Goal: Task Accomplishment & Management: Manage account settings

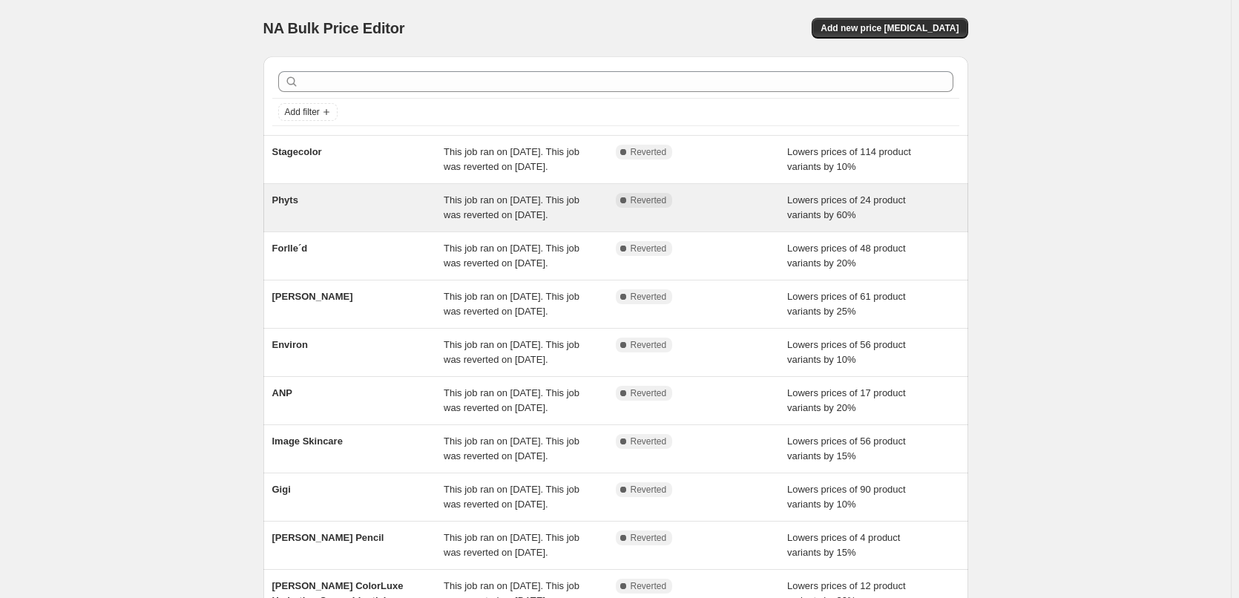
click at [290, 221] on div "Phyts" at bounding box center [358, 208] width 172 height 30
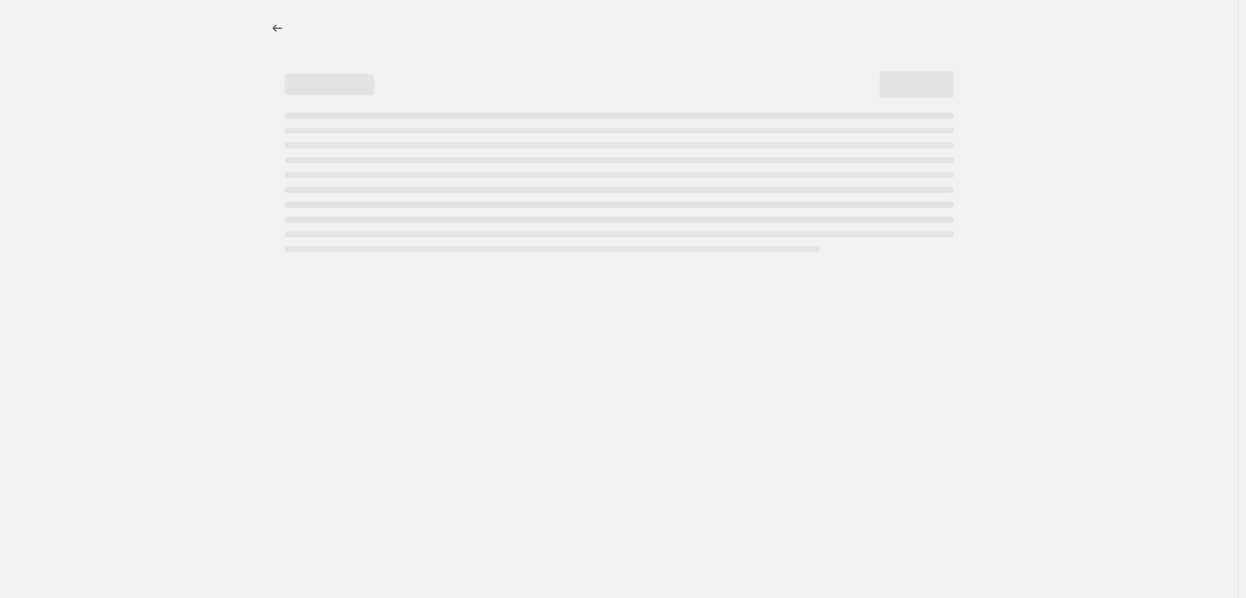
select select "percentage"
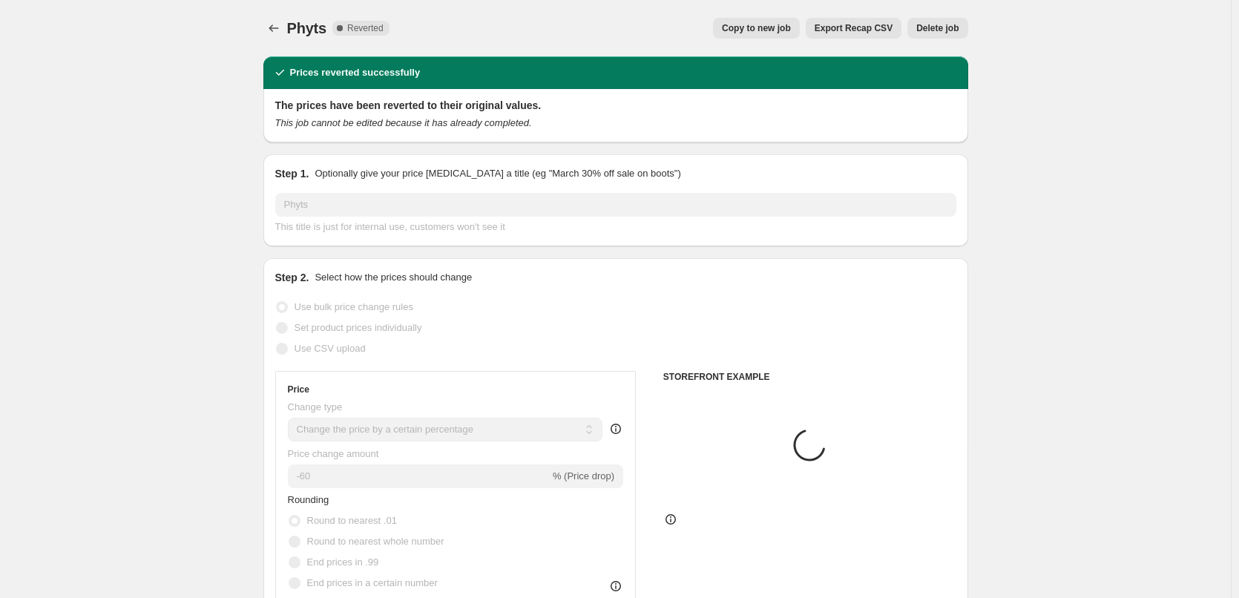
select select "vendor"
click at [809, 17] on div "Phyts. This page is ready Phyts Complete Reverted Copy to new job Export Recap …" at bounding box center [615, 28] width 705 height 56
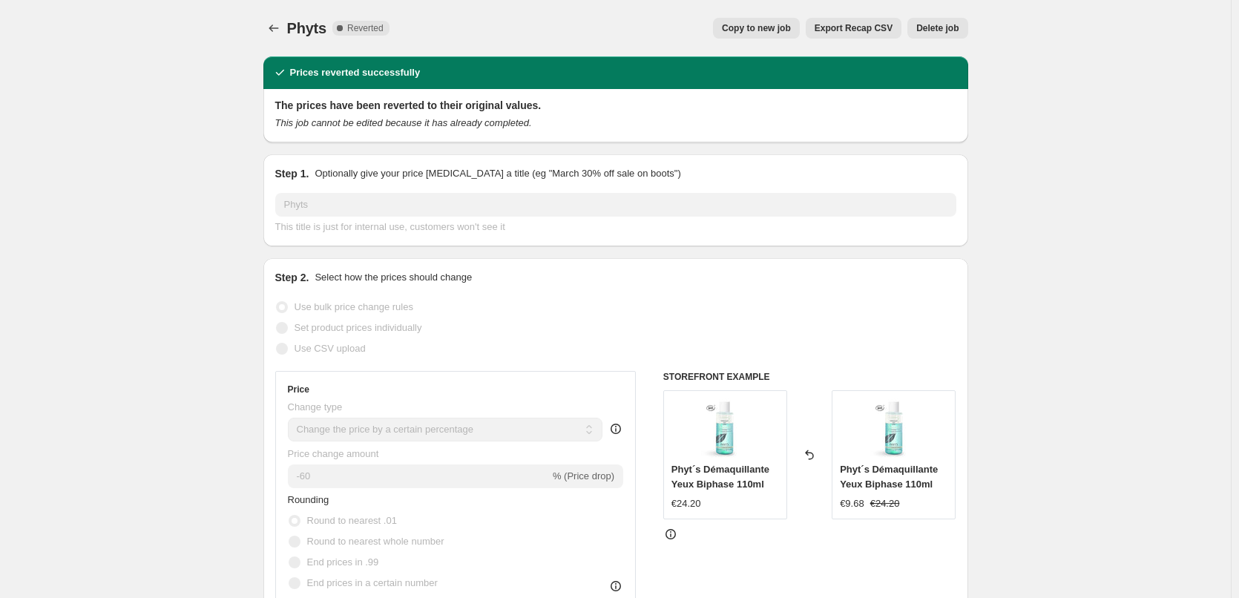
click at [789, 30] on span "Copy to new job" at bounding box center [756, 28] width 69 height 12
select select "percentage"
select select "vendor"
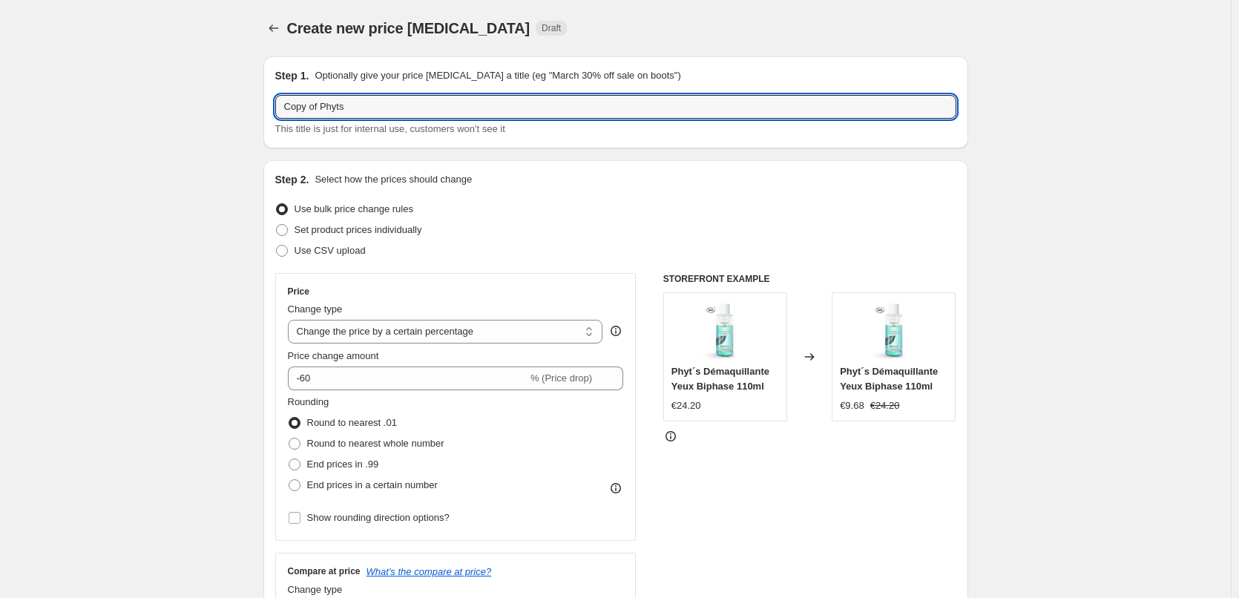
drag, startPoint x: 325, startPoint y: 105, endPoint x: 192, endPoint y: 111, distance: 132.9
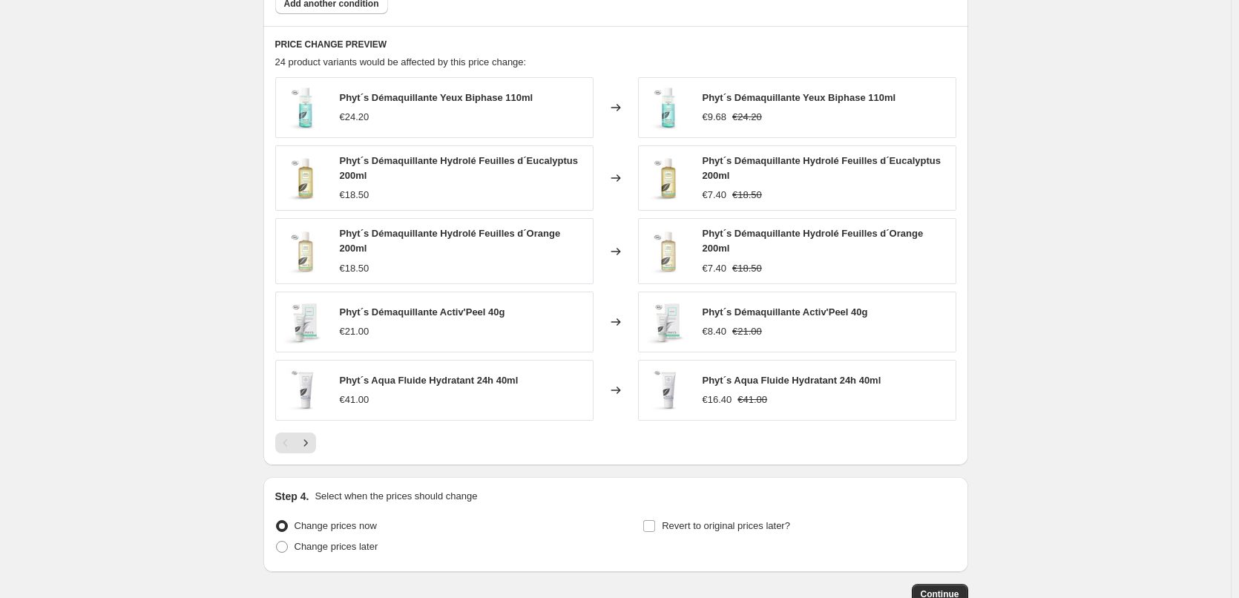
scroll to position [1062, 0]
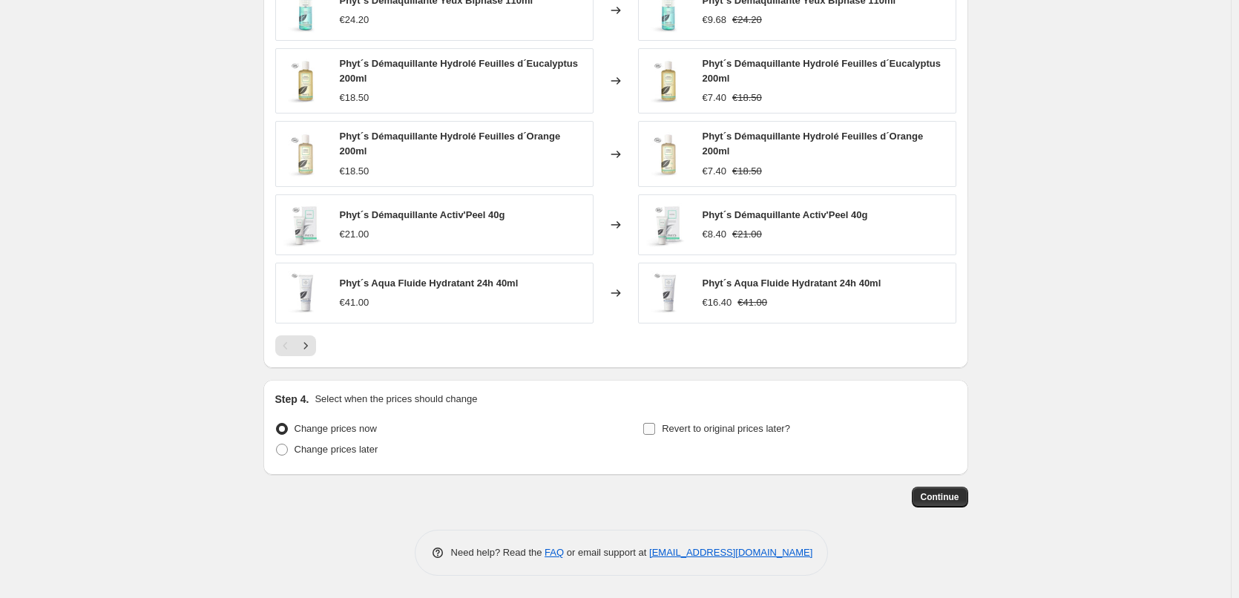
type input "Phyts"
click at [720, 431] on span "Revert to original prices later?" at bounding box center [726, 428] width 128 height 11
click at [655, 431] on input "Revert to original prices later?" at bounding box center [649, 429] width 12 height 12
checkbox input "true"
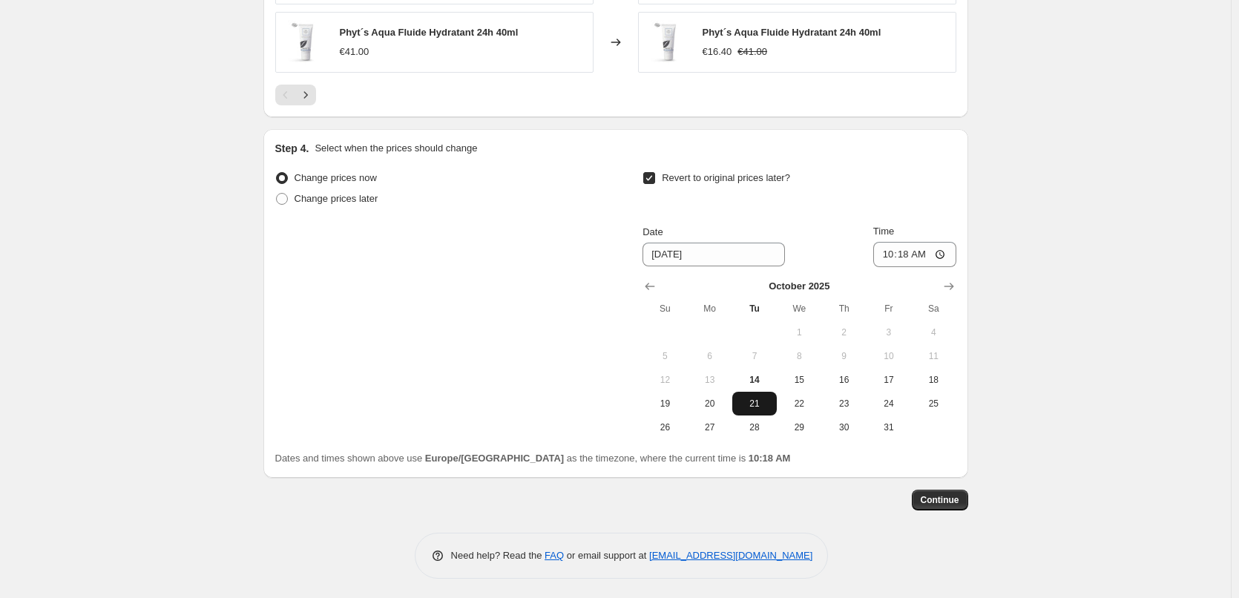
scroll to position [1316, 0]
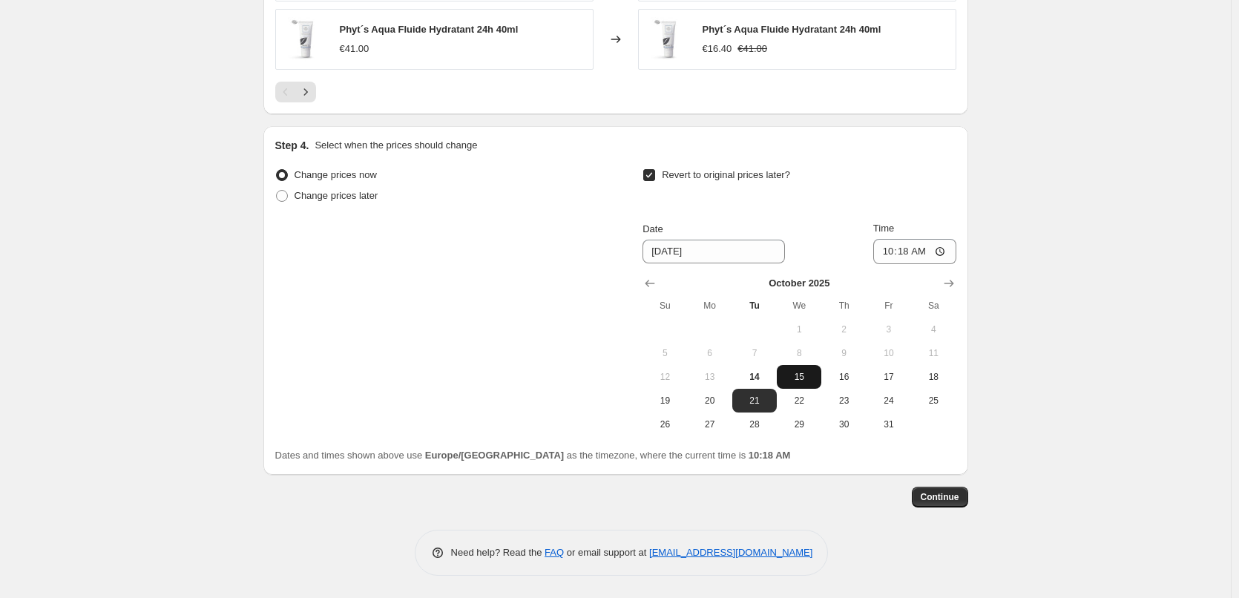
click at [796, 375] on span "15" at bounding box center [799, 377] width 33 height 12
type input "10/15/2025"
click at [891, 243] on input "10:18" at bounding box center [914, 251] width 83 height 25
type input "03:00"
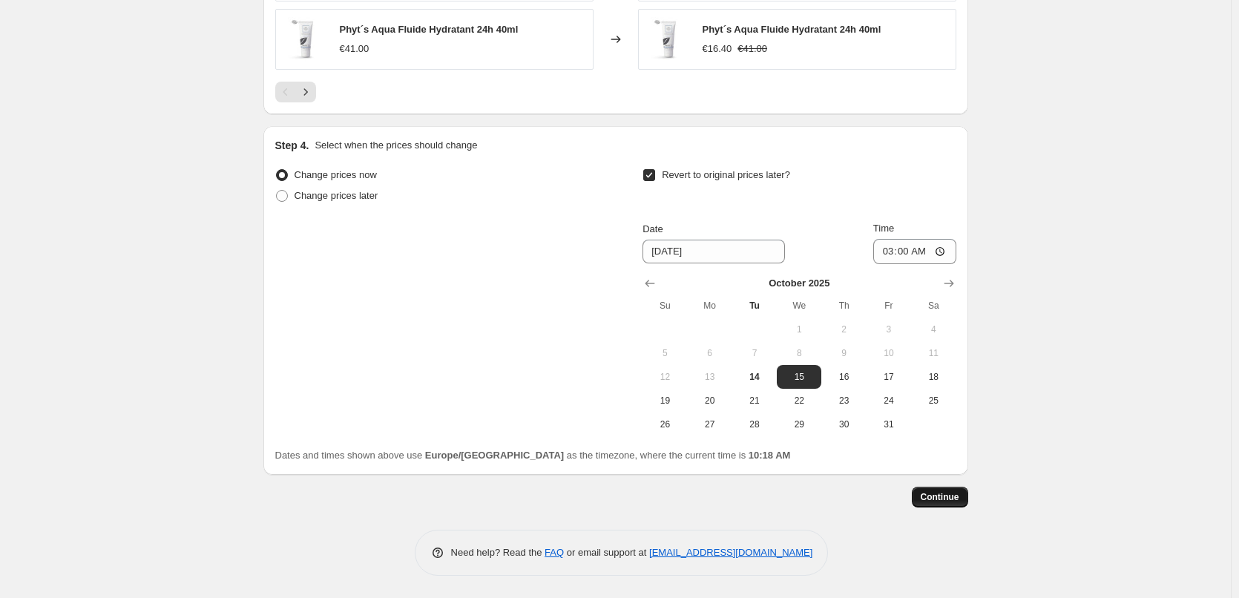
click at [950, 492] on span "Continue" at bounding box center [940, 497] width 39 height 12
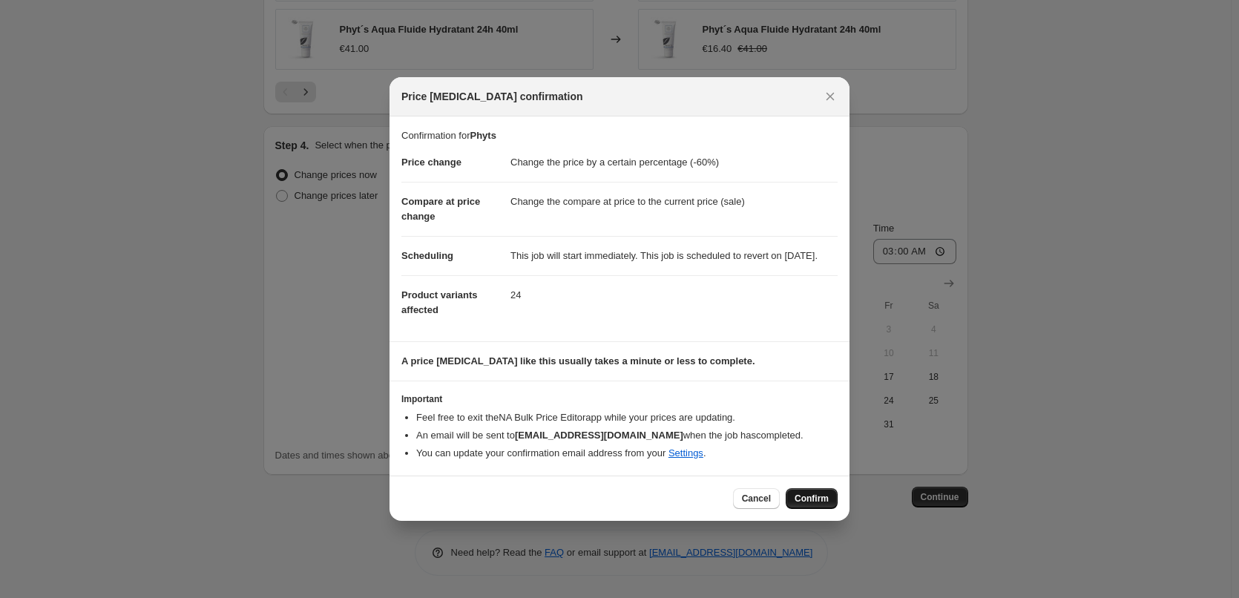
click at [795, 506] on button "Confirm" at bounding box center [812, 498] width 52 height 21
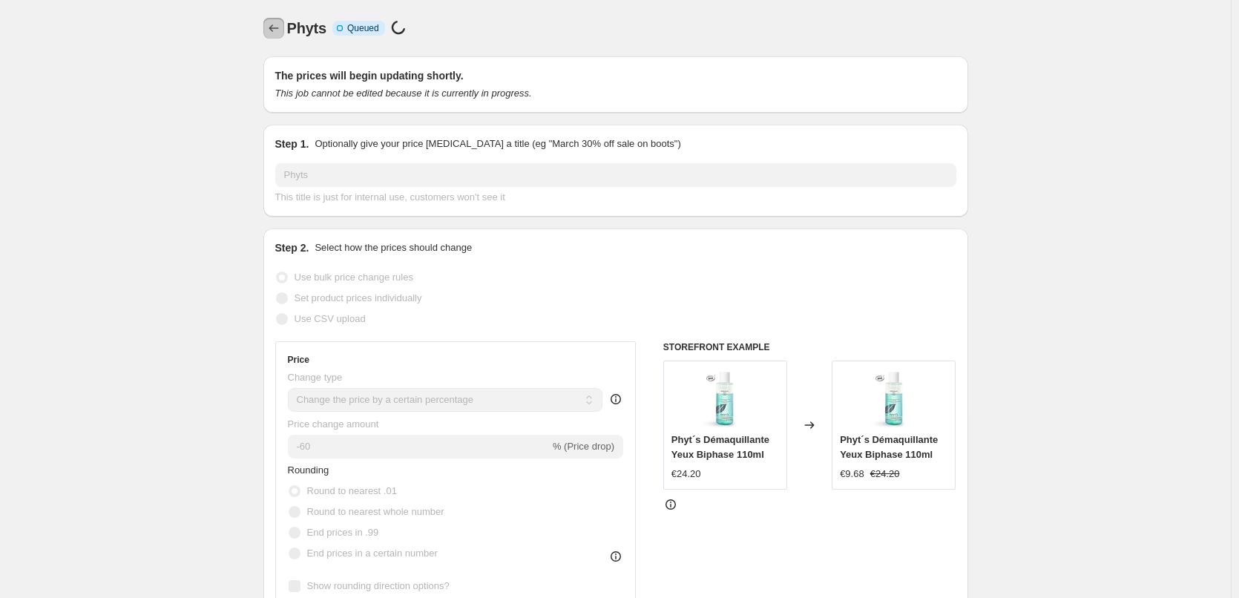
click at [277, 27] on icon "Price change jobs" at bounding box center [273, 28] width 15 height 15
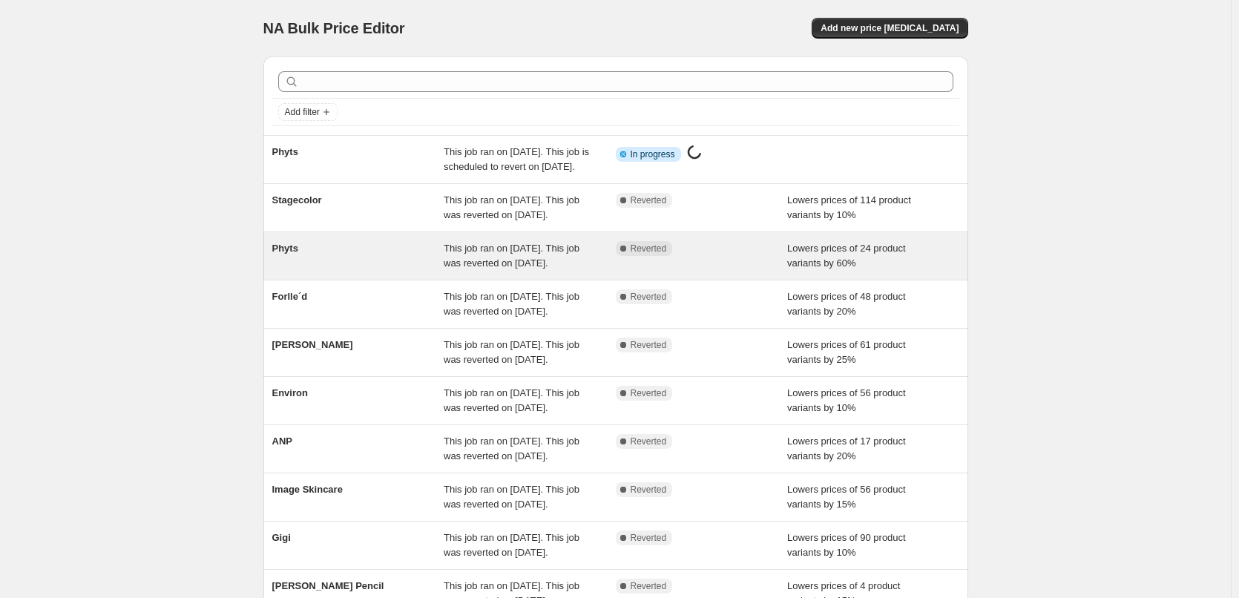
click at [294, 269] on div "Phyts This job ran on October 13, 2025. This job was reverted on October 14, 20…" at bounding box center [615, 255] width 705 height 47
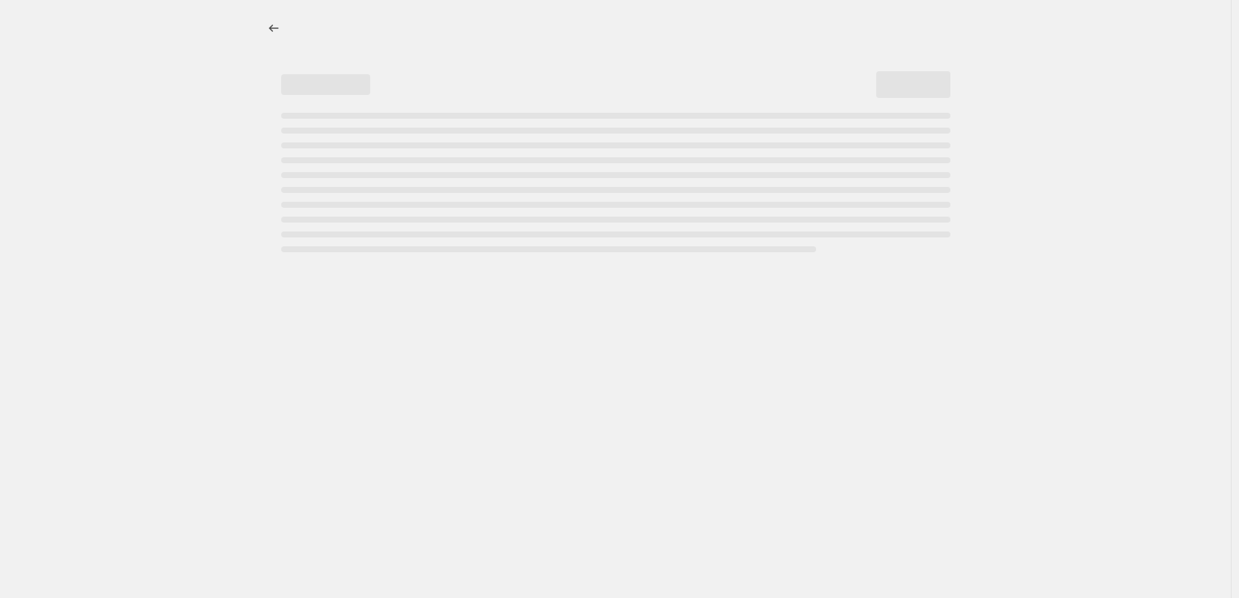
select select "percentage"
select select "vendor"
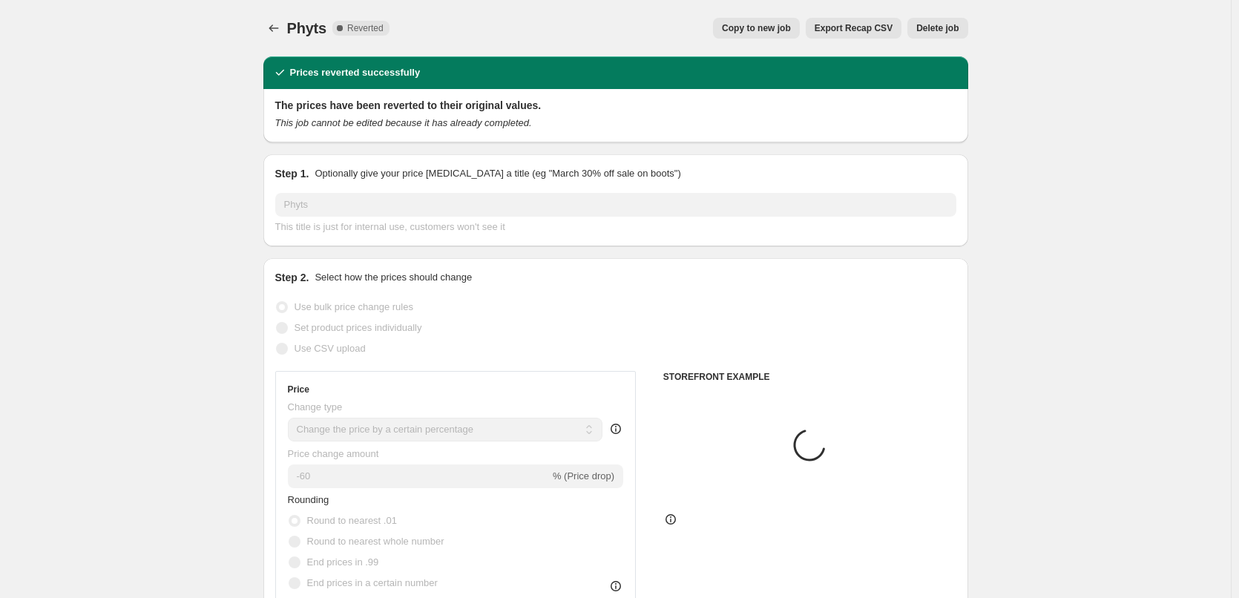
click at [935, 30] on span "Delete job" at bounding box center [937, 28] width 42 height 12
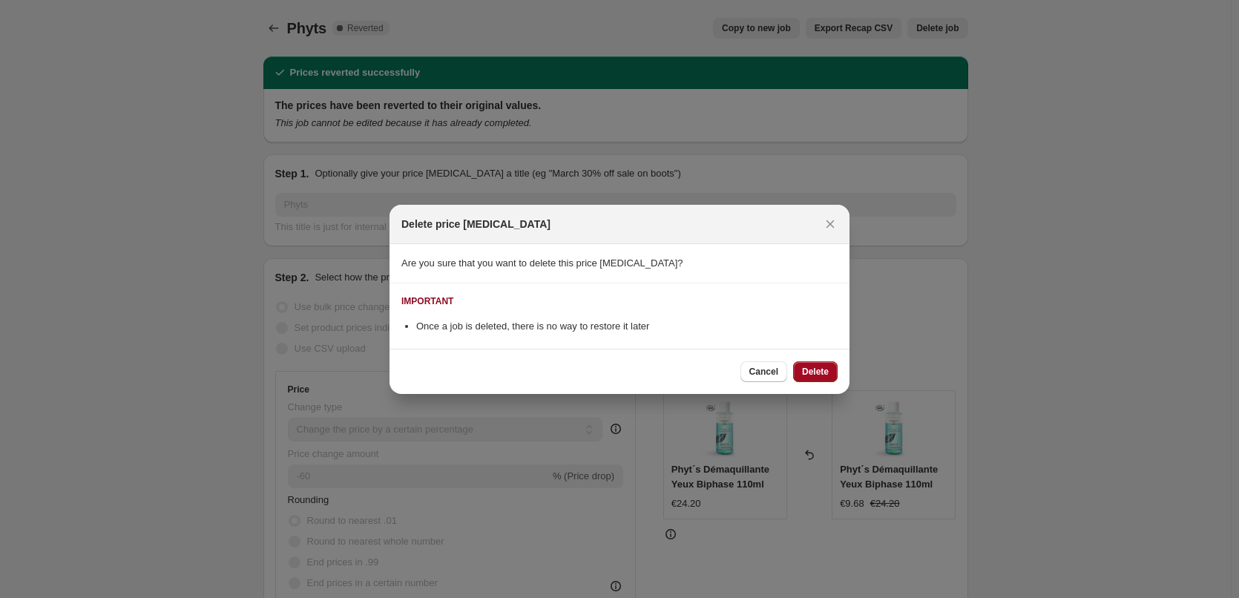
click at [812, 366] on span "Delete" at bounding box center [815, 372] width 27 height 12
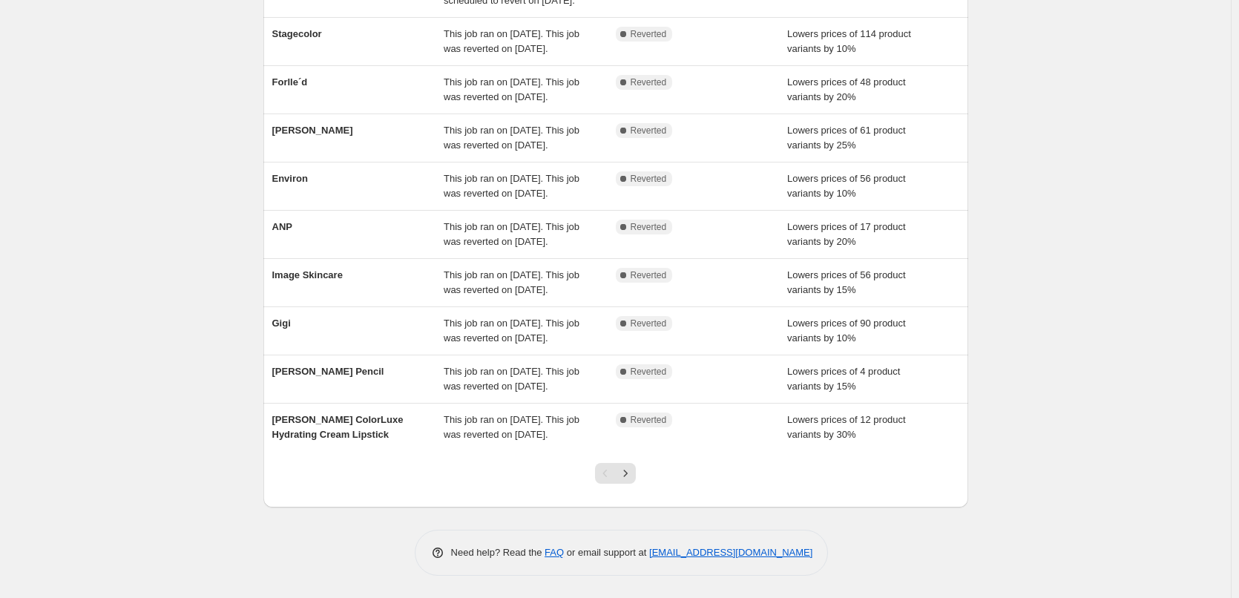
scroll to position [315, 0]
click at [628, 480] on icon "Next" at bounding box center [625, 473] width 15 height 15
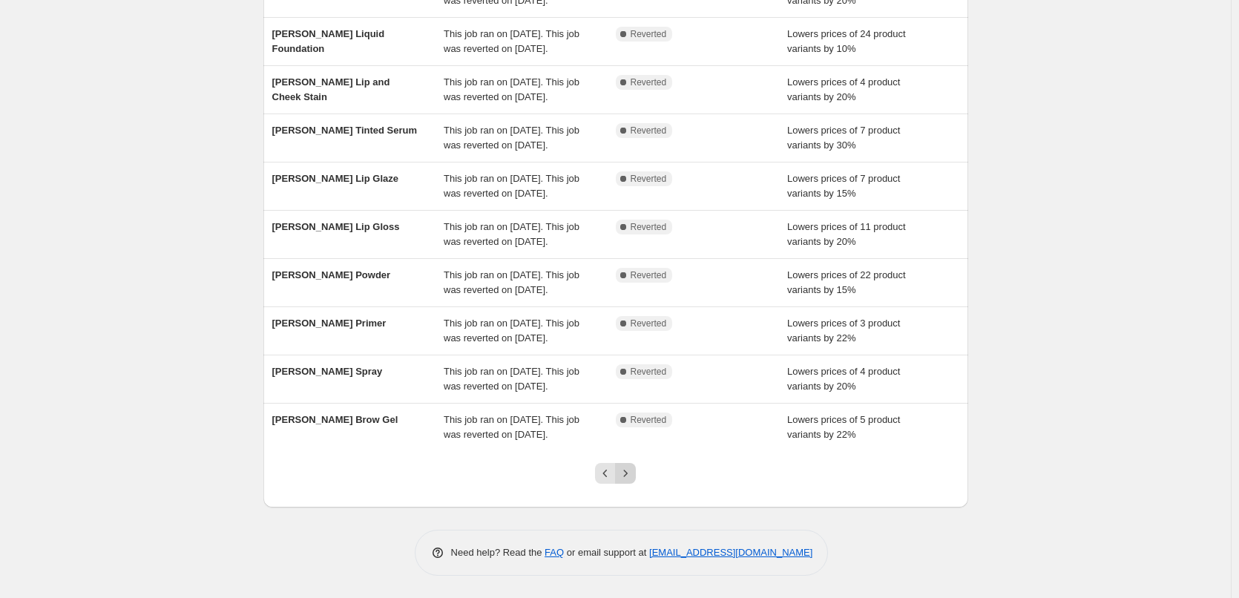
click at [628, 478] on icon "Next" at bounding box center [625, 473] width 15 height 15
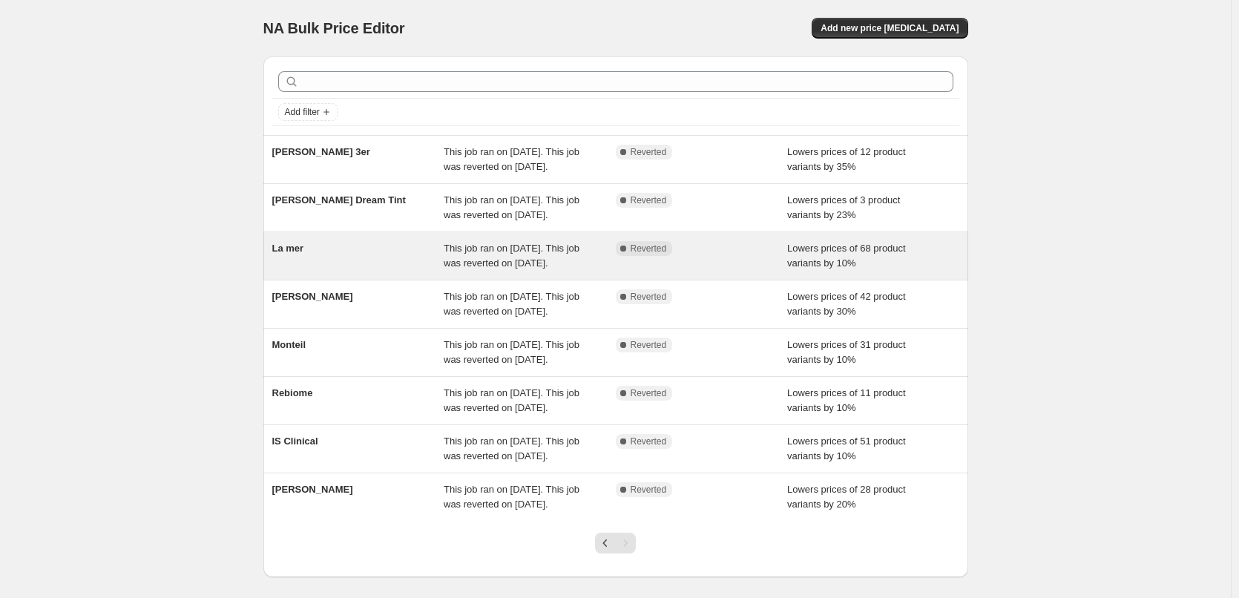
click at [306, 271] on div "La mer" at bounding box center [358, 256] width 172 height 30
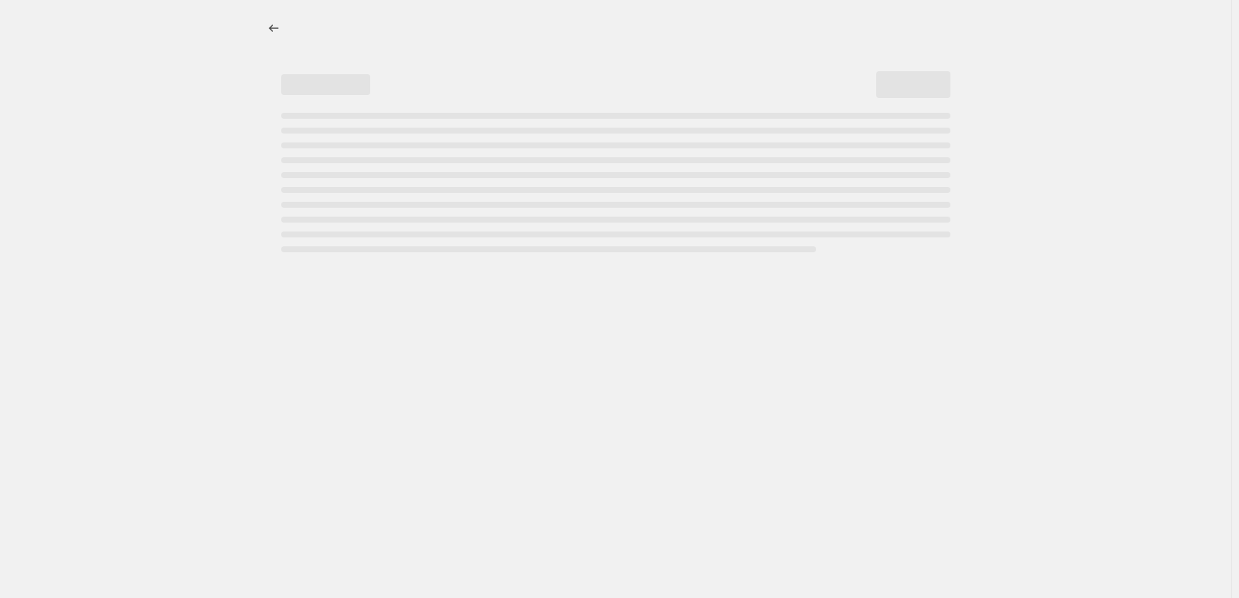
select select "percentage"
select select "vendor"
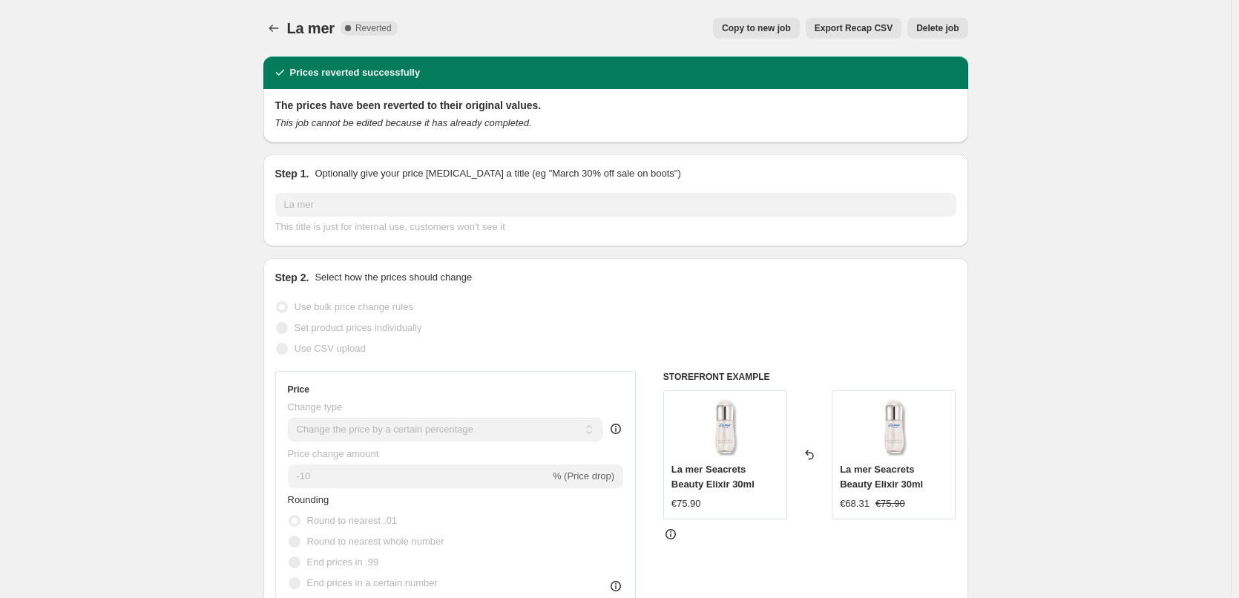
click at [748, 33] on span "Copy to new job" at bounding box center [756, 28] width 69 height 12
select select "percentage"
select select "vendor"
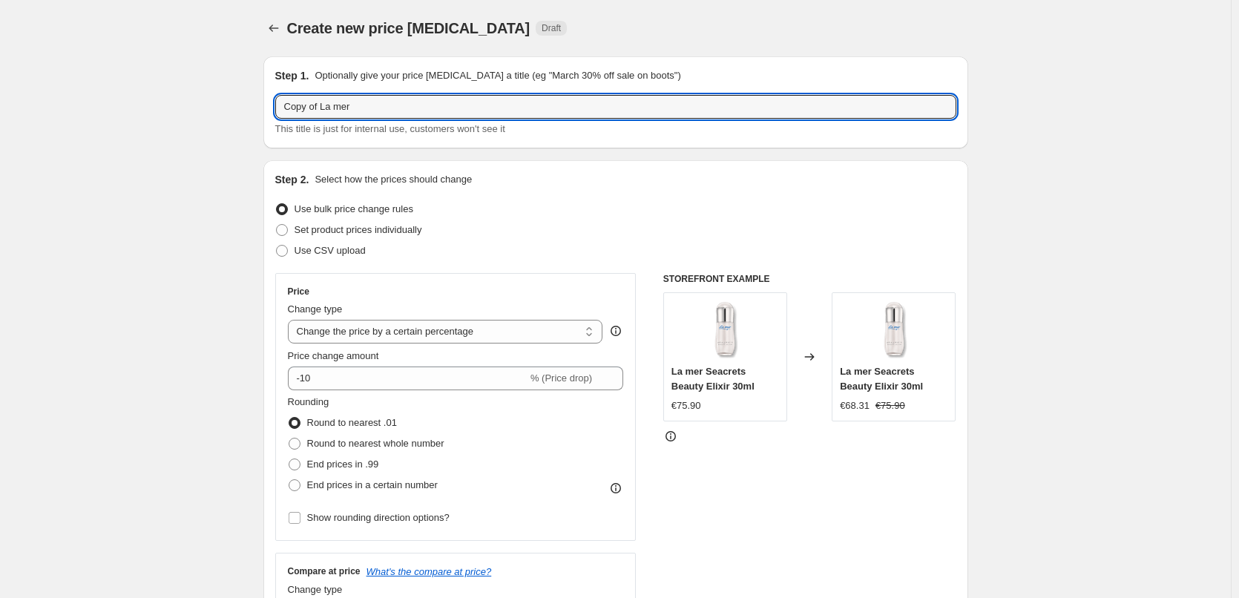
drag, startPoint x: 324, startPoint y: 107, endPoint x: 251, endPoint y: 181, distance: 104.4
type input "La mer"
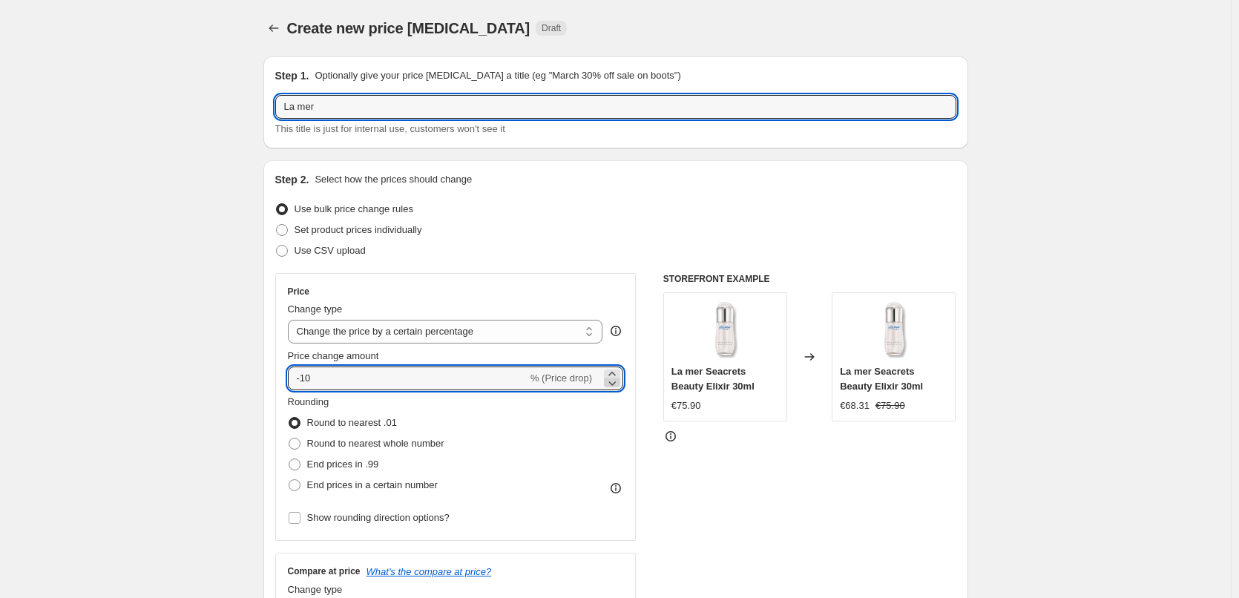
click at [616, 375] on icon at bounding box center [612, 382] width 15 height 15
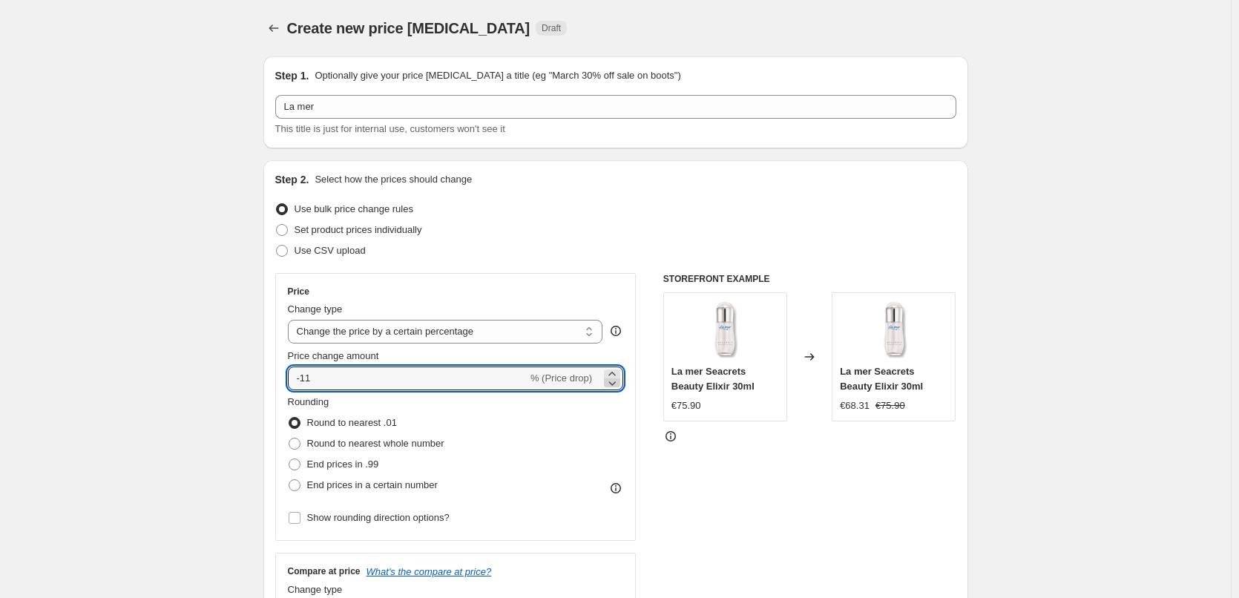
click at [616, 381] on icon at bounding box center [612, 382] width 15 height 15
type input "-12"
select select "percentage"
select select "vendor"
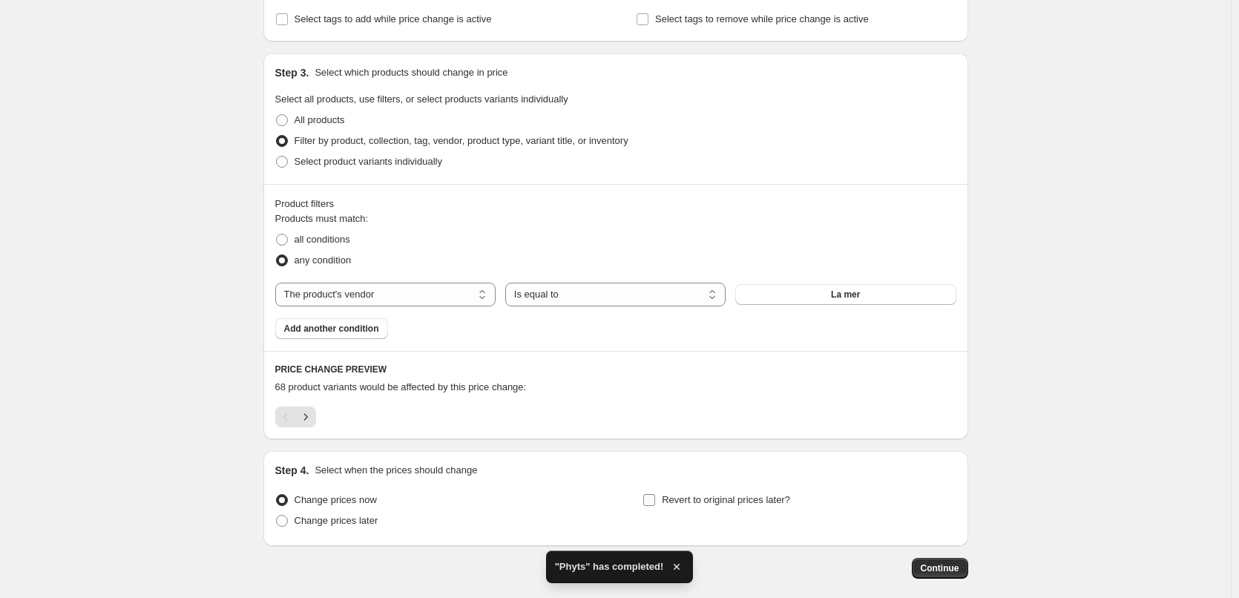
scroll to position [711, 0]
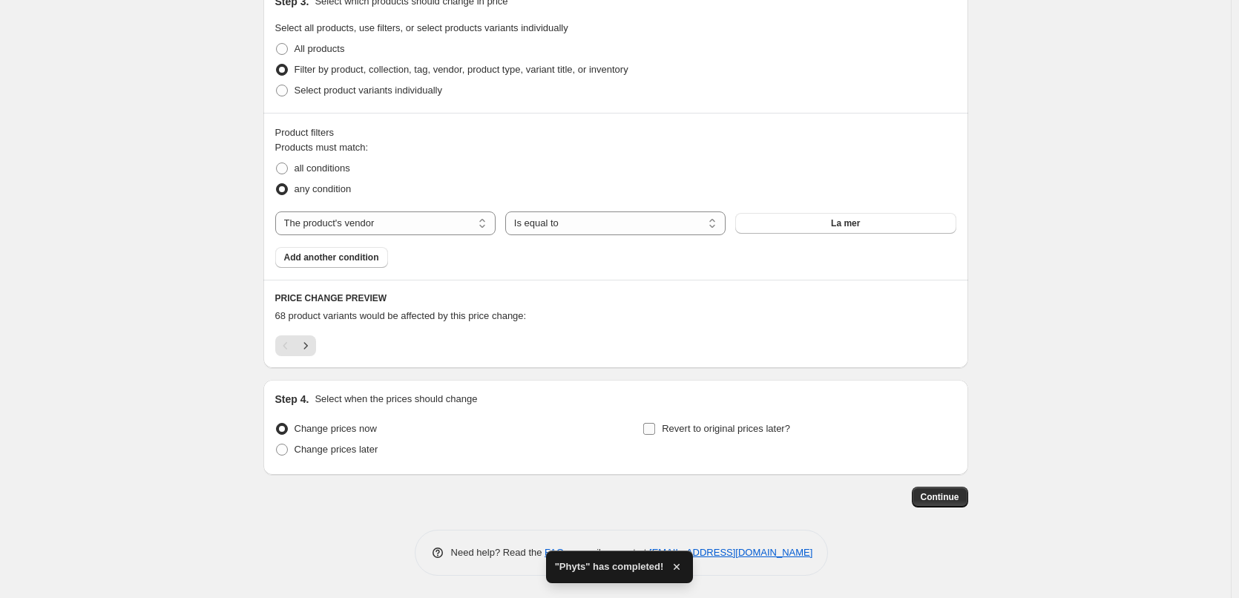
click at [692, 426] on span "Revert to original prices later?" at bounding box center [726, 428] width 128 height 11
click at [655, 426] on input "Revert to original prices later?" at bounding box center [649, 429] width 12 height 12
checkbox input "true"
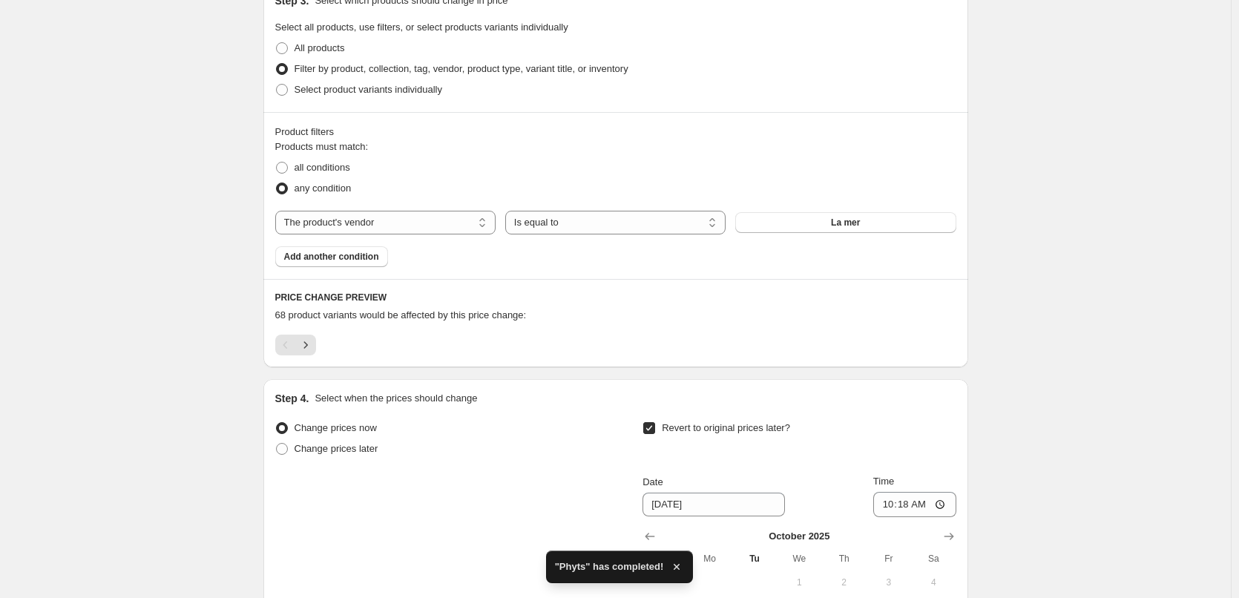
scroll to position [965, 0]
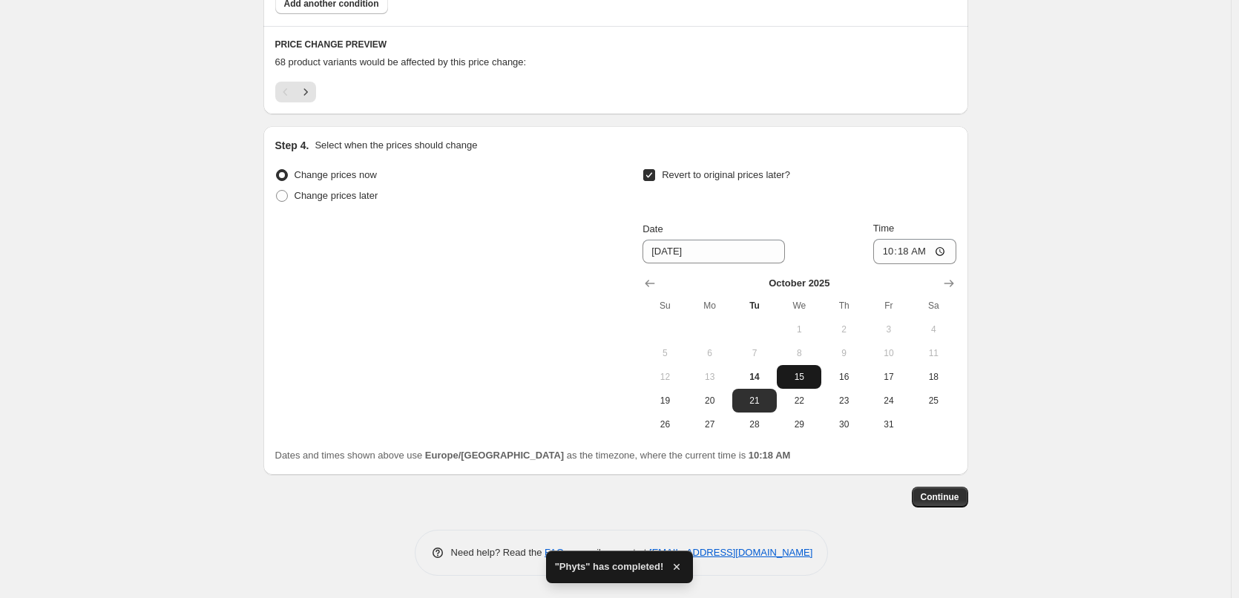
click at [812, 375] on span "15" at bounding box center [799, 377] width 33 height 12
type input "10/15/2025"
click at [884, 253] on input "10:18" at bounding box center [914, 251] width 83 height 25
type input "03:00"
click at [945, 493] on span "Continue" at bounding box center [940, 497] width 39 height 12
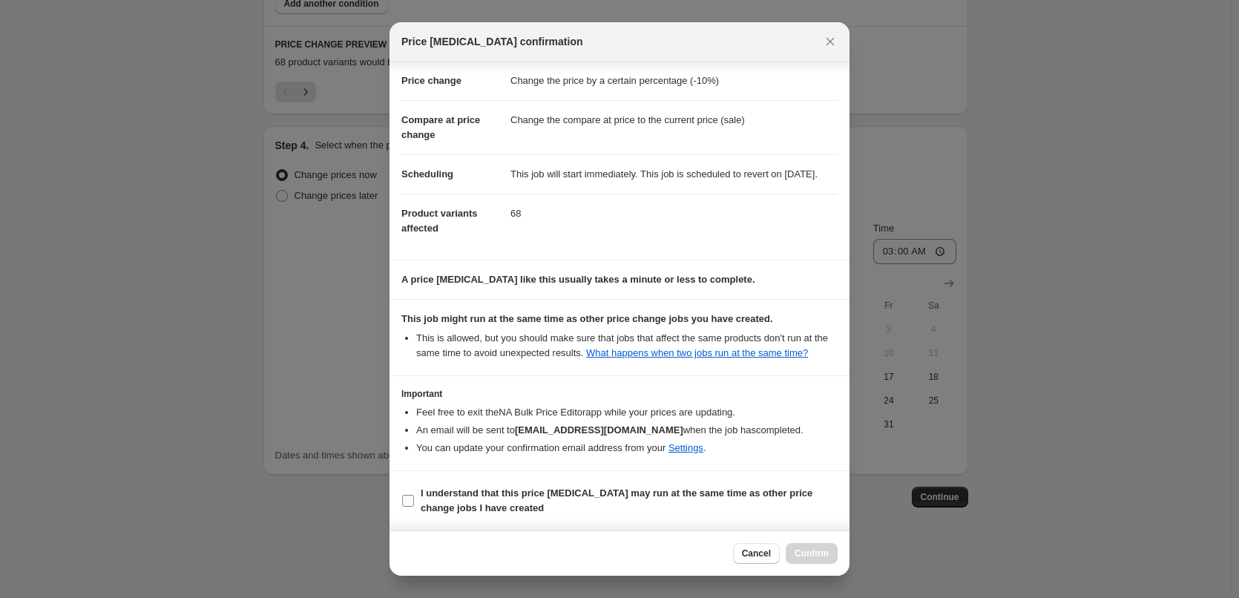
scroll to position [42, 0]
click at [481, 503] on b "I understand that this price change job may run at the same time as other price…" at bounding box center [617, 500] width 392 height 26
click at [414, 503] on input "I understand that this price change job may run at the same time as other price…" at bounding box center [408, 501] width 12 height 12
checkbox input "true"
click at [799, 552] on span "Confirm" at bounding box center [811, 553] width 34 height 12
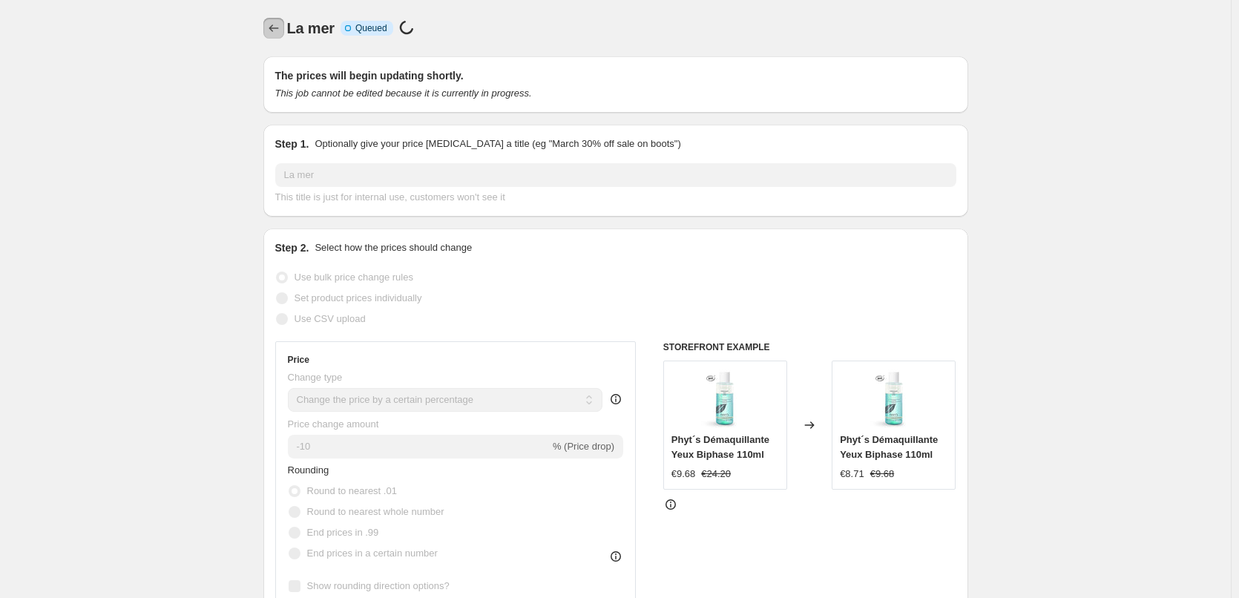
click at [281, 35] on icon "Price change jobs" at bounding box center [273, 28] width 15 height 15
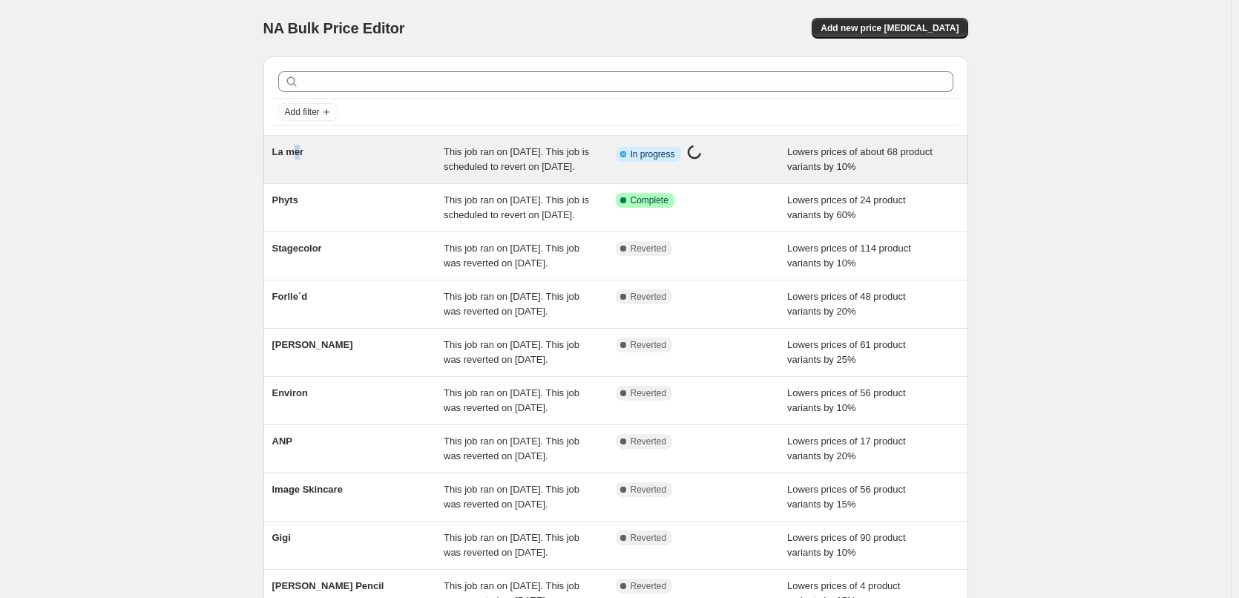
click at [300, 161] on div "La mer" at bounding box center [358, 160] width 172 height 30
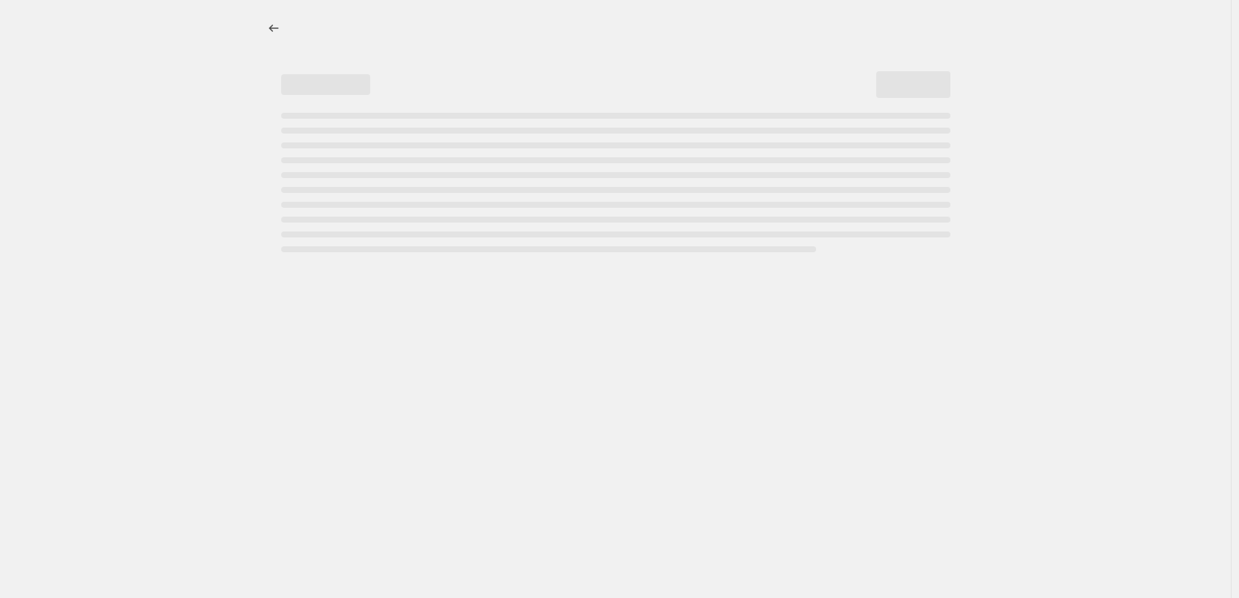
select select "percentage"
select select "vendor"
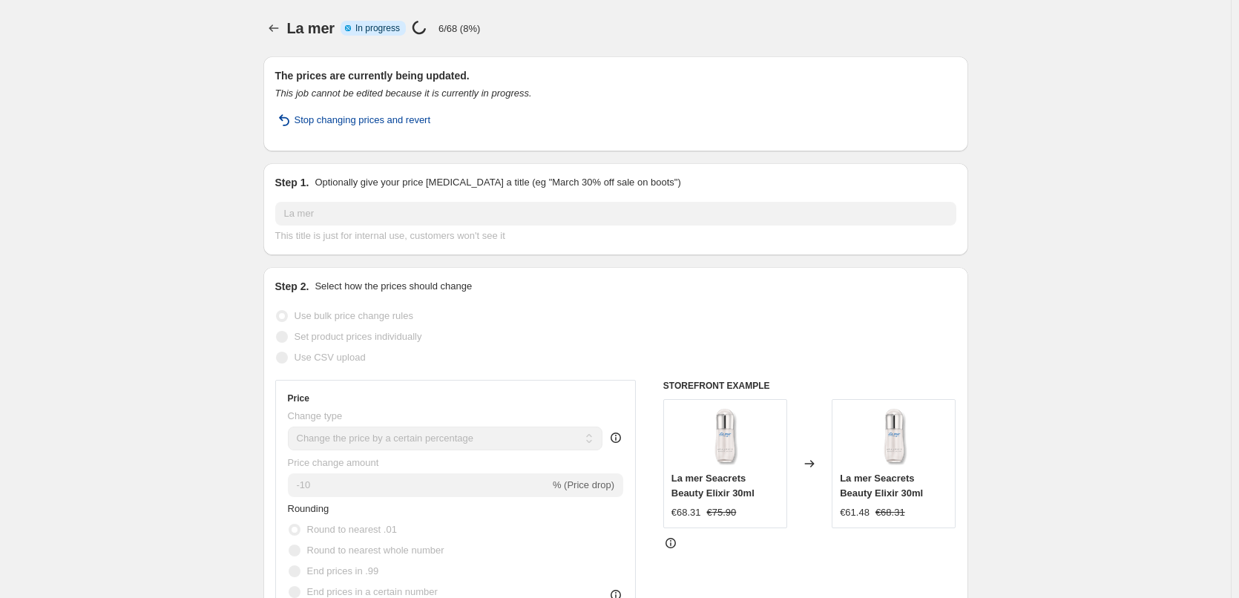
click at [338, 126] on span "Stop changing prices and revert" at bounding box center [362, 120] width 136 height 15
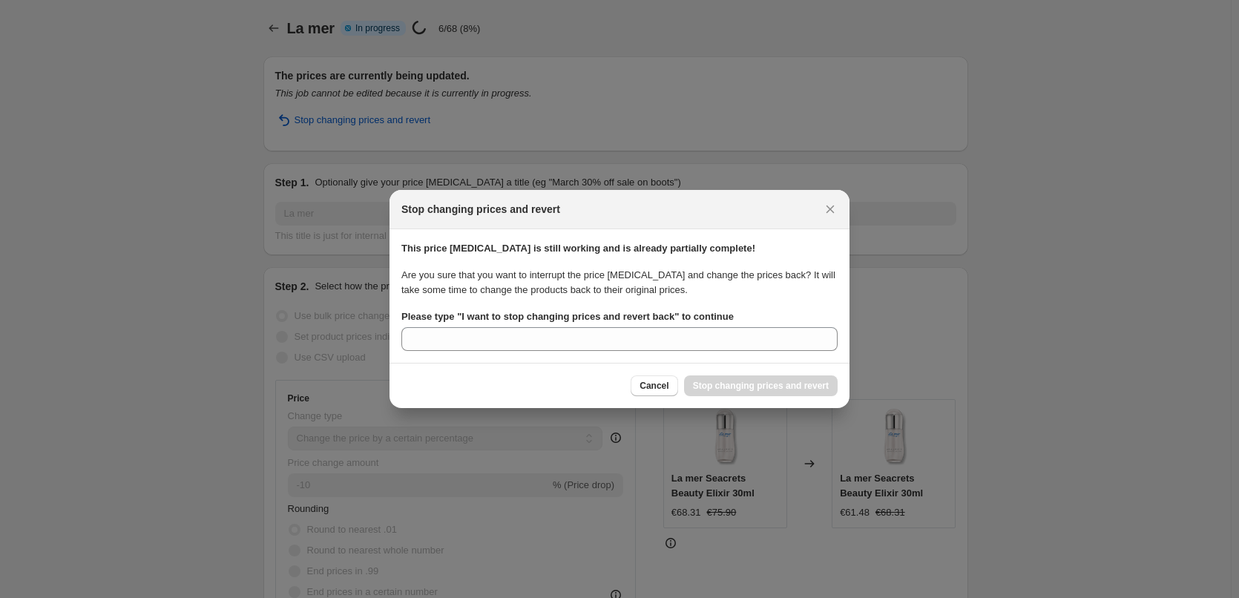
click at [455, 315] on b "Please type " I want to stop changing prices and revert back " to continue" at bounding box center [567, 316] width 332 height 11
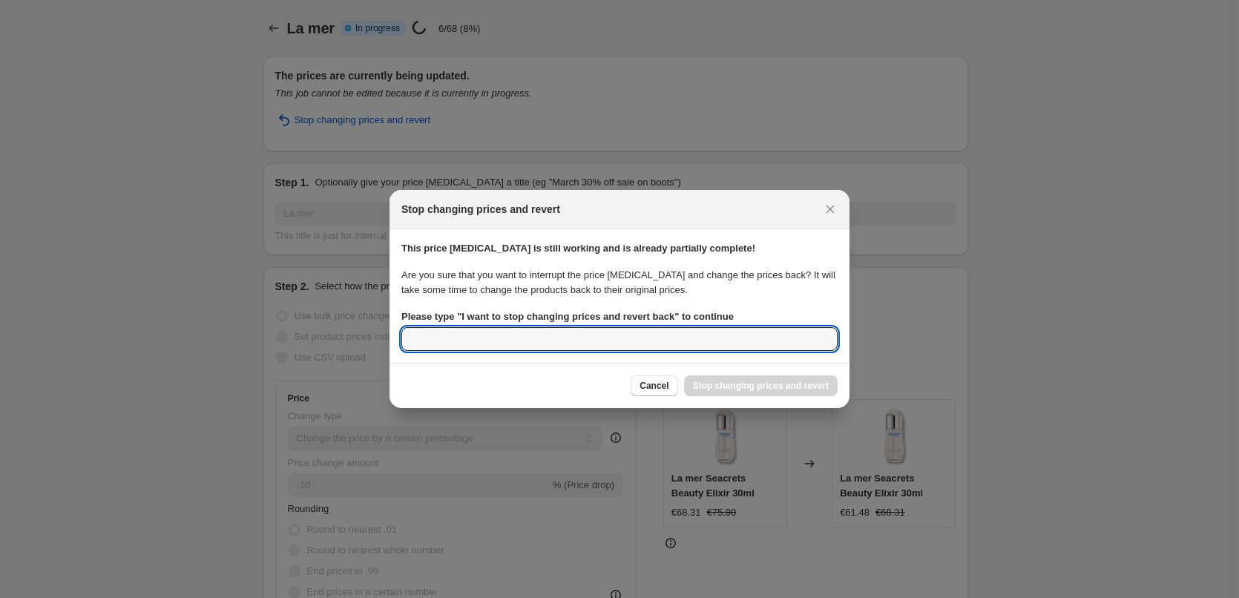
click at [455, 327] on input "Please type " I want to stop changing prices and revert back " to continue" at bounding box center [619, 339] width 436 height 24
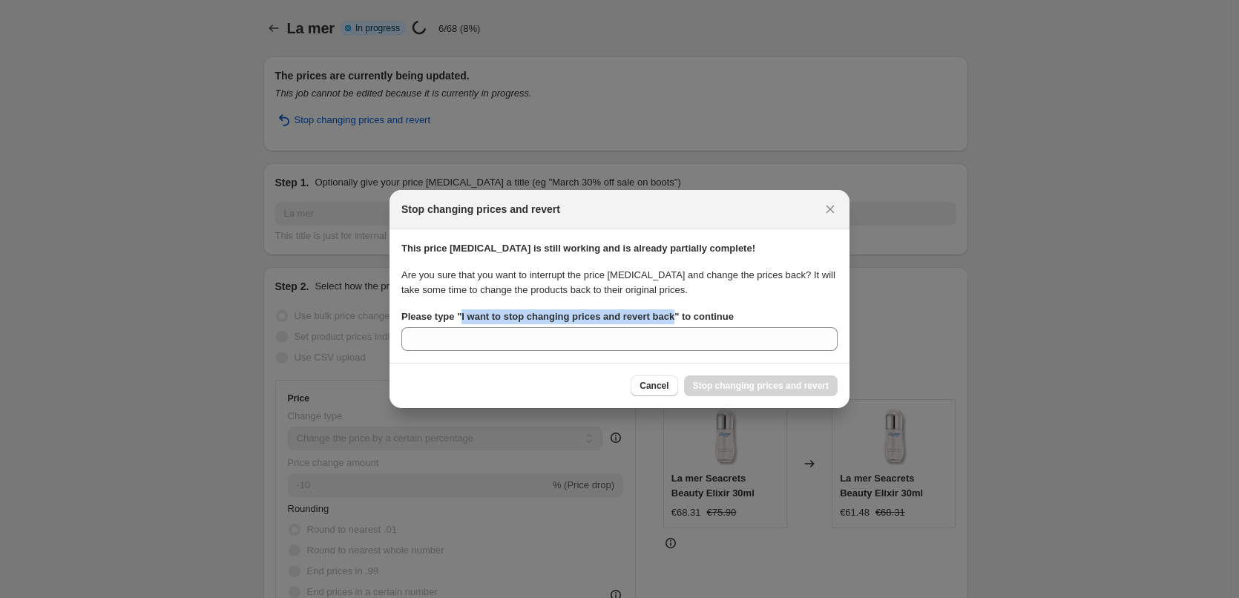
drag, startPoint x: 458, startPoint y: 314, endPoint x: 669, endPoint y: 321, distance: 210.8
click at [669, 321] on b "Please type " I want to stop changing prices and revert back " to continue" at bounding box center [567, 316] width 332 height 11
copy b "I want to stop changing prices and revert back"
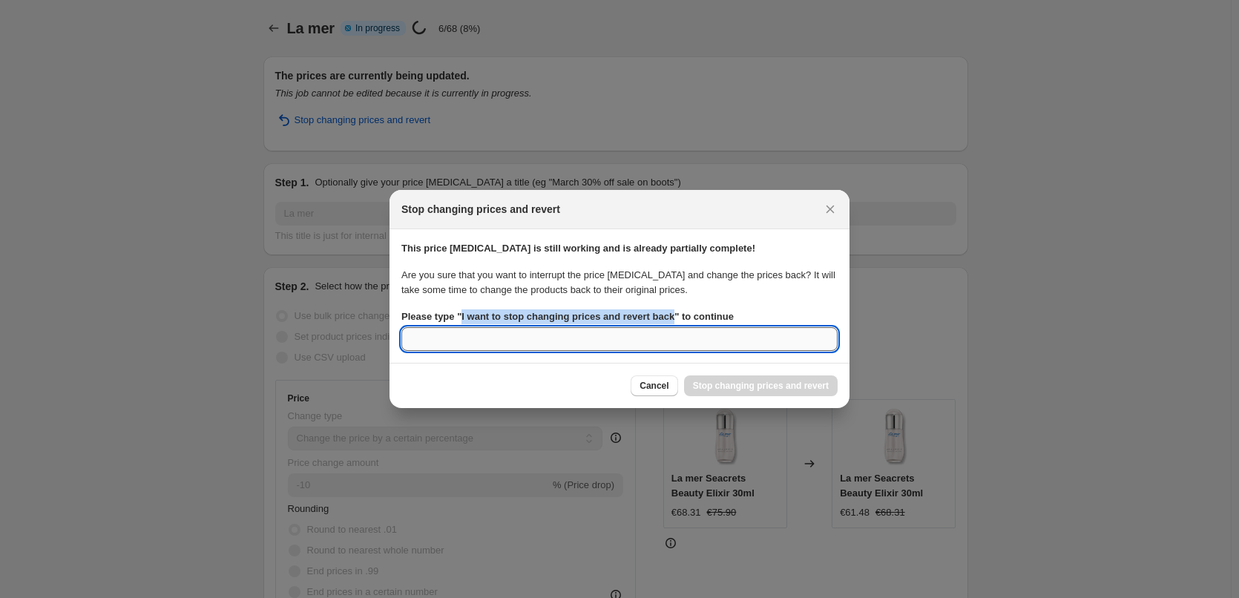
drag, startPoint x: 541, startPoint y: 346, endPoint x: 563, endPoint y: 348, distance: 22.3
click at [541, 346] on input "Please type " I want to stop changing prices and revert back " to continue" at bounding box center [619, 339] width 436 height 24
paste input "I want to stop changing prices and revert back"
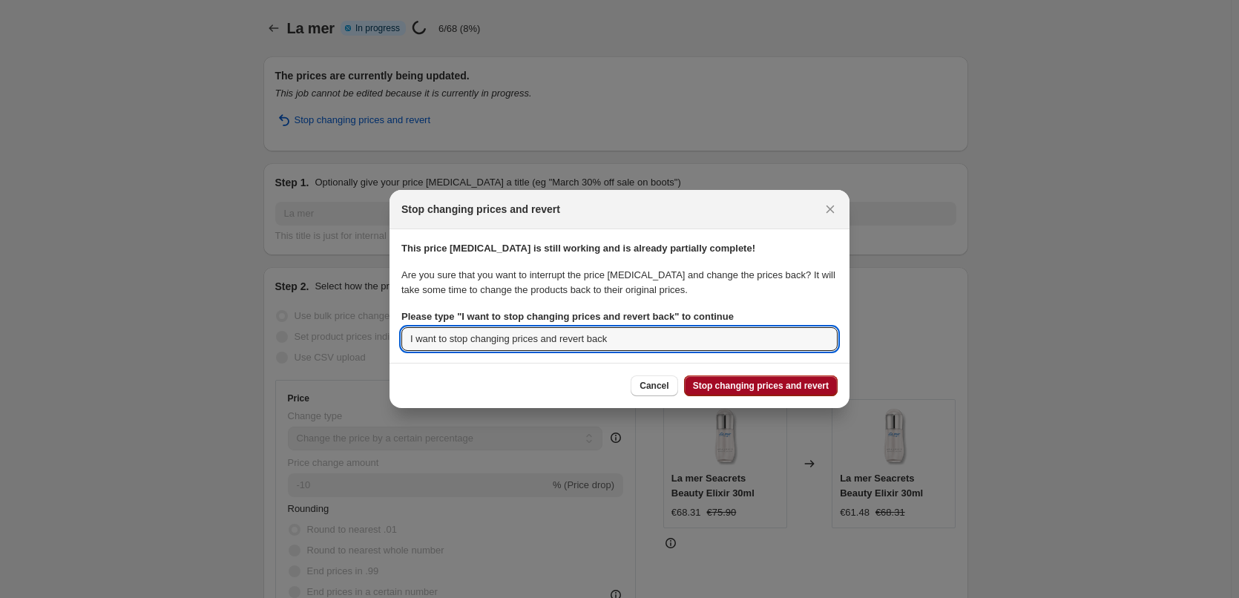
type input "I want to stop changing prices and revert back"
click at [748, 383] on span "Stop changing prices and revert" at bounding box center [761, 386] width 136 height 12
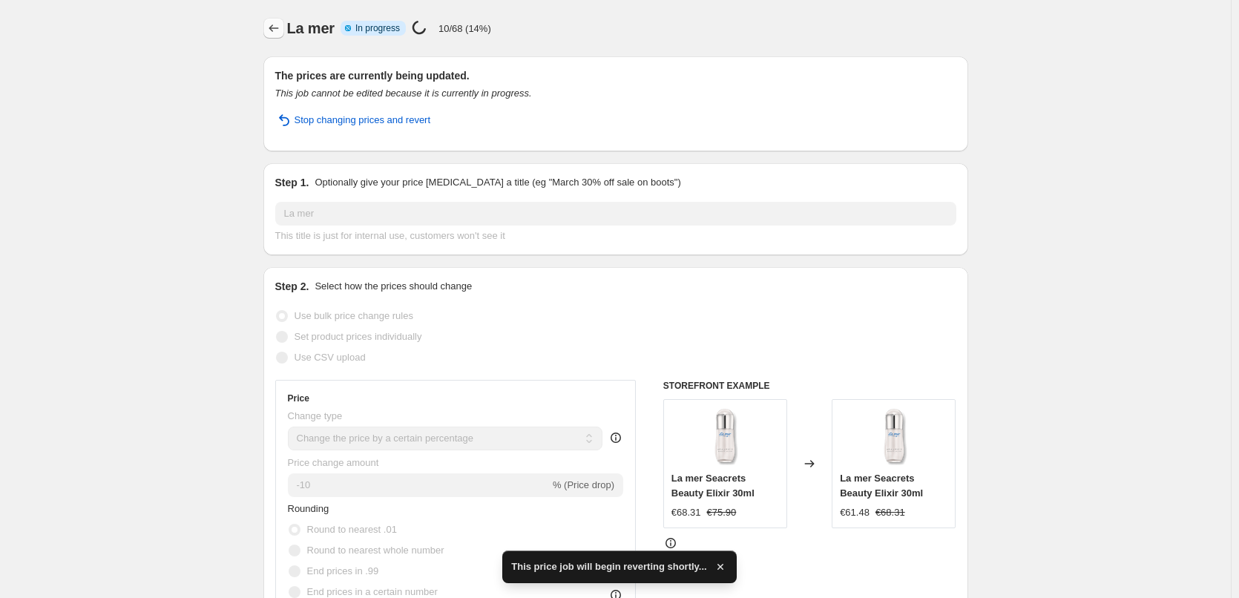
click at [272, 25] on icon "Price change jobs" at bounding box center [273, 28] width 15 height 15
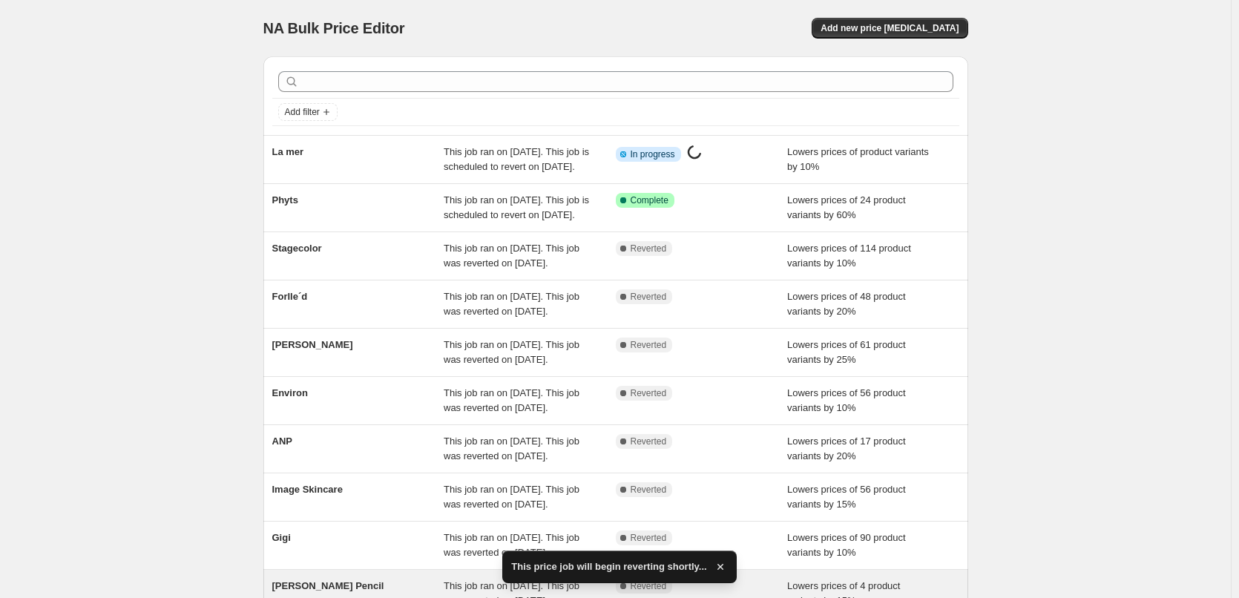
scroll to position [315, 0]
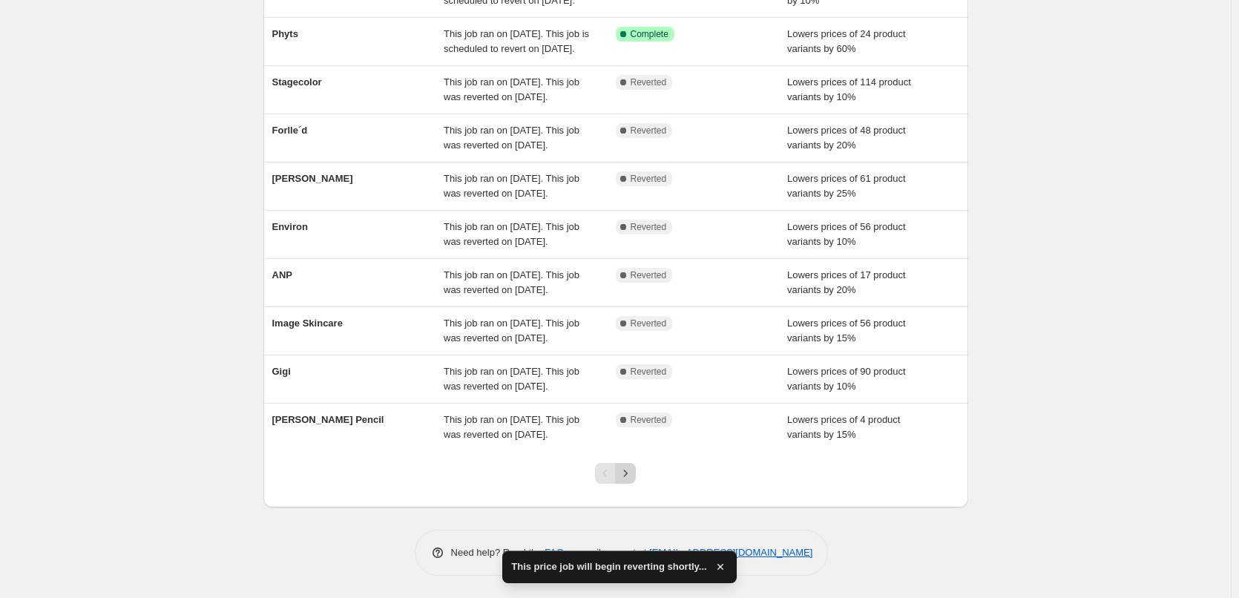
click at [636, 470] on button "Next" at bounding box center [625, 473] width 21 height 21
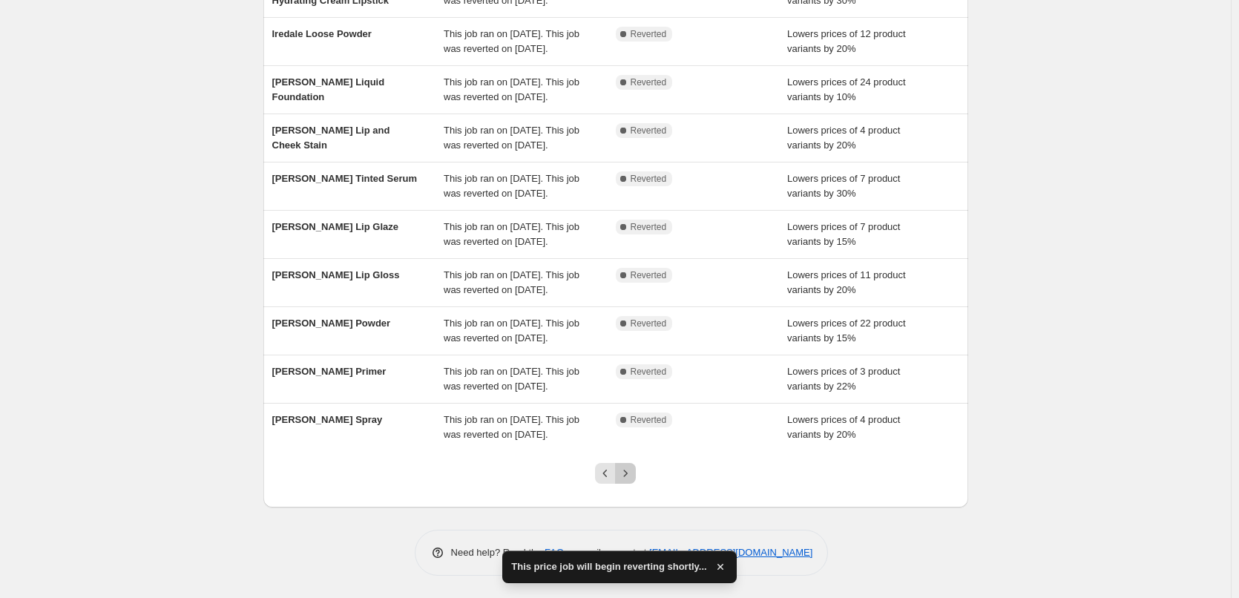
click at [633, 473] on icon "Next" at bounding box center [625, 473] width 15 height 15
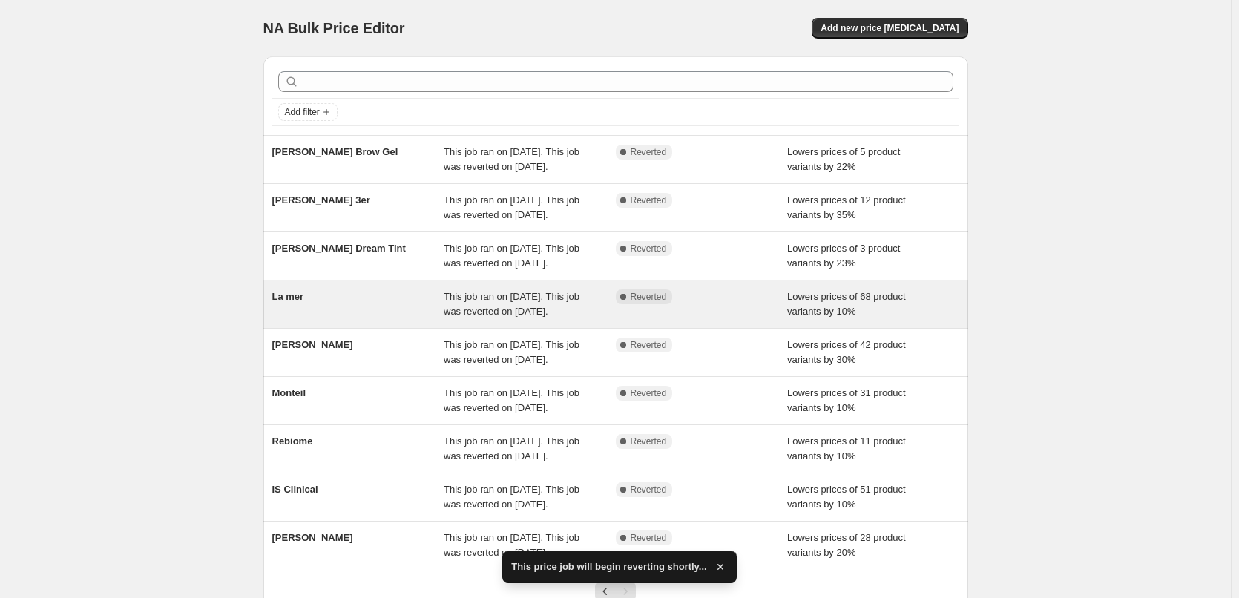
click at [318, 319] on div "La mer" at bounding box center [358, 304] width 172 height 30
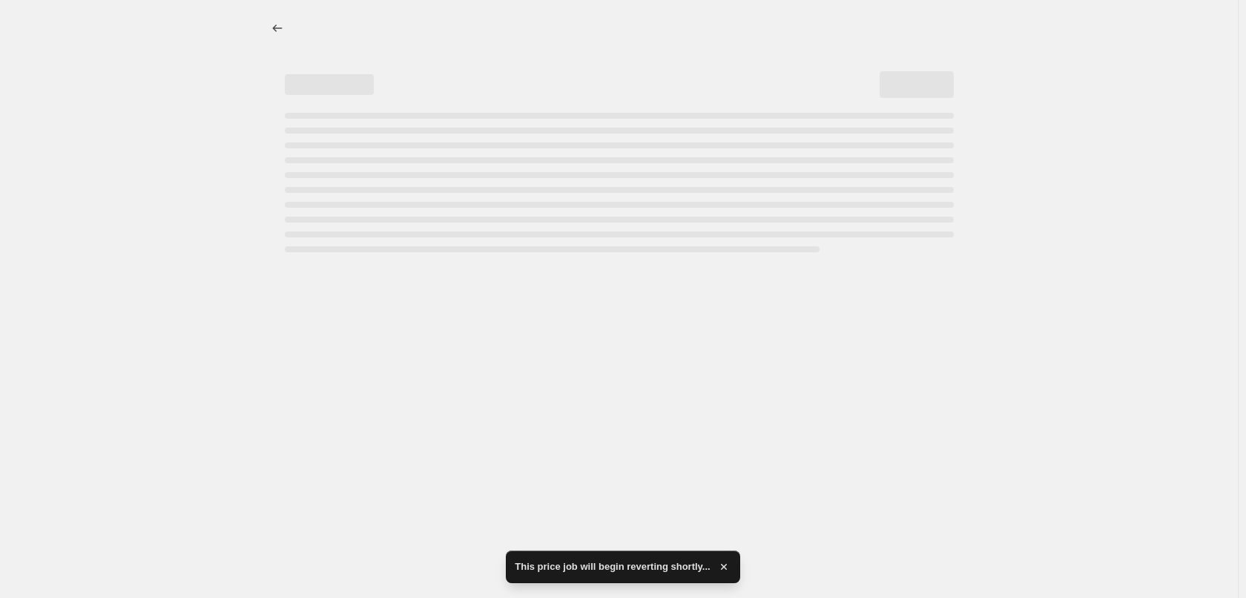
select select "percentage"
select select "vendor"
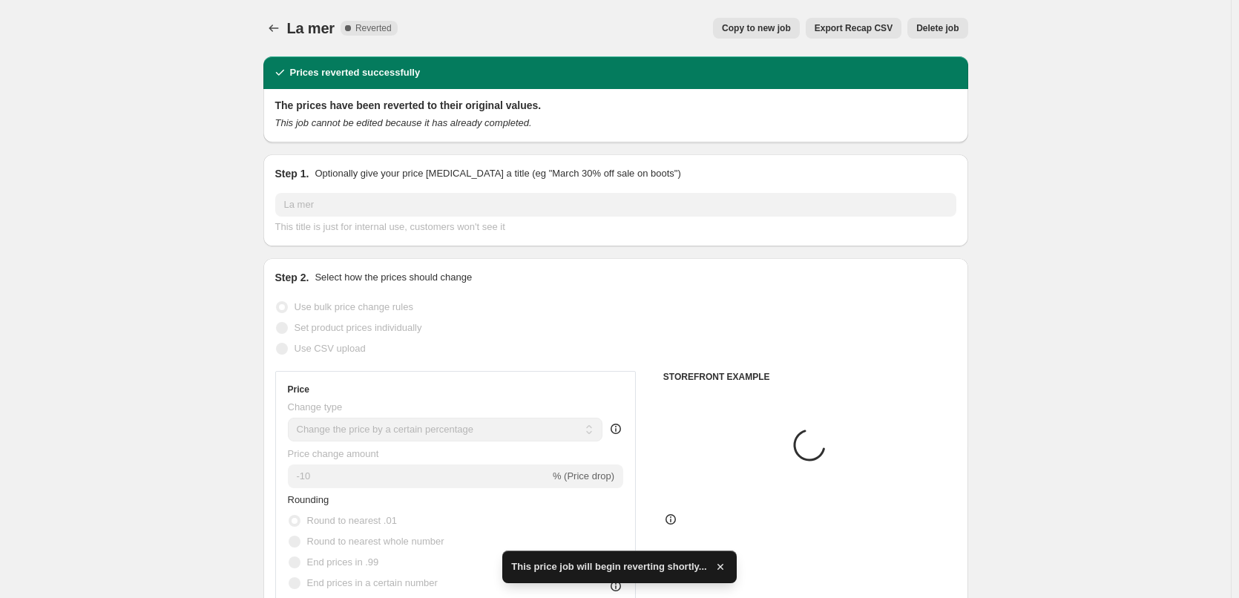
click at [949, 30] on span "Delete job" at bounding box center [937, 28] width 42 height 12
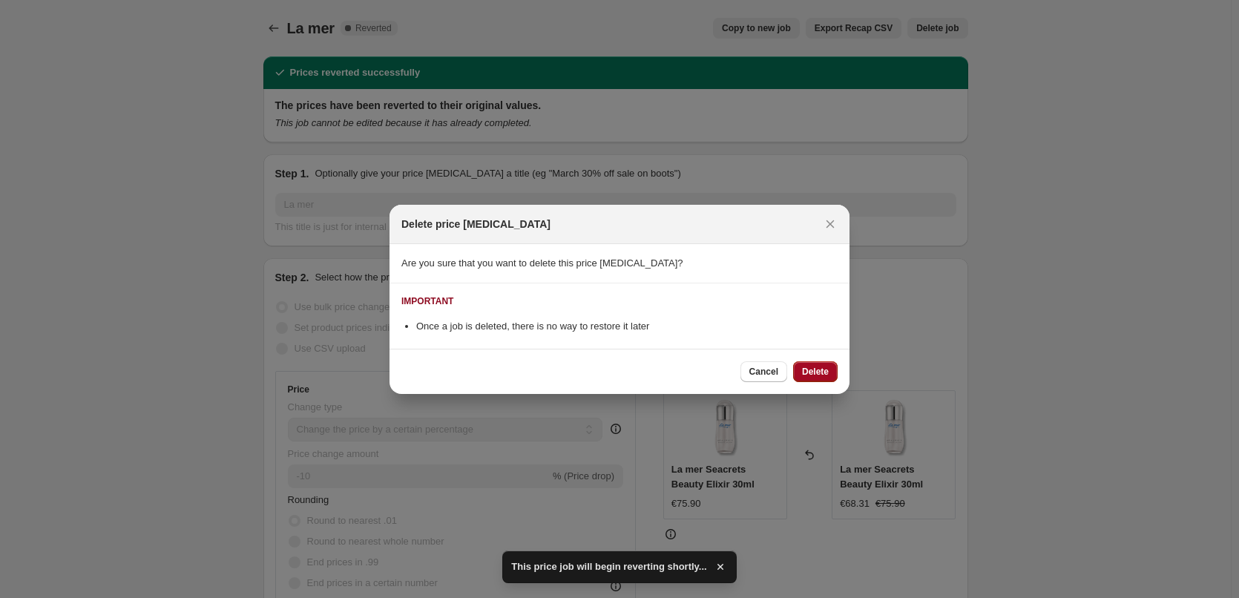
click at [823, 370] on span "Delete" at bounding box center [815, 372] width 27 height 12
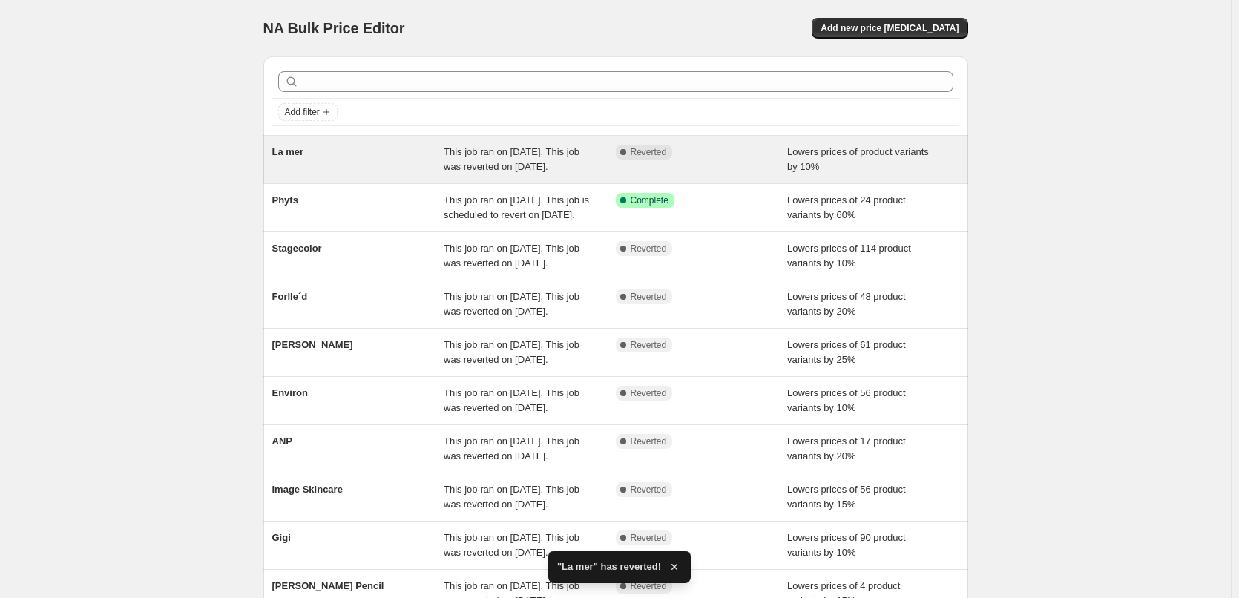
click at [329, 159] on div "La mer" at bounding box center [358, 160] width 172 height 30
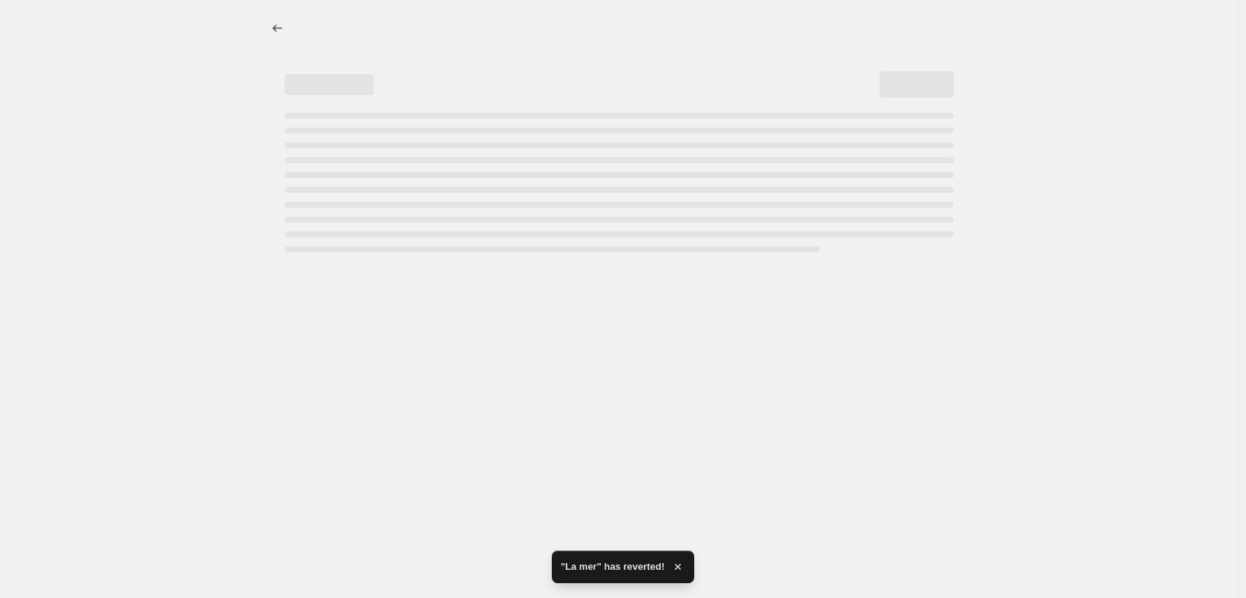
select select "percentage"
select select "vendor"
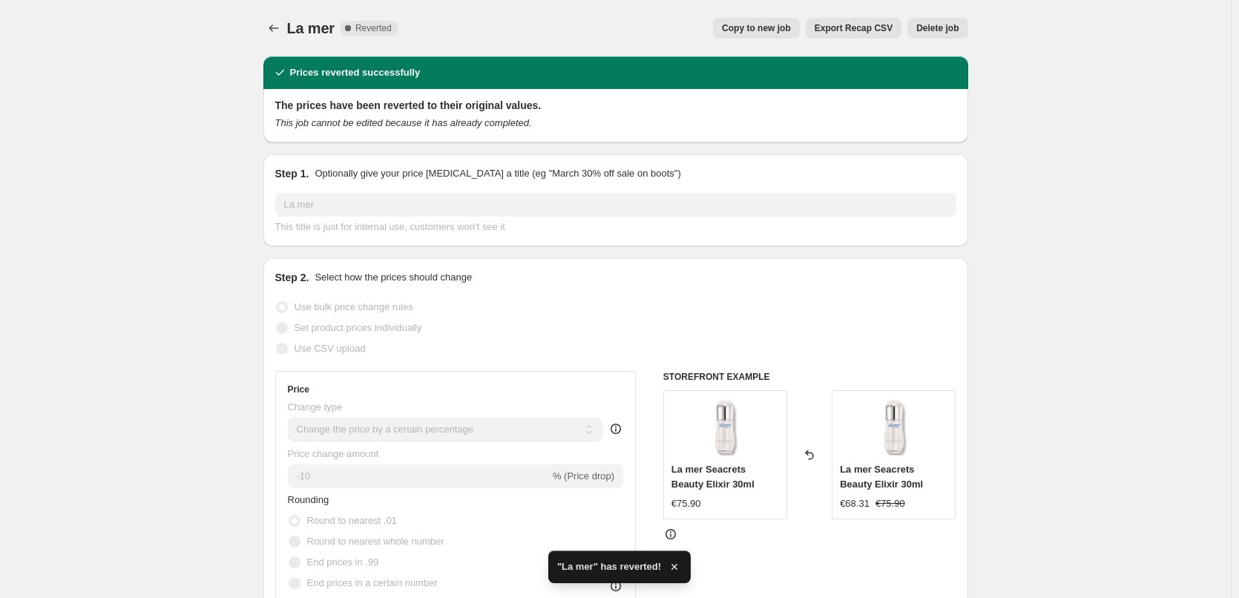
click at [775, 27] on span "Copy to new job" at bounding box center [756, 28] width 69 height 12
select select "percentage"
select select "vendor"
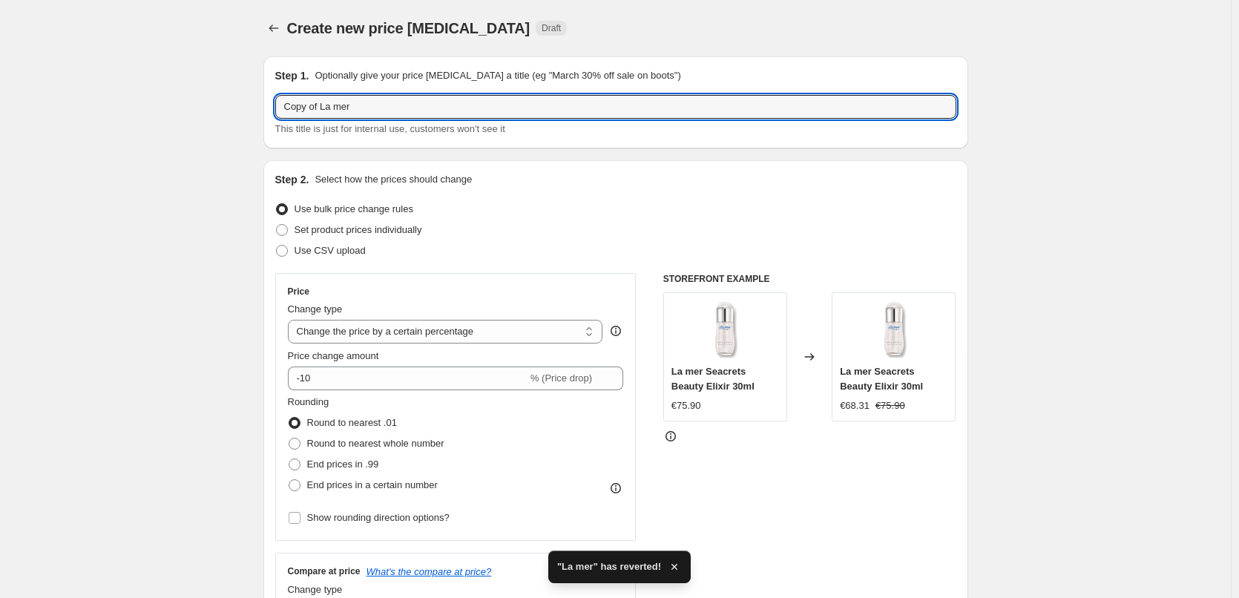
drag, startPoint x: 323, startPoint y: 108, endPoint x: 211, endPoint y: 105, distance: 112.1
type input "La mer"
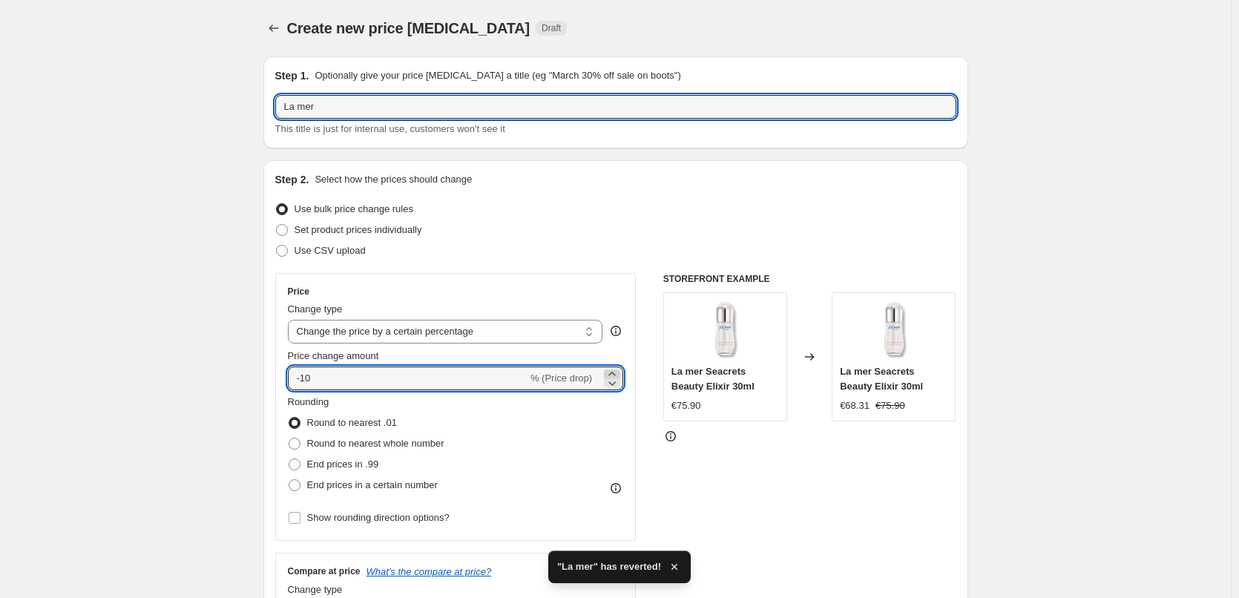
click at [616, 368] on icon at bounding box center [612, 373] width 15 height 15
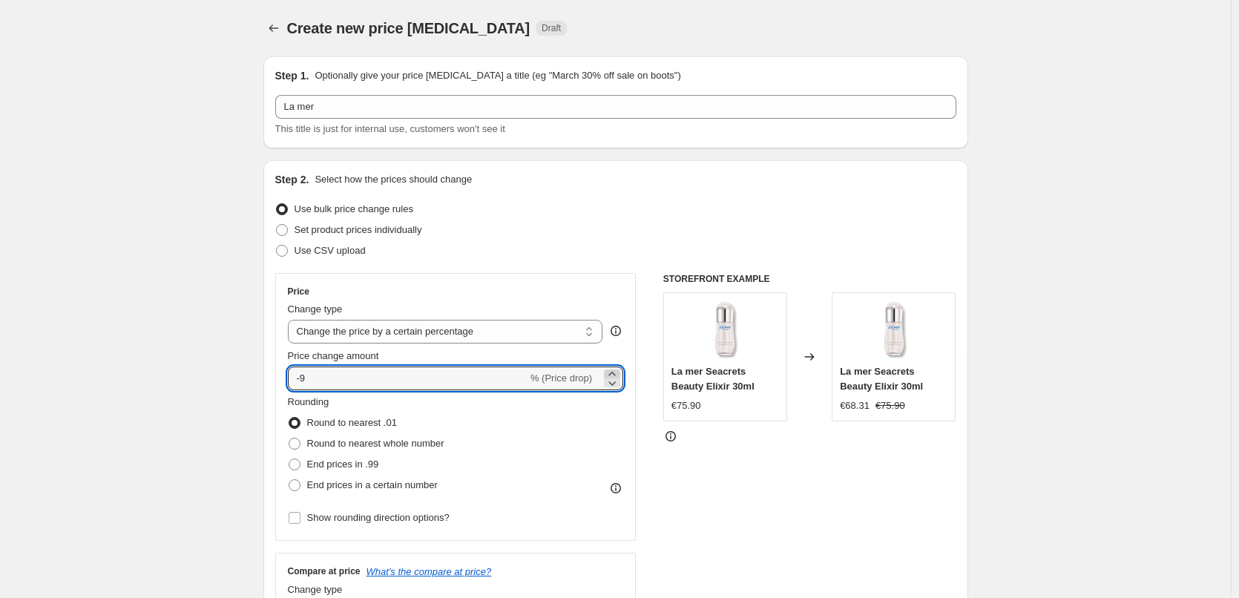
click at [616, 368] on icon at bounding box center [612, 373] width 15 height 15
click at [619, 384] on icon at bounding box center [612, 382] width 15 height 15
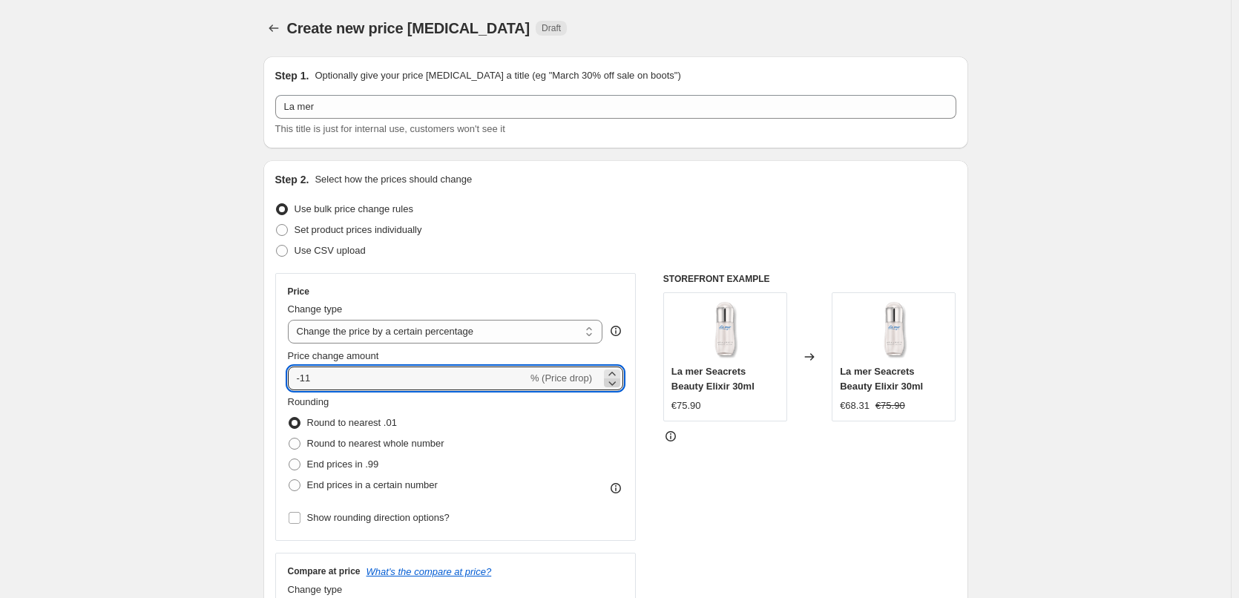
type input "-12"
click at [741, 487] on div "STOREFRONT EXAMPLE La mer Seacrets Beauty Elixir 30ml €75.90 Changed to La mer …" at bounding box center [809, 454] width 293 height 363
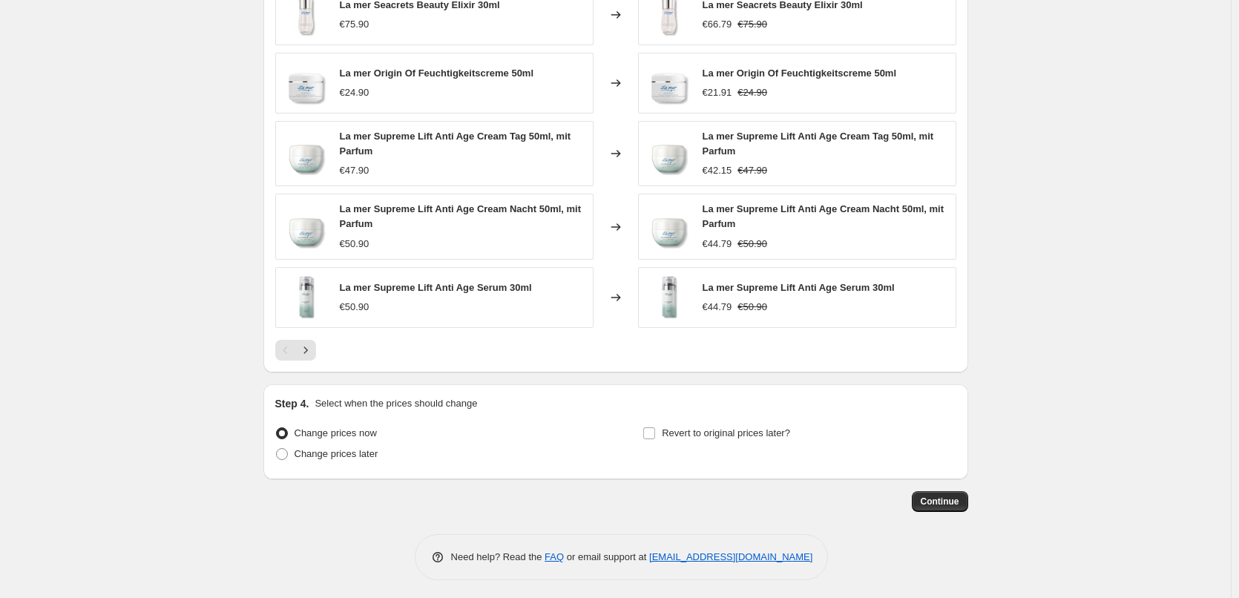
scroll to position [1062, 0]
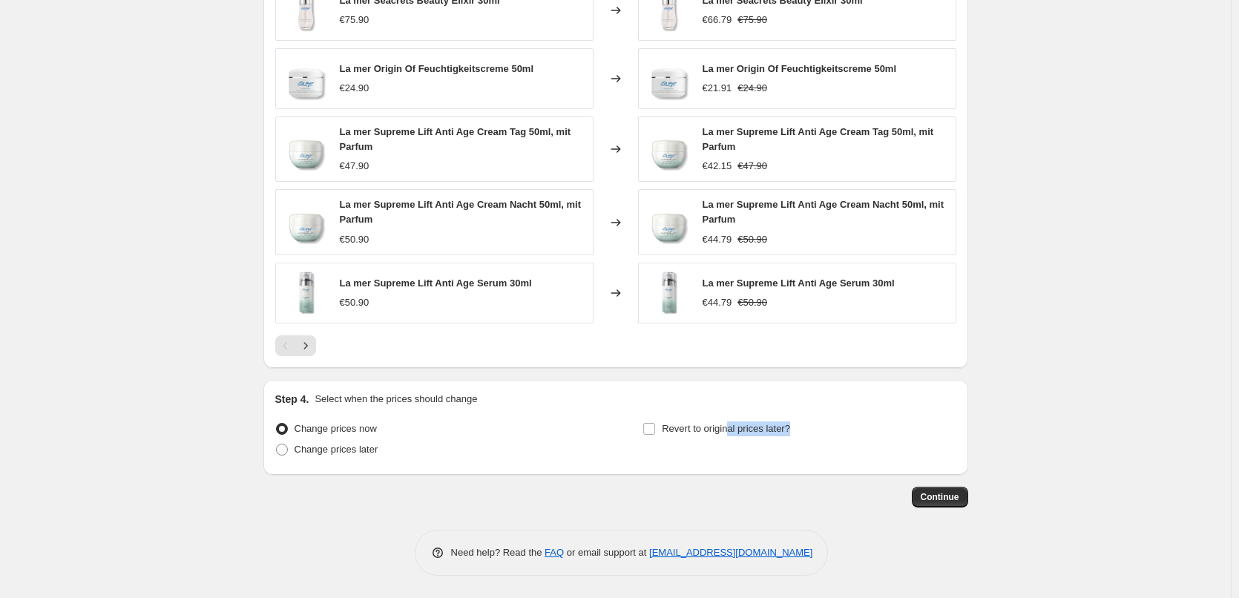
click at [729, 439] on div "Revert to original prices later?" at bounding box center [798, 440] width 313 height 45
click at [720, 412] on div "Step 4. Select when the prices should change Change prices now Change prices la…" at bounding box center [615, 427] width 681 height 71
click at [727, 436] on label "Revert to original prices later?" at bounding box center [716, 428] width 148 height 21
click at [655, 435] on input "Revert to original prices later?" at bounding box center [649, 429] width 12 height 12
checkbox input "true"
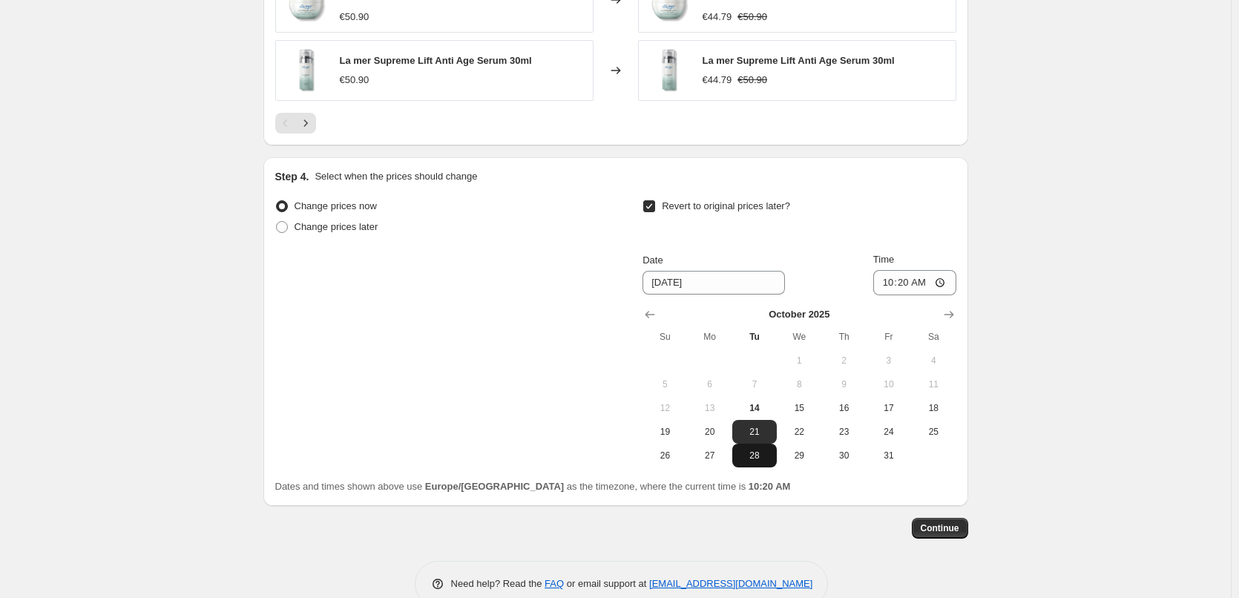
scroll to position [1316, 0]
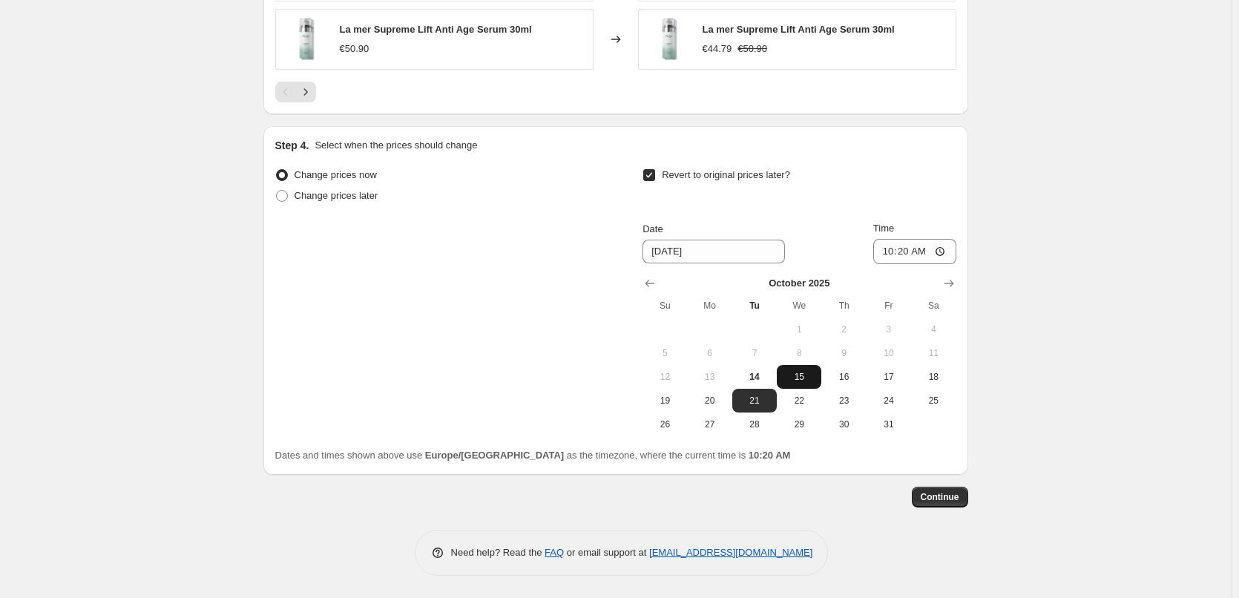
click at [802, 369] on button "15" at bounding box center [799, 377] width 45 height 24
type input "10/15/2025"
click at [886, 248] on input "10:20" at bounding box center [914, 251] width 83 height 25
type input "03:00"
click at [928, 504] on button "Continue" at bounding box center [940, 497] width 56 height 21
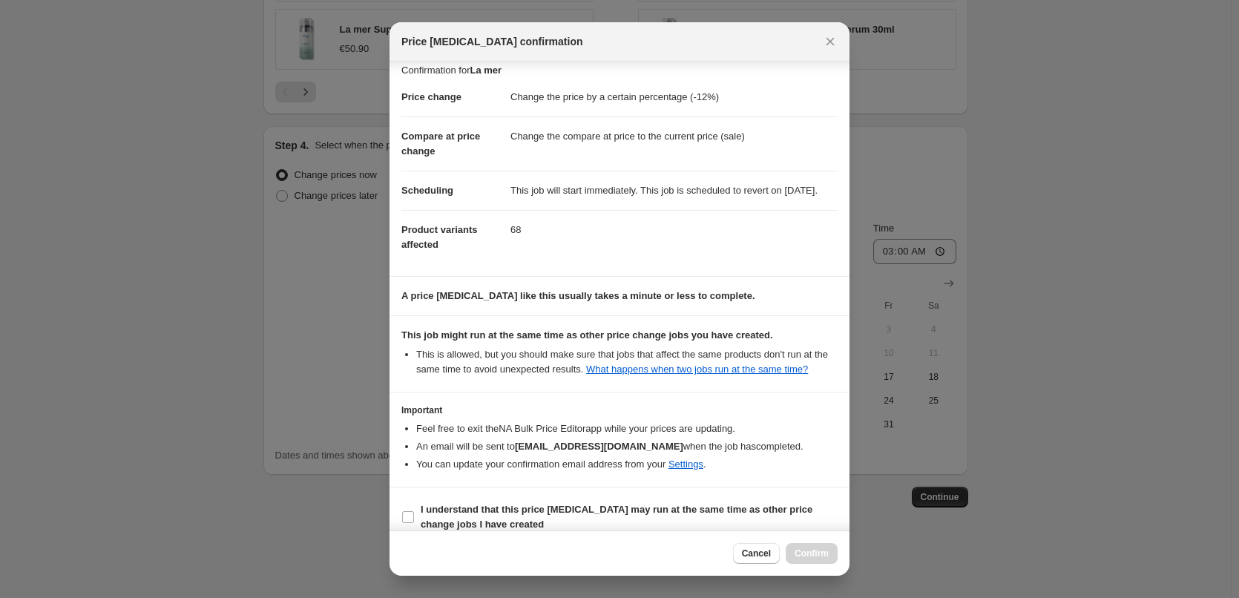
scroll to position [42, 0]
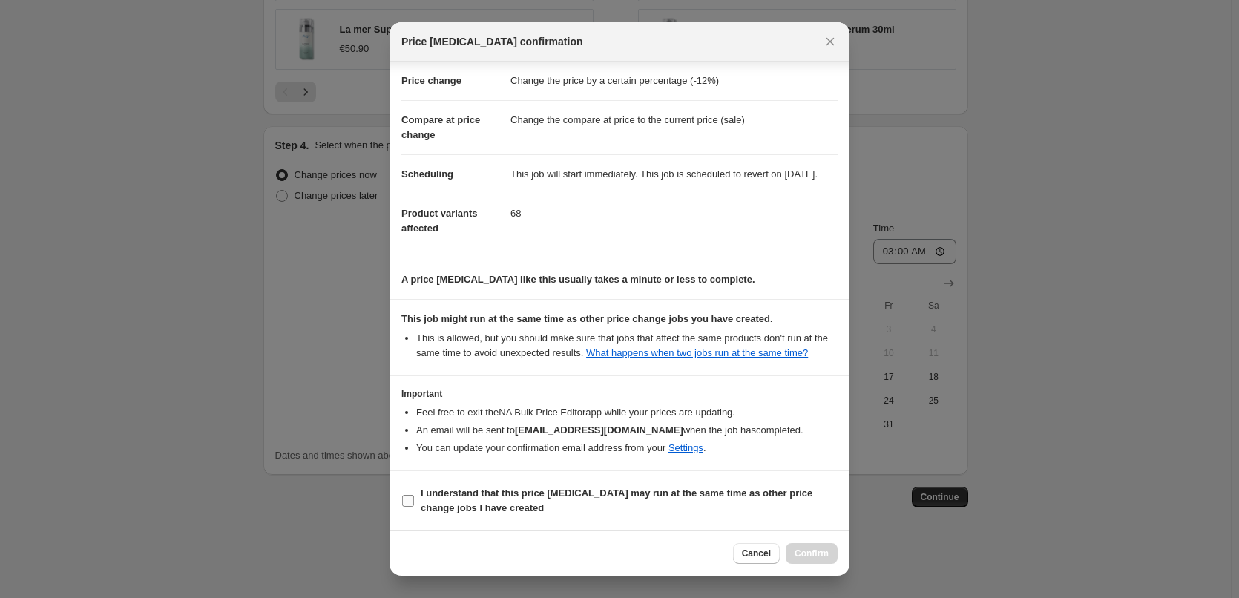
click at [447, 489] on b "I understand that this price change job may run at the same time as other price…" at bounding box center [617, 500] width 392 height 26
click at [414, 495] on input "I understand that this price change job may run at the same time as other price…" at bounding box center [408, 501] width 12 height 12
checkbox input "true"
click at [813, 533] on div "Cancel Confirm" at bounding box center [619, 552] width 460 height 45
click at [814, 544] on button "Confirm" at bounding box center [812, 553] width 52 height 21
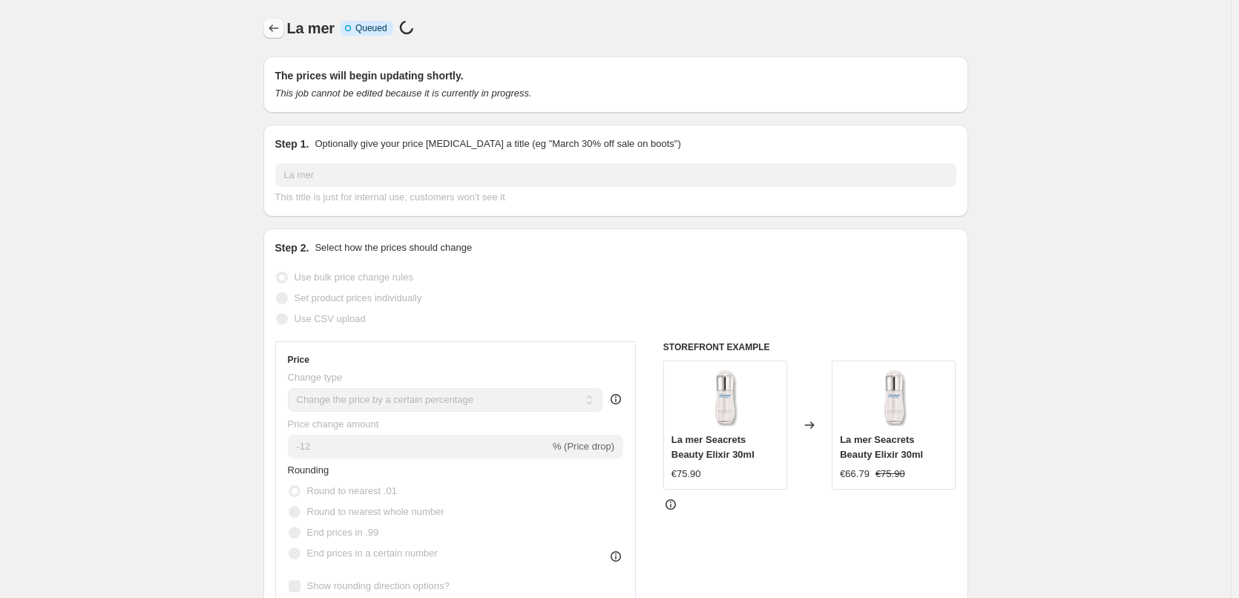
click at [276, 36] on button "Price change jobs" at bounding box center [273, 28] width 21 height 21
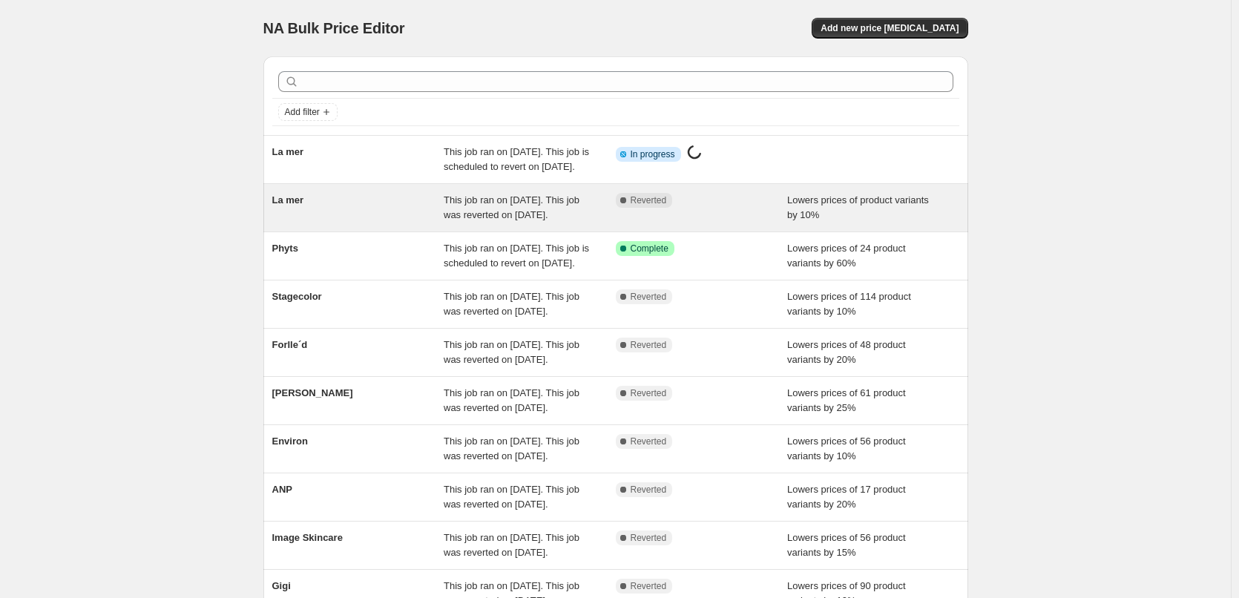
click at [304, 205] on span "La mer" at bounding box center [288, 199] width 32 height 11
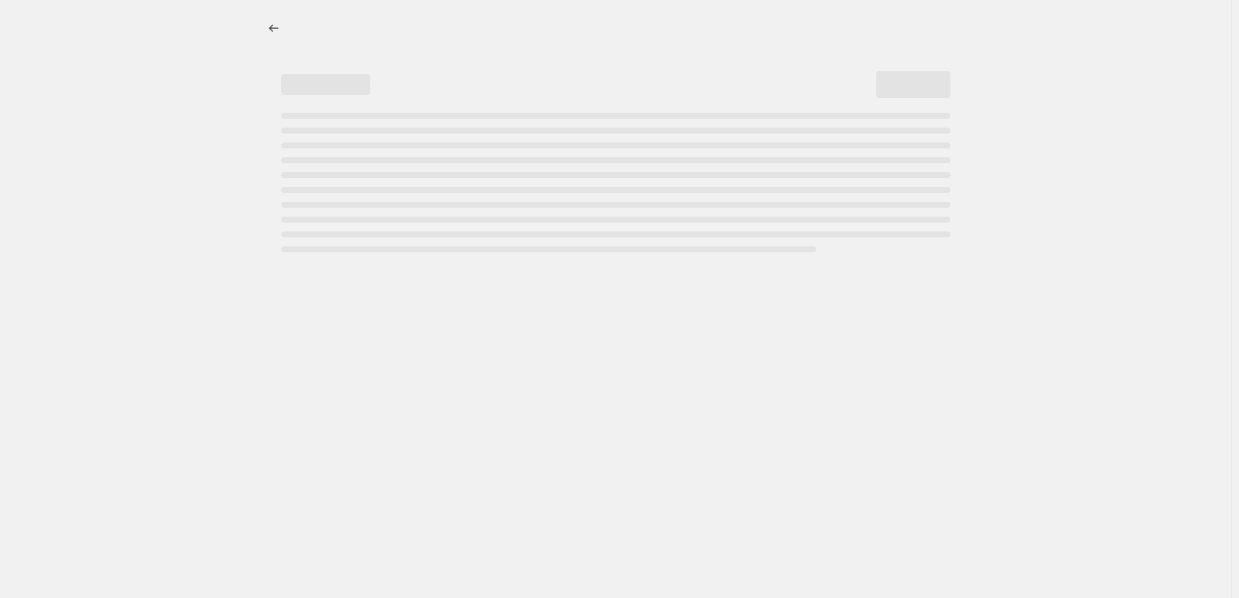
select select "percentage"
select select "vendor"
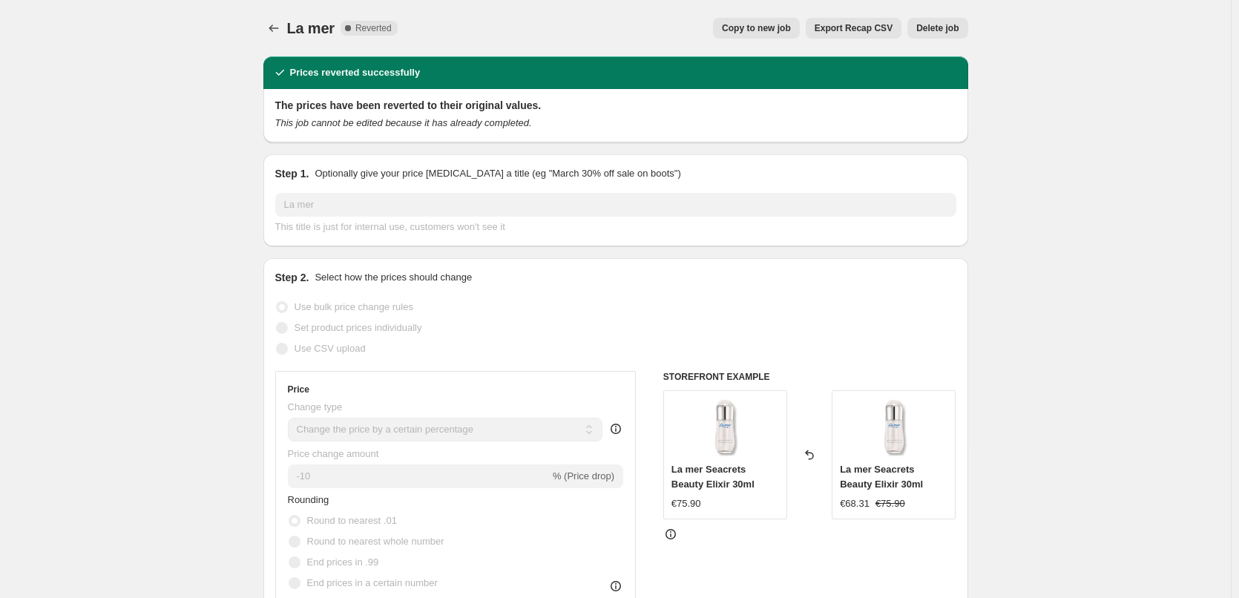
click at [944, 33] on span "Delete job" at bounding box center [937, 28] width 42 height 12
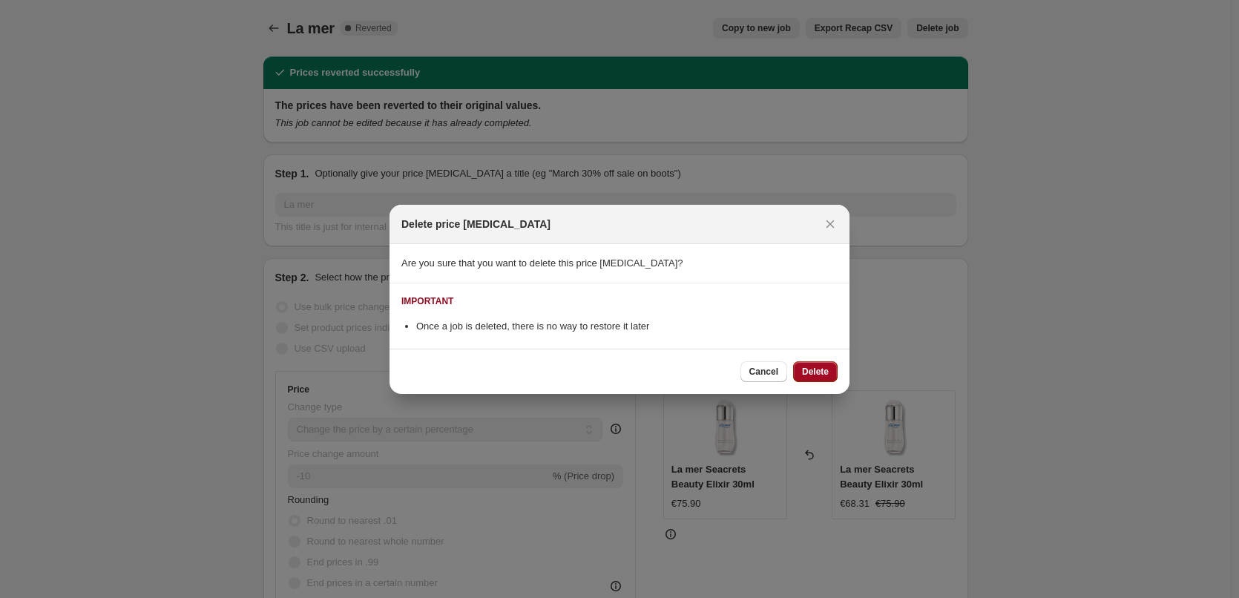
click at [823, 372] on span "Delete" at bounding box center [815, 372] width 27 height 12
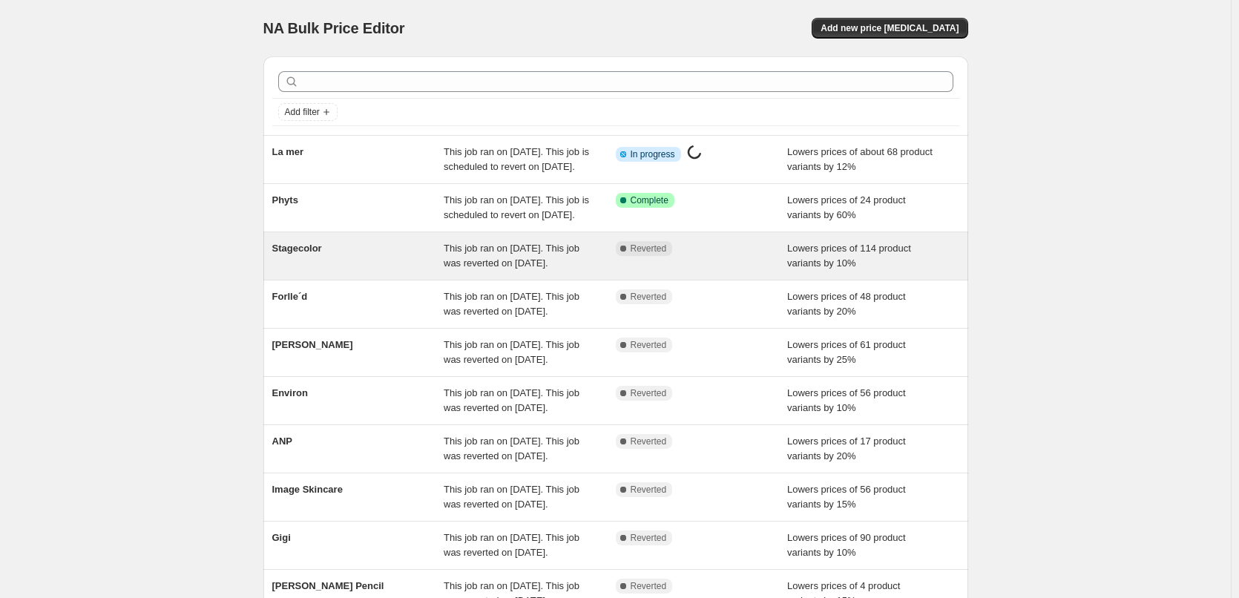
click at [310, 271] on div "Stagecolor" at bounding box center [358, 256] width 172 height 30
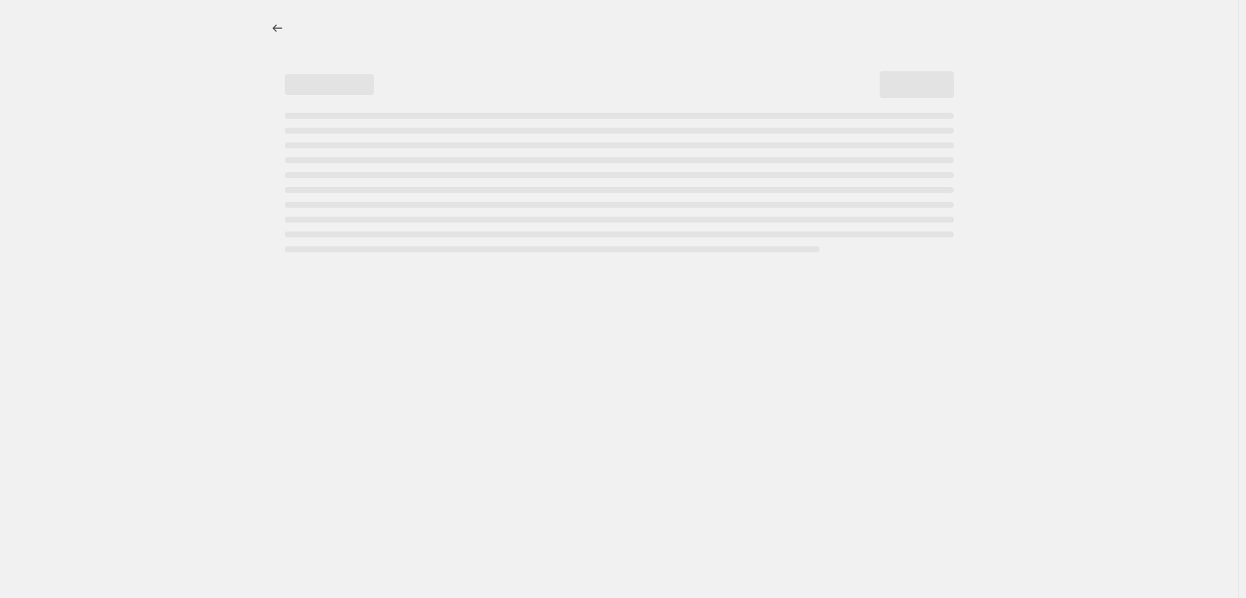
select select "percentage"
select select "vendor"
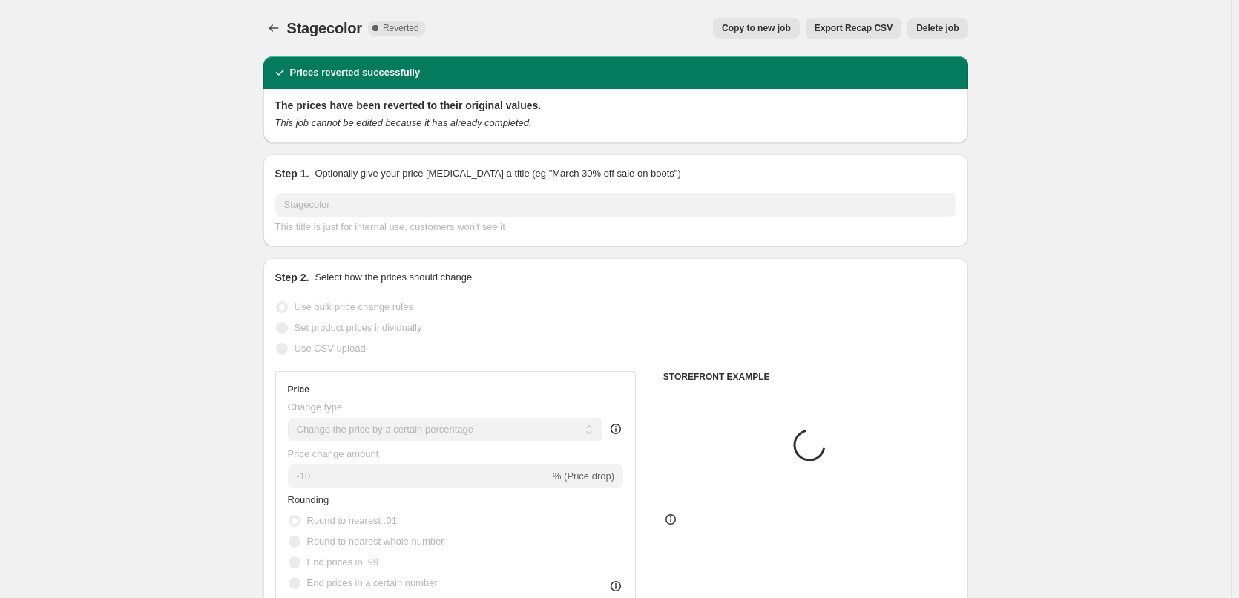
click at [746, 13] on div "Stagecolor. This page is ready Stagecolor Complete Reverted Copy to new job Exp…" at bounding box center [615, 28] width 705 height 56
click at [744, 24] on span "Copy to new job" at bounding box center [756, 28] width 69 height 12
select select "percentage"
select select "vendor"
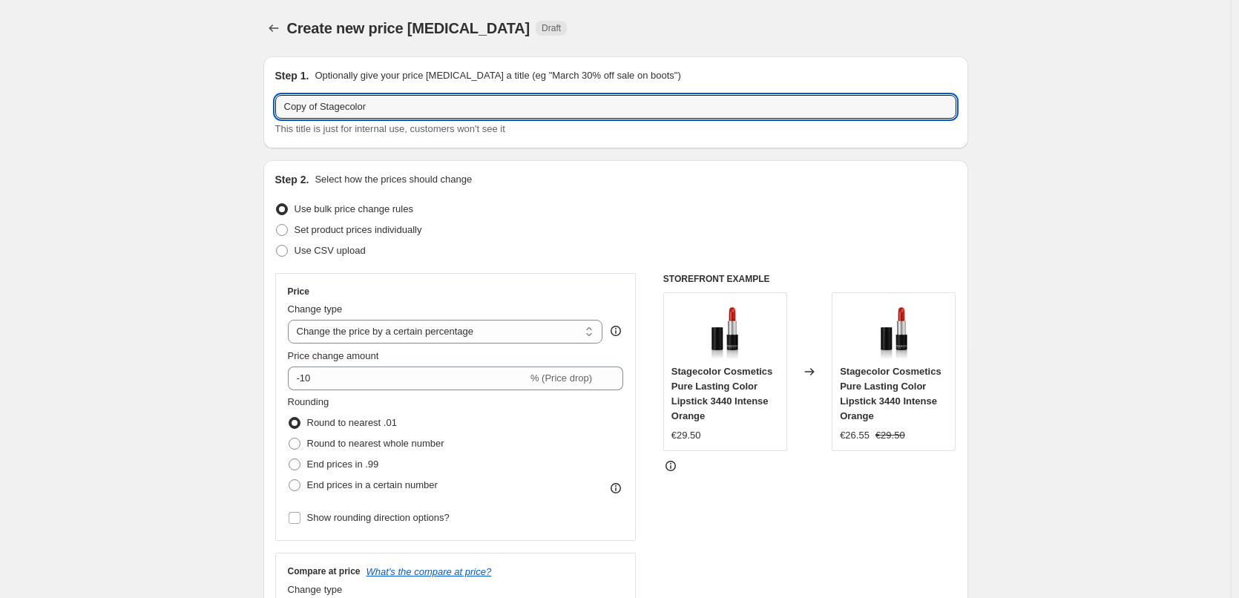
drag, startPoint x: 323, startPoint y: 107, endPoint x: 146, endPoint y: 108, distance: 177.3
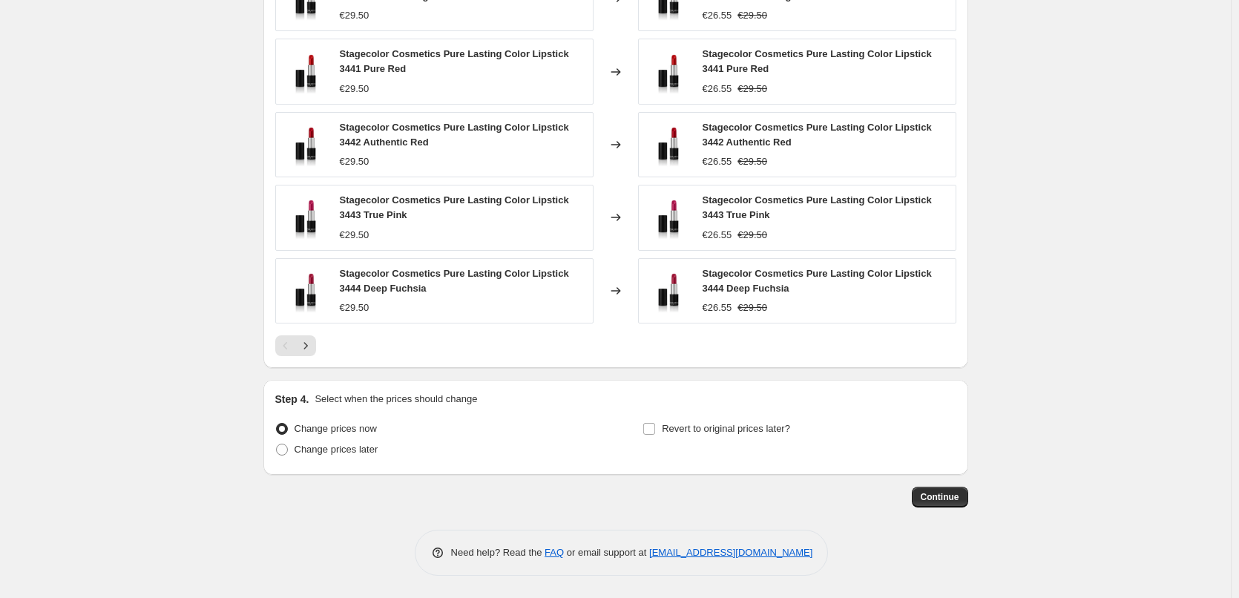
type input "Stagecolor"
click at [743, 453] on div "Revert to original prices later?" at bounding box center [798, 440] width 313 height 45
click at [731, 424] on span "Revert to original prices later?" at bounding box center [726, 428] width 128 height 11
click at [655, 424] on input "Revert to original prices later?" at bounding box center [649, 429] width 12 height 12
checkbox input "true"
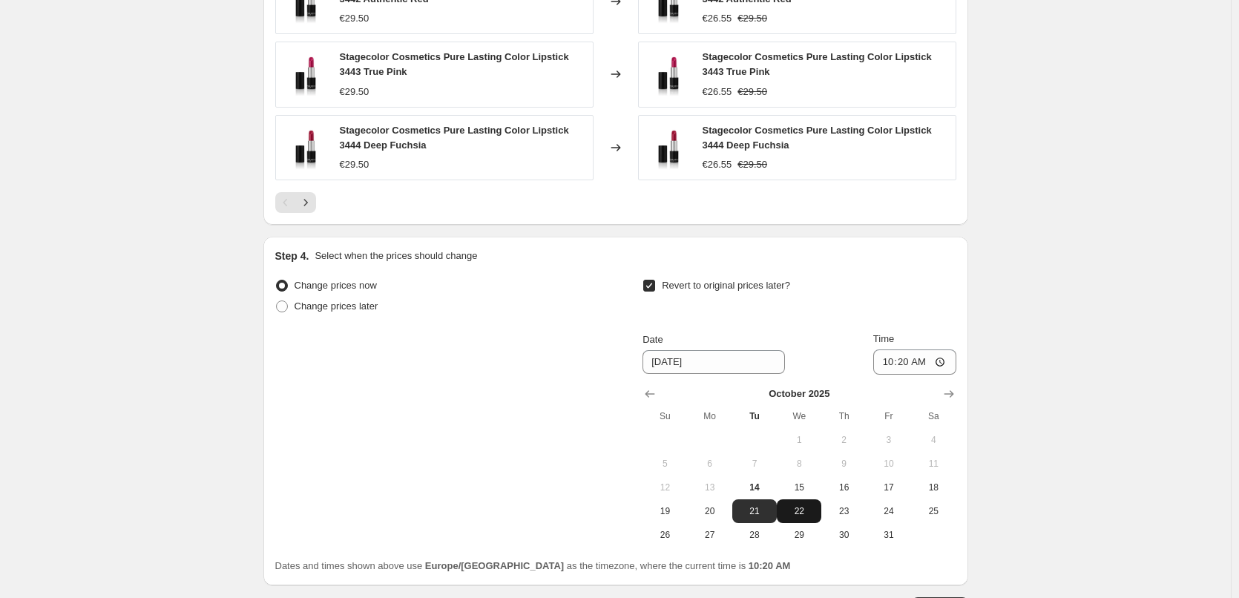
scroll to position [1330, 0]
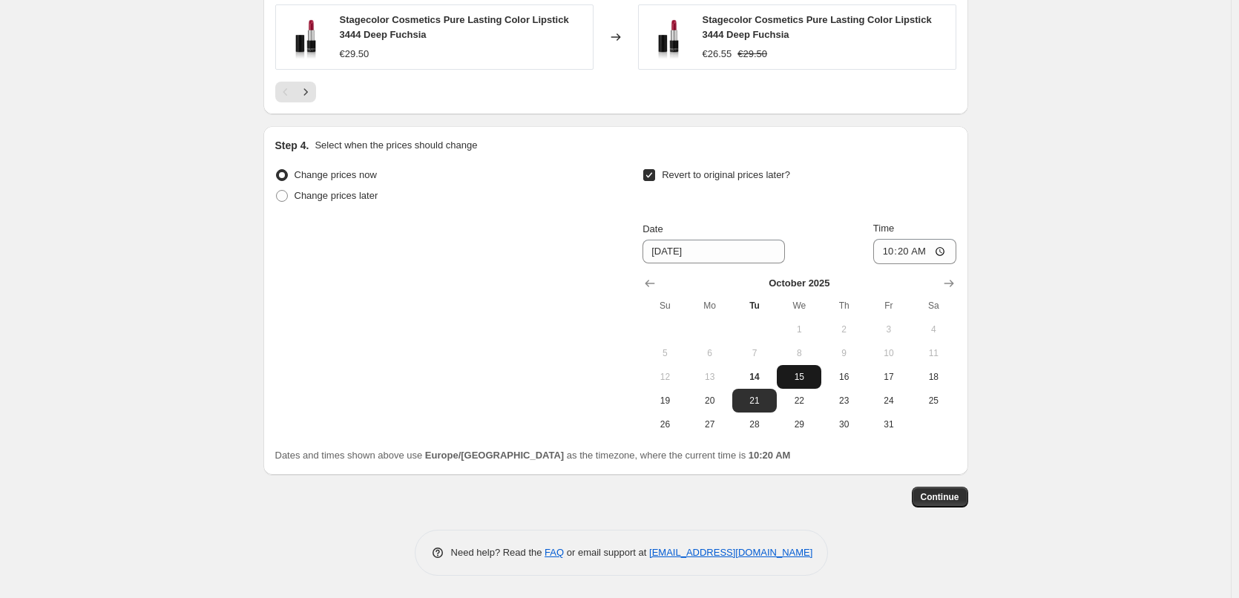
click at [797, 386] on button "15" at bounding box center [799, 377] width 45 height 24
type input "10/15/2025"
click at [892, 247] on input "10:20" at bounding box center [914, 251] width 83 height 25
type input "03:00"
click at [944, 489] on button "Continue" at bounding box center [940, 497] width 56 height 21
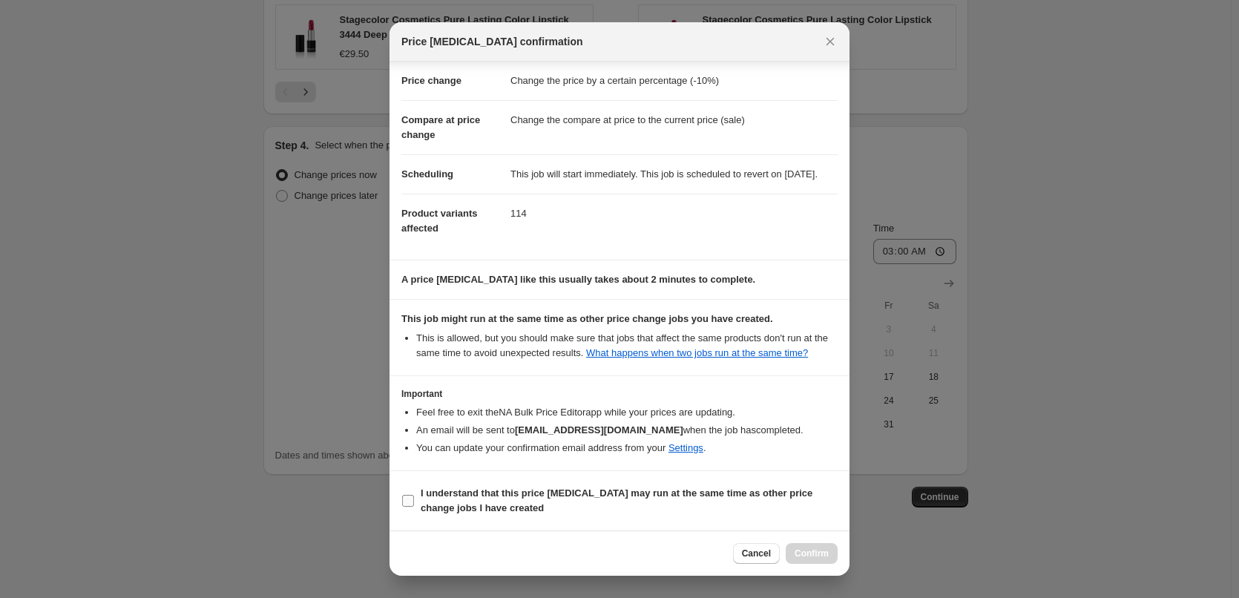
scroll to position [42, 0]
click at [481, 497] on b "I understand that this price change job may run at the same time as other price…" at bounding box center [617, 500] width 392 height 26
click at [414, 497] on input "I understand that this price change job may run at the same time as other price…" at bounding box center [408, 501] width 12 height 12
checkbox input "true"
click at [817, 560] on button "Confirm" at bounding box center [812, 553] width 52 height 21
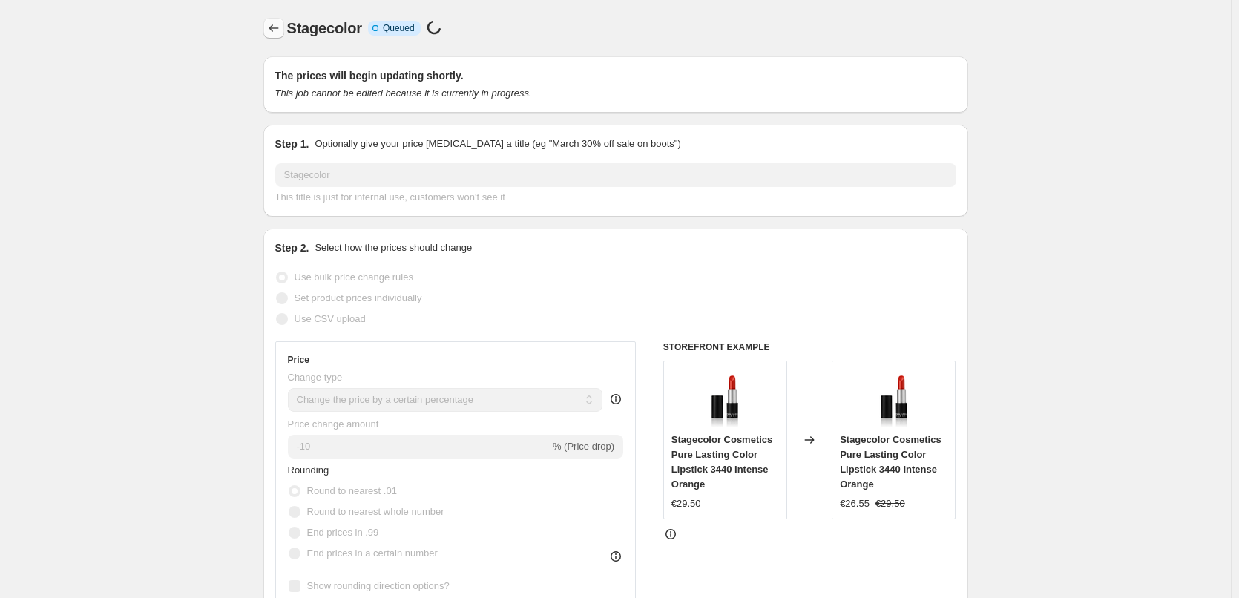
click at [281, 35] on icon "Price change jobs" at bounding box center [273, 28] width 15 height 15
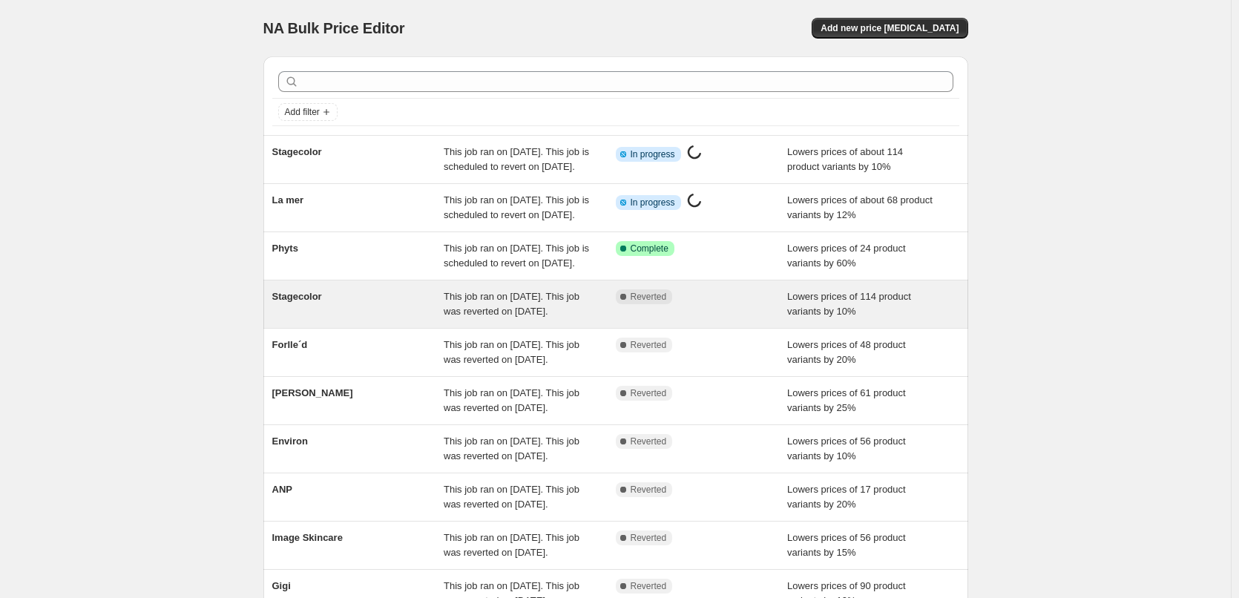
click at [316, 328] on div "Stagecolor This job ran on October 13, 2025. This job was reverted on October 1…" at bounding box center [615, 303] width 705 height 47
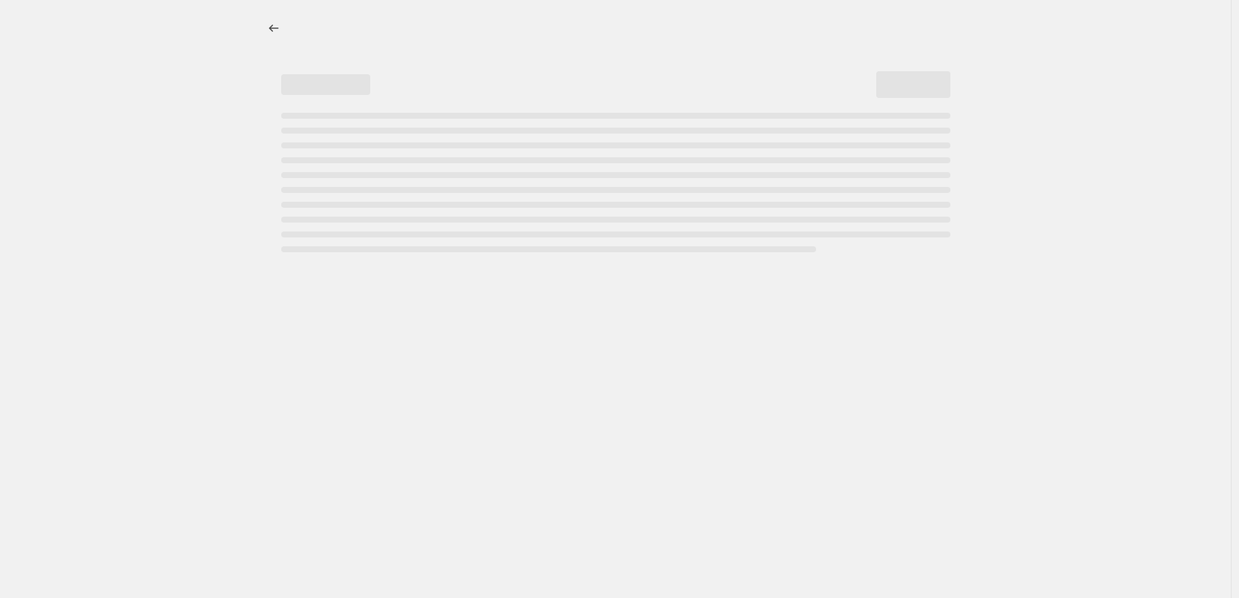
select select "percentage"
select select "vendor"
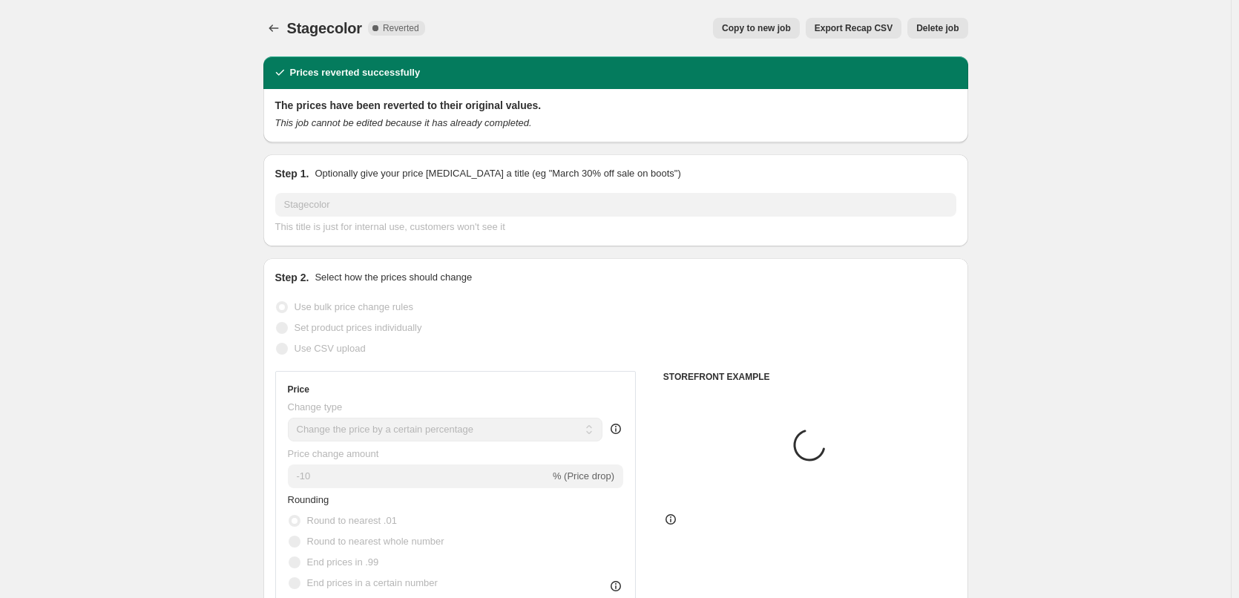
click at [943, 37] on button "Delete job" at bounding box center [937, 28] width 60 height 21
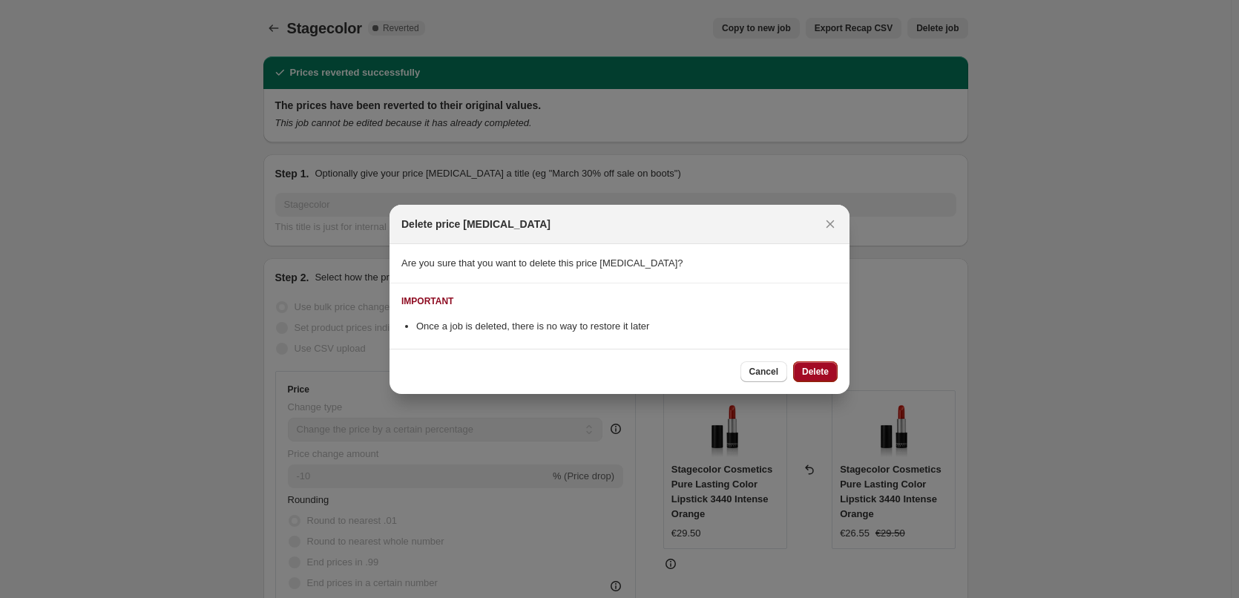
click at [821, 376] on span "Delete" at bounding box center [815, 372] width 27 height 12
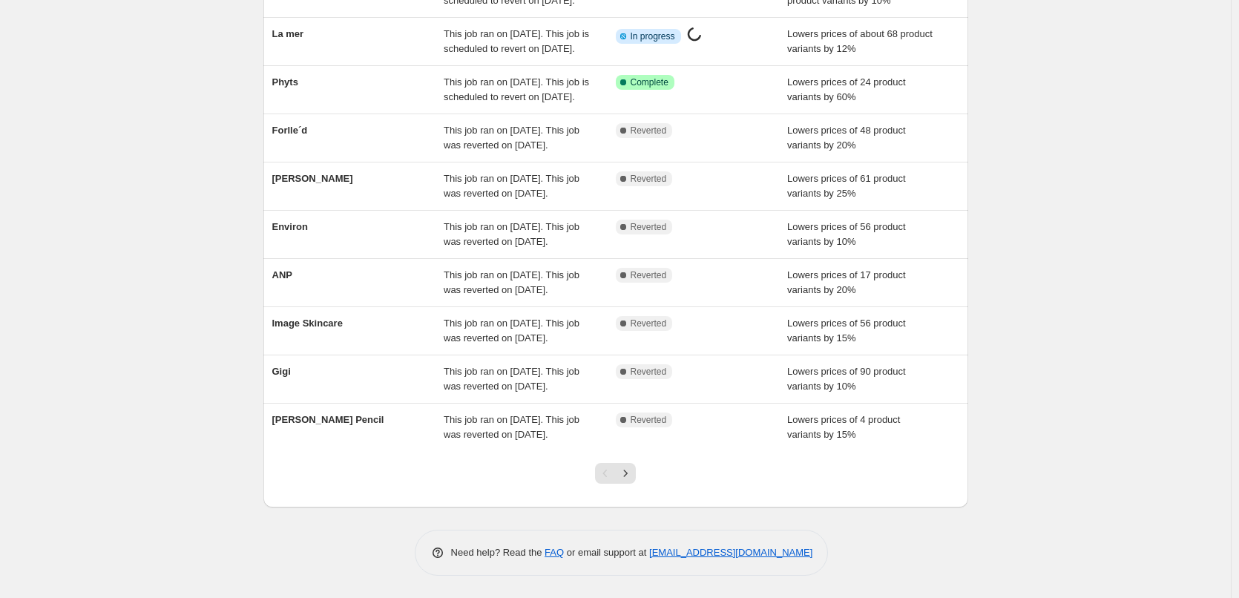
scroll to position [315, 0]
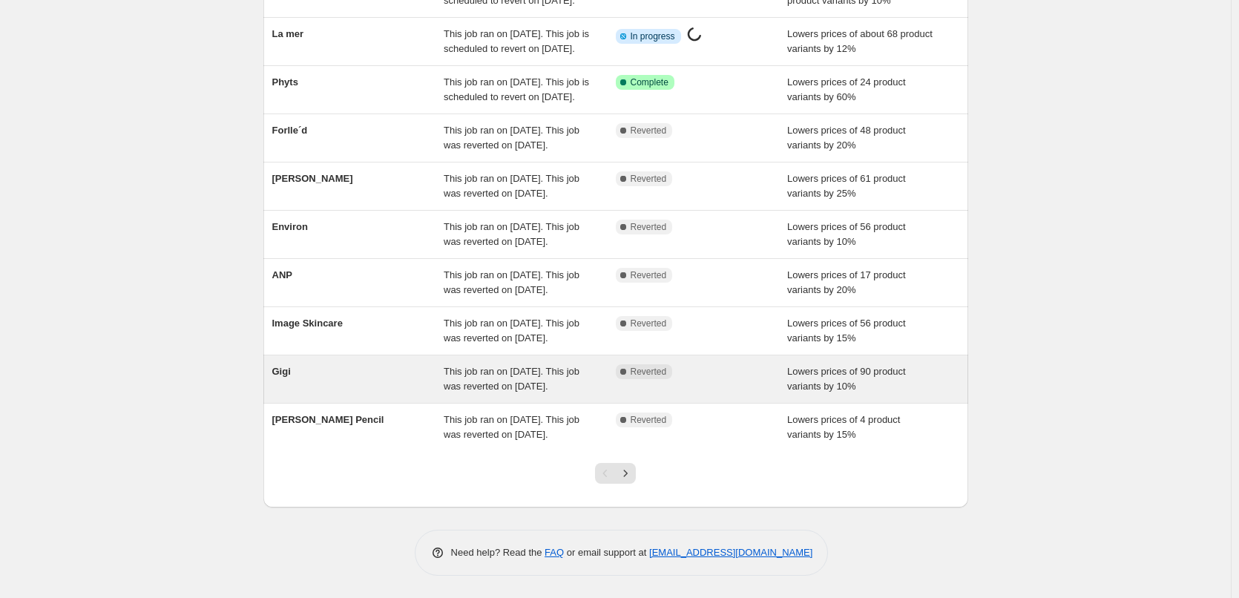
click at [313, 364] on div "Gigi" at bounding box center [358, 379] width 172 height 30
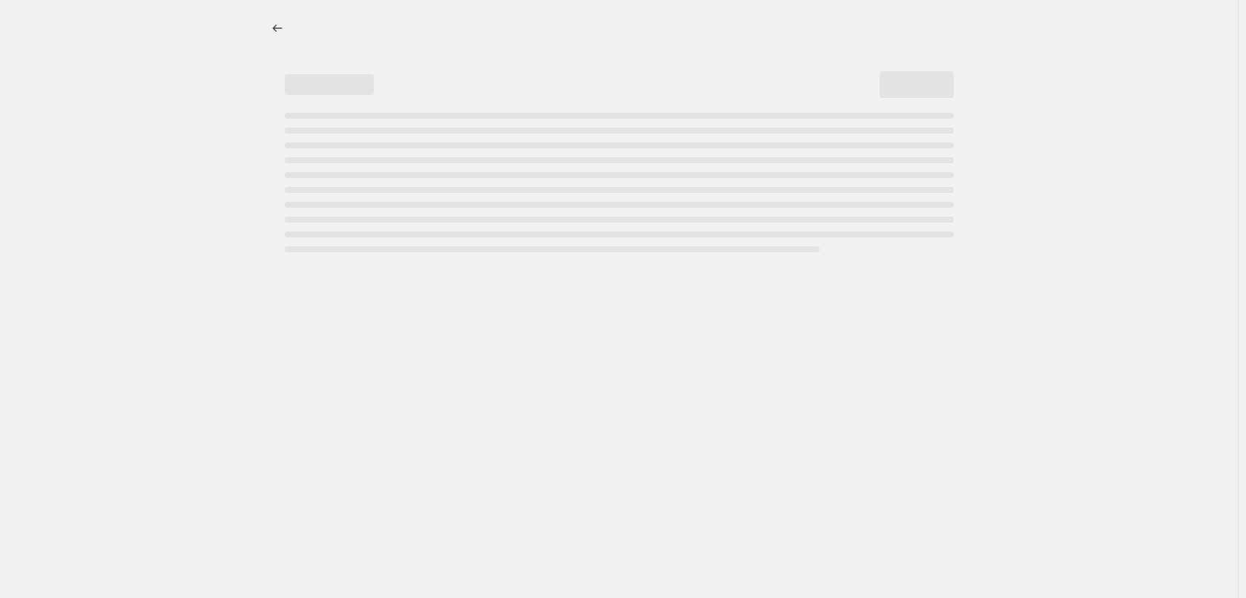
select select "percentage"
select select "vendor"
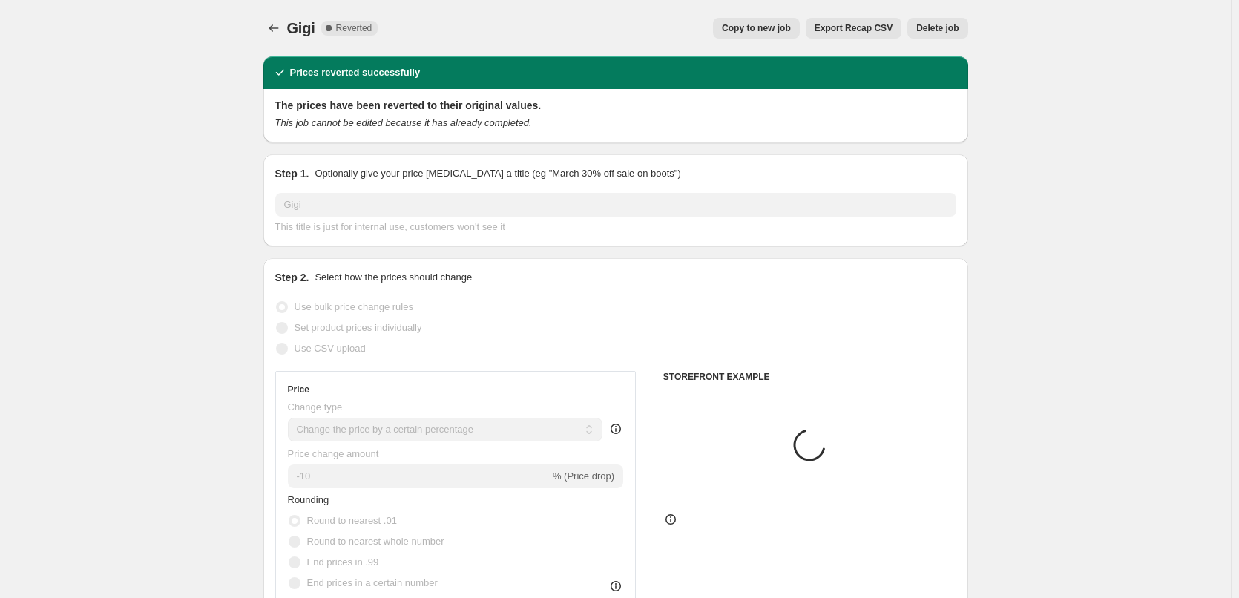
click at [751, 31] on span "Copy to new job" at bounding box center [756, 28] width 69 height 12
select select "percentage"
select select "vendor"
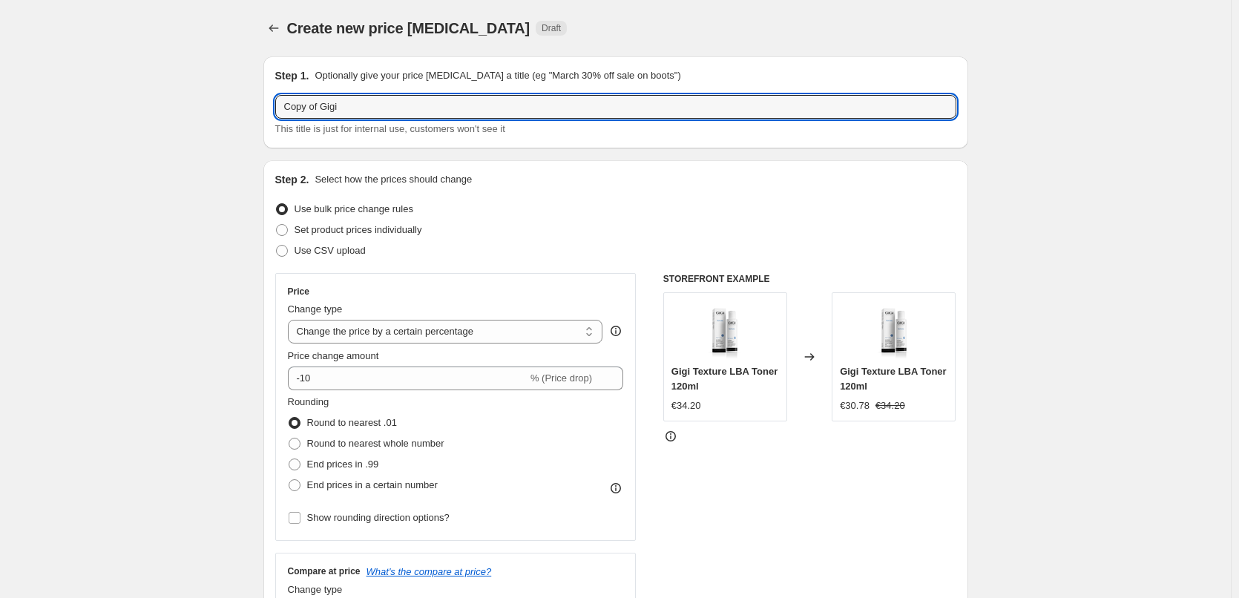
drag, startPoint x: 322, startPoint y: 110, endPoint x: 246, endPoint y: 108, distance: 76.4
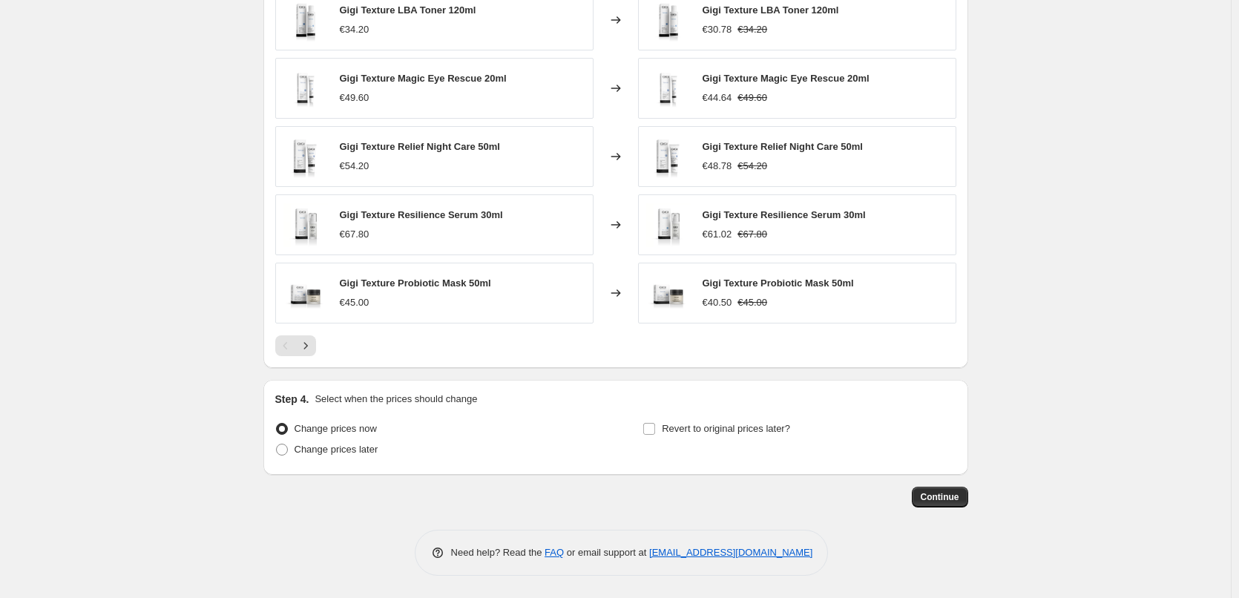
type input "Gigi"
click at [706, 415] on div "Step 4. Select when the prices should change Change prices now Change prices la…" at bounding box center [615, 427] width 681 height 71
click at [708, 427] on span "Revert to original prices later?" at bounding box center [726, 428] width 128 height 11
click at [655, 427] on input "Revert to original prices later?" at bounding box center [649, 429] width 12 height 12
checkbox input "true"
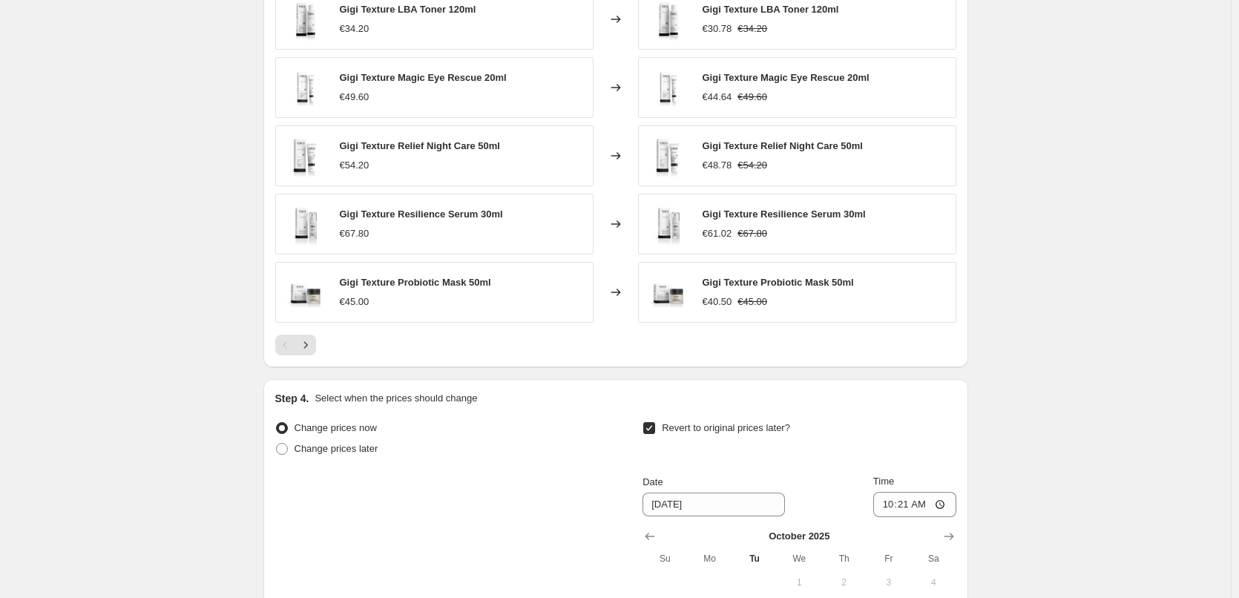
scroll to position [1306, 0]
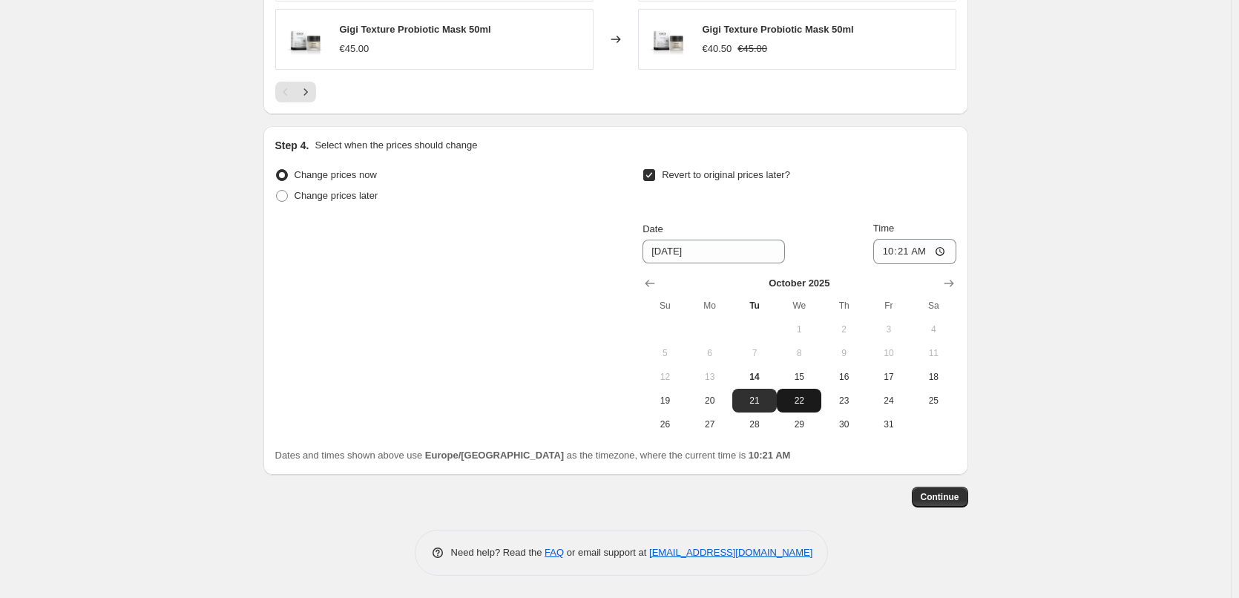
click at [808, 389] on button "22" at bounding box center [799, 401] width 45 height 24
click at [811, 378] on span "15" at bounding box center [799, 377] width 33 height 12
type input "10/15/2025"
click at [890, 256] on input "10:21" at bounding box center [914, 251] width 83 height 25
type input "03:00"
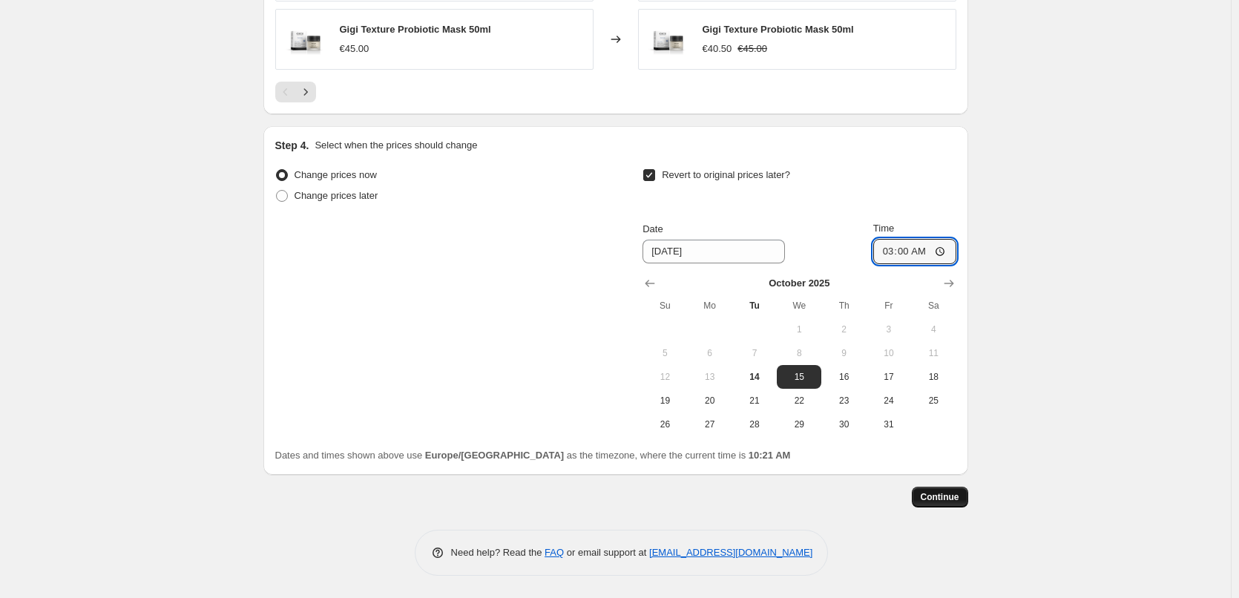
click at [957, 498] on span "Continue" at bounding box center [940, 497] width 39 height 12
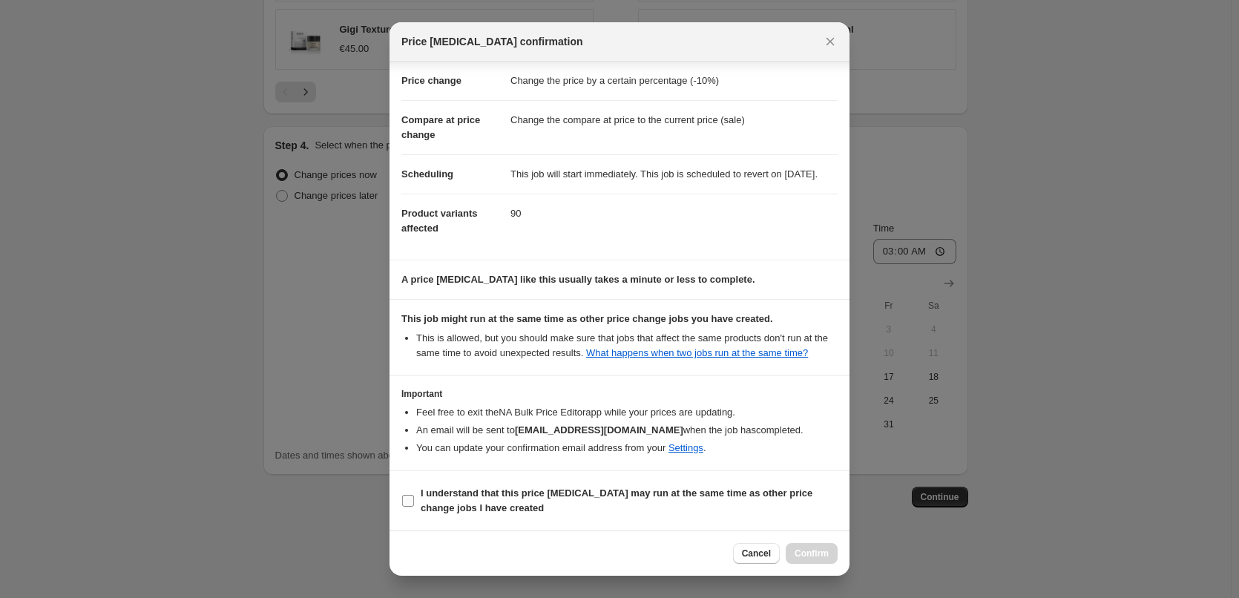
scroll to position [42, 0]
click at [496, 490] on b "I understand that this price change job may run at the same time as other price…" at bounding box center [617, 500] width 392 height 26
click at [414, 495] on input "I understand that this price change job may run at the same time as other price…" at bounding box center [408, 501] width 12 height 12
checkbox input "true"
click at [800, 546] on button "Confirm" at bounding box center [812, 553] width 52 height 21
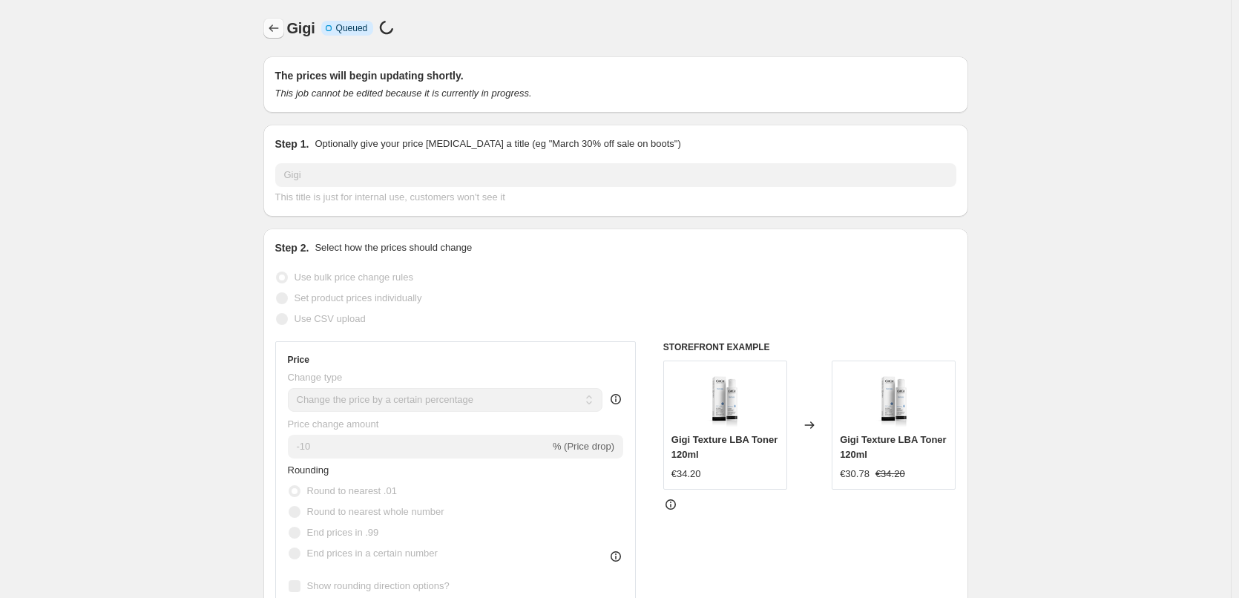
click at [281, 25] on icon "Price change jobs" at bounding box center [273, 28] width 15 height 15
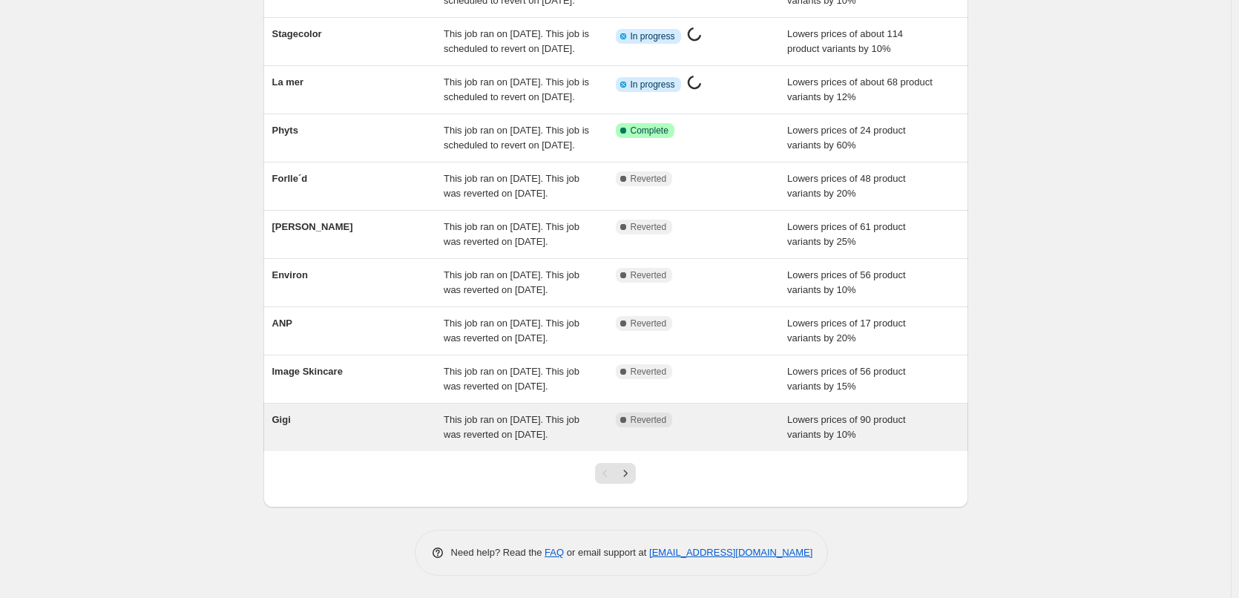
click at [320, 442] on div "Gigi" at bounding box center [358, 427] width 172 height 30
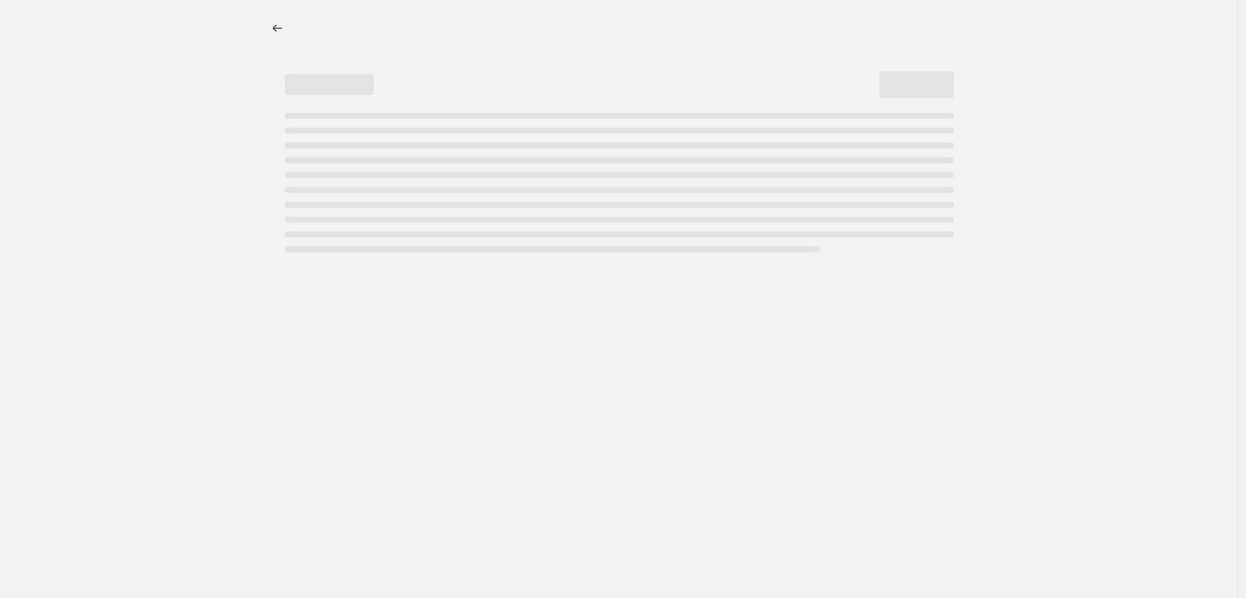
select select "percentage"
select select "vendor"
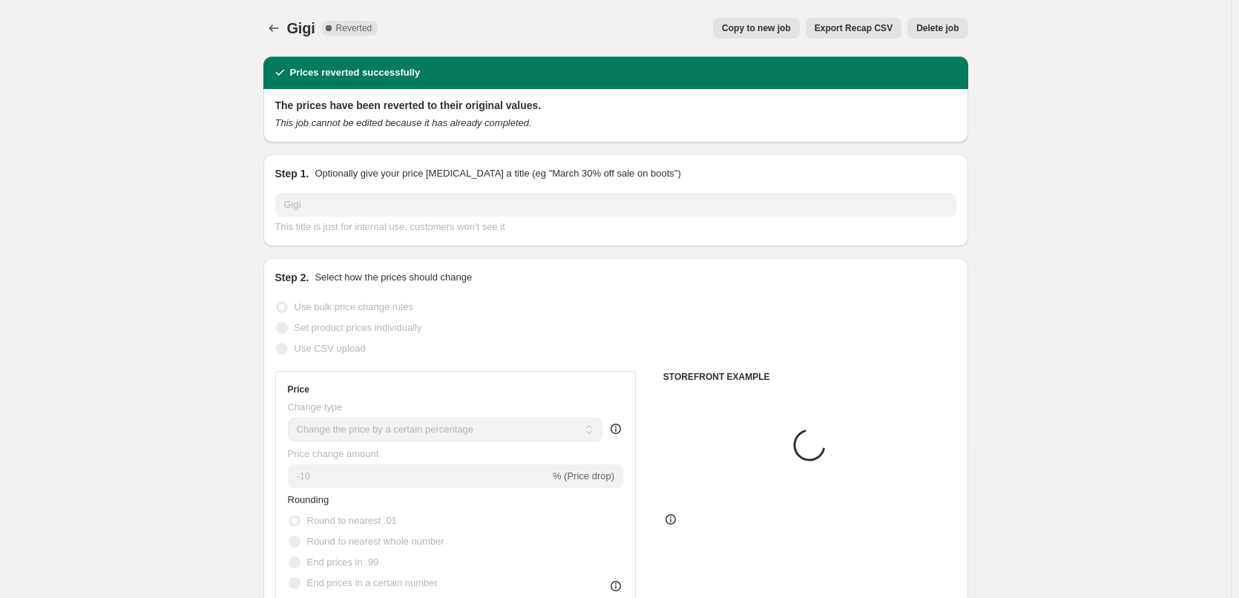
click at [942, 39] on div "Gigi. This page is ready Gigi Complete Reverted Copy to new job Export Recap CS…" at bounding box center [615, 28] width 705 height 56
click at [946, 30] on span "Delete job" at bounding box center [937, 28] width 42 height 12
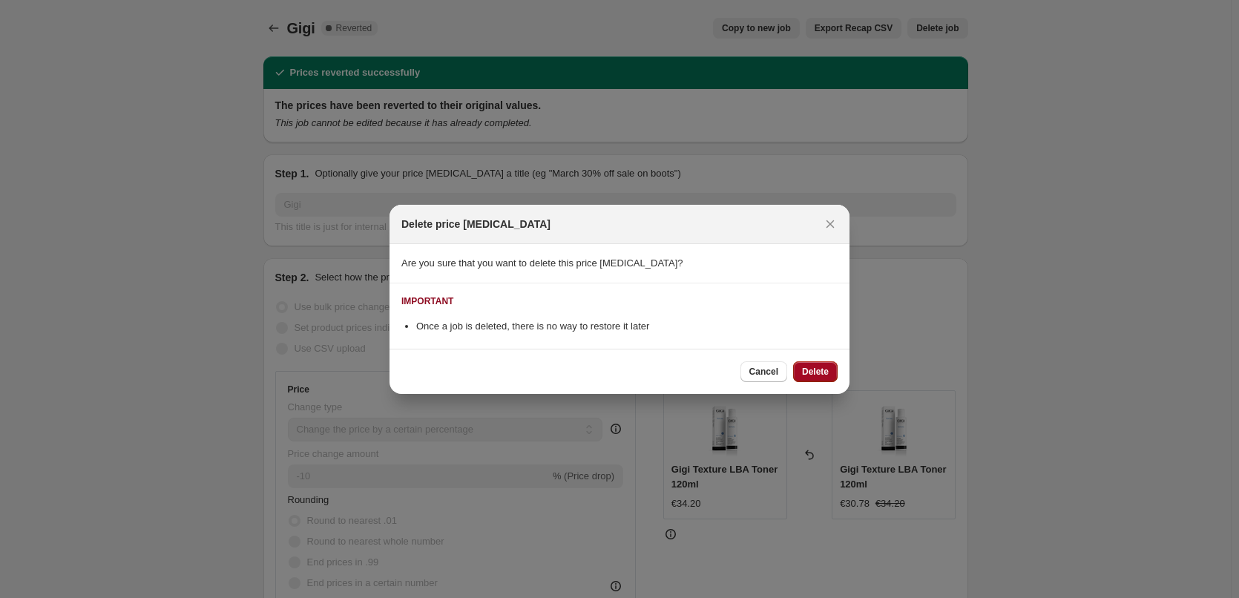
click at [817, 370] on span "Delete" at bounding box center [815, 372] width 27 height 12
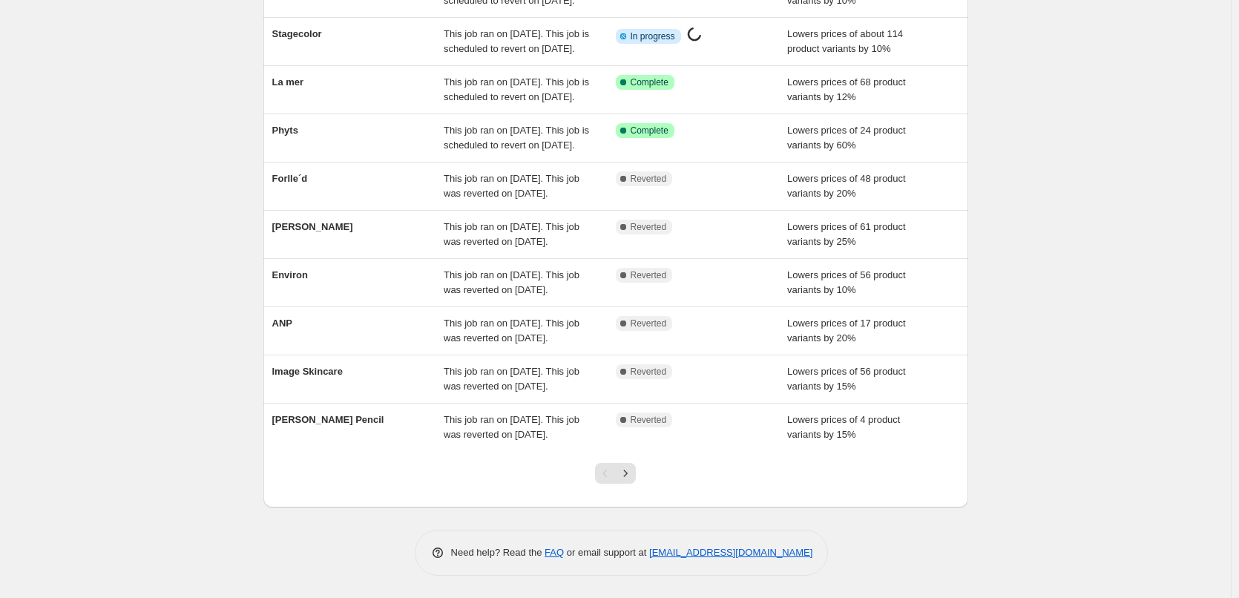
scroll to position [78, 0]
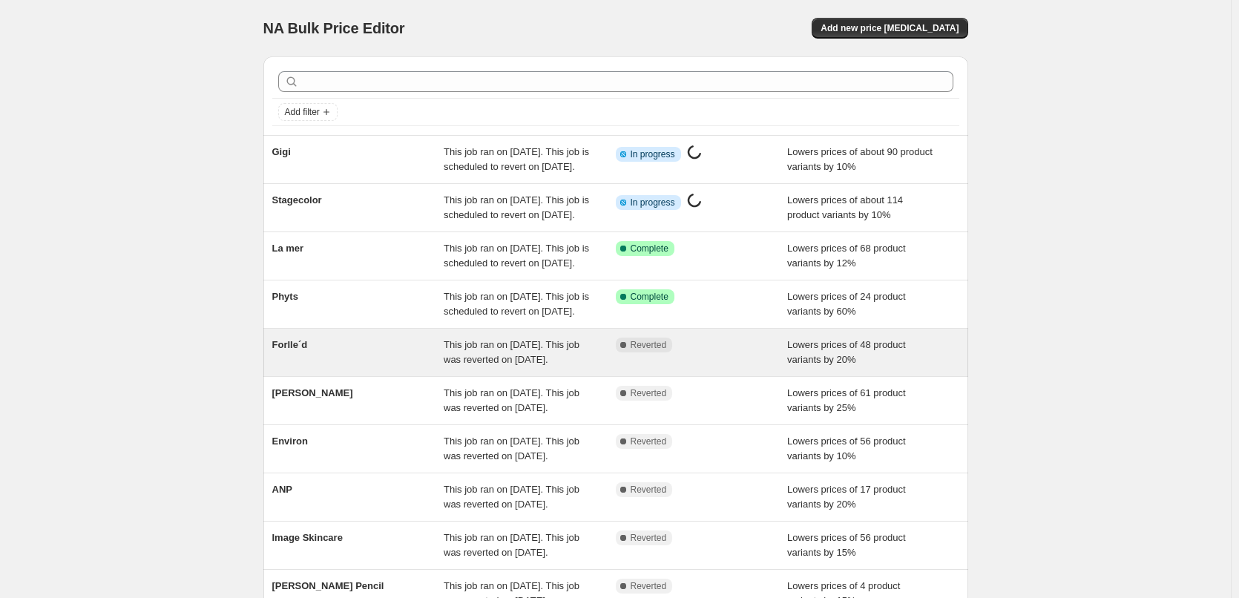
click at [312, 367] on div "Forlle´d" at bounding box center [358, 353] width 172 height 30
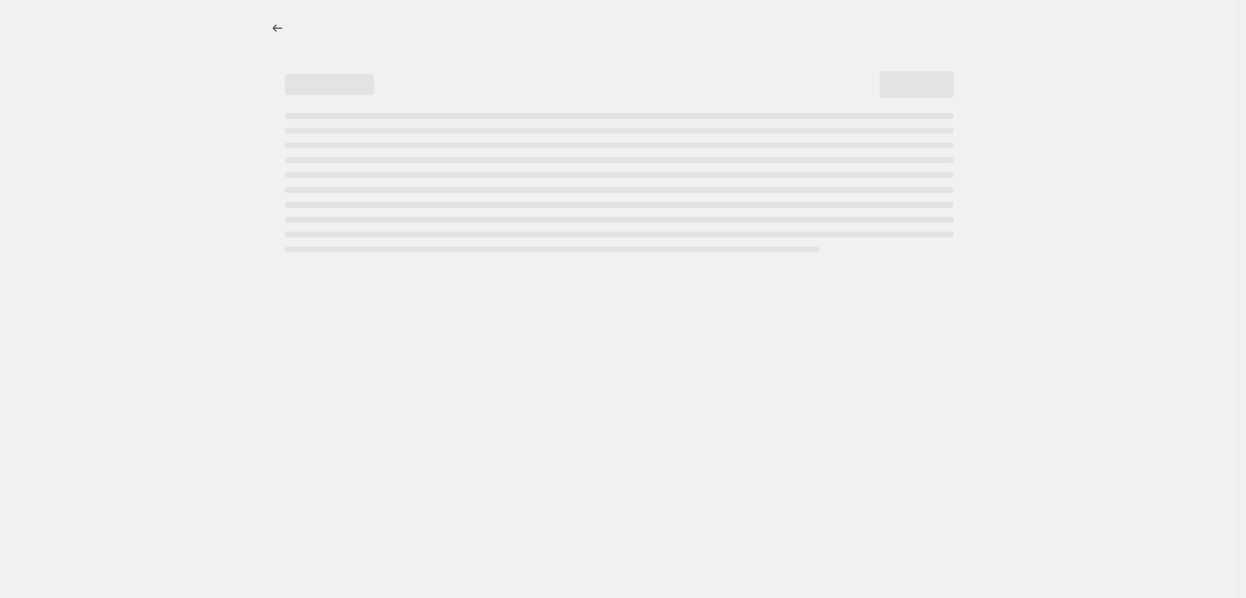
select select "percentage"
select select "remove"
select select "vendor"
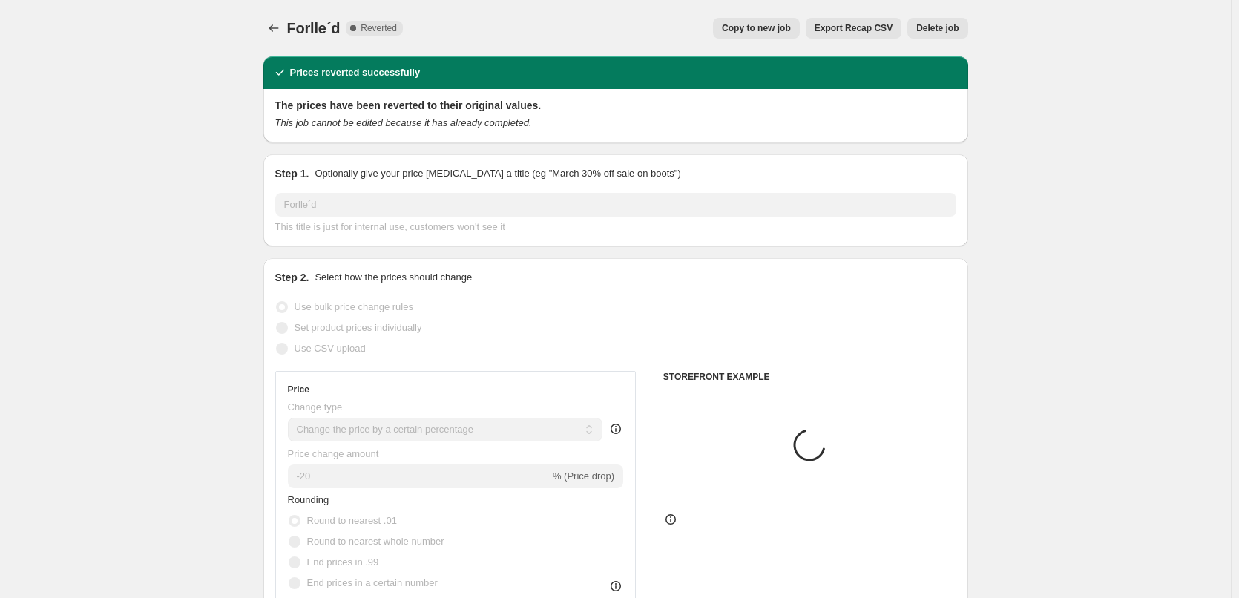
click at [779, 30] on span "Copy to new job" at bounding box center [756, 28] width 69 height 12
select select "percentage"
select select "remove"
select select "vendor"
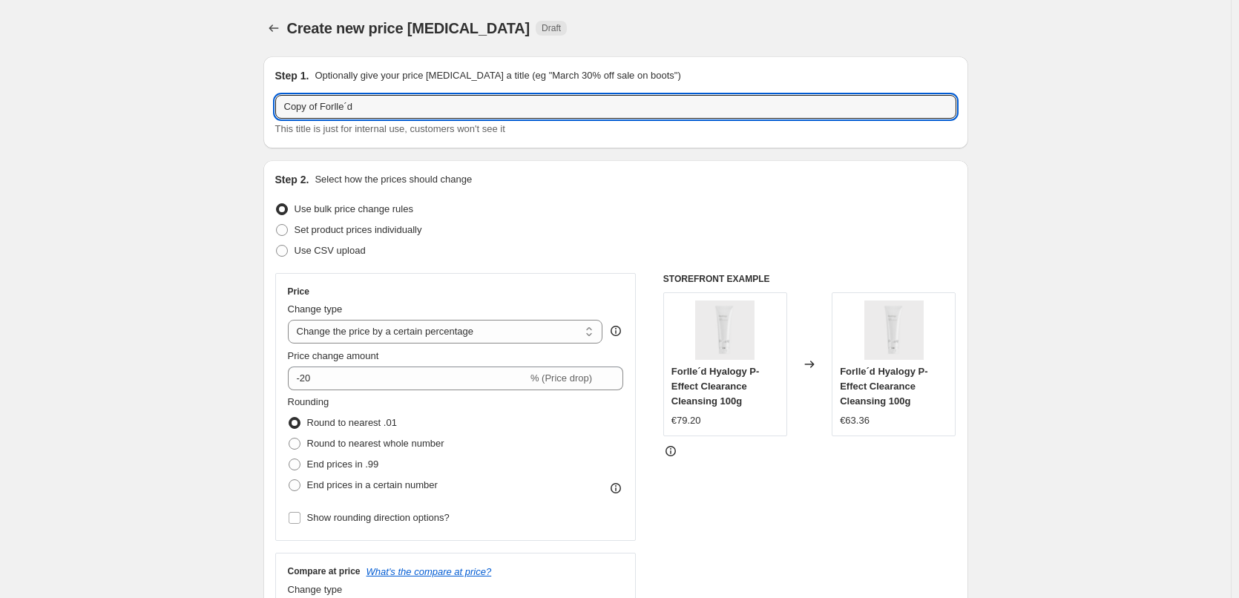
drag, startPoint x: 324, startPoint y: 106, endPoint x: 222, endPoint y: 105, distance: 102.4
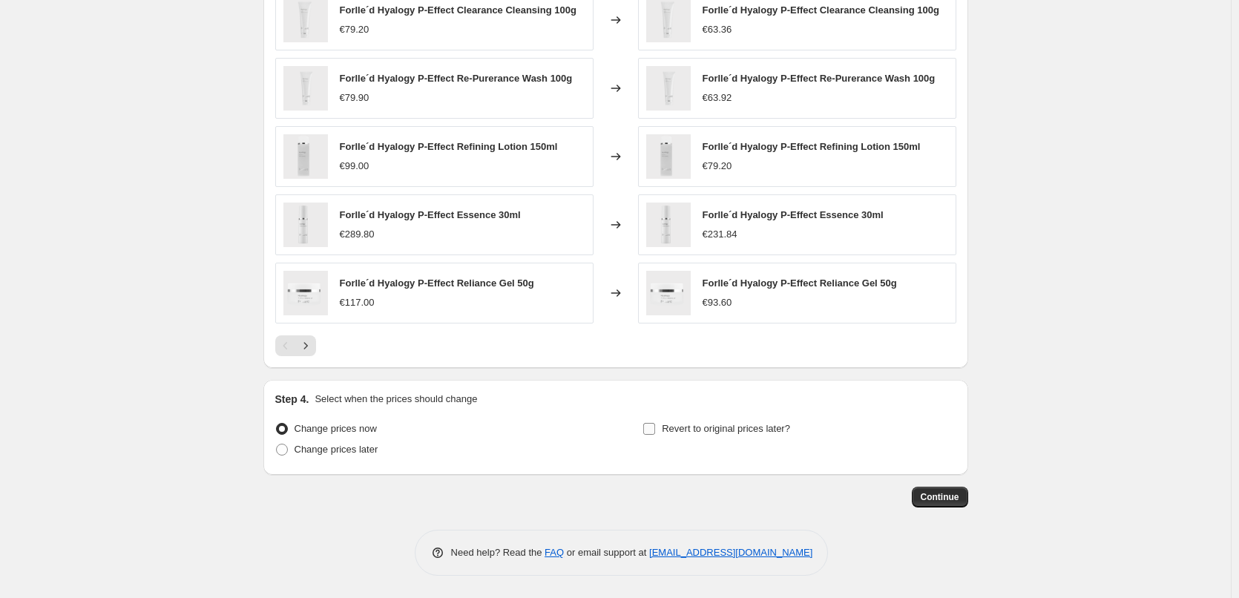
type input "Forlle´d"
click at [712, 430] on span "Revert to original prices later?" at bounding box center [726, 428] width 128 height 11
click at [655, 430] on input "Revert to original prices later?" at bounding box center [649, 429] width 12 height 12
checkbox input "true"
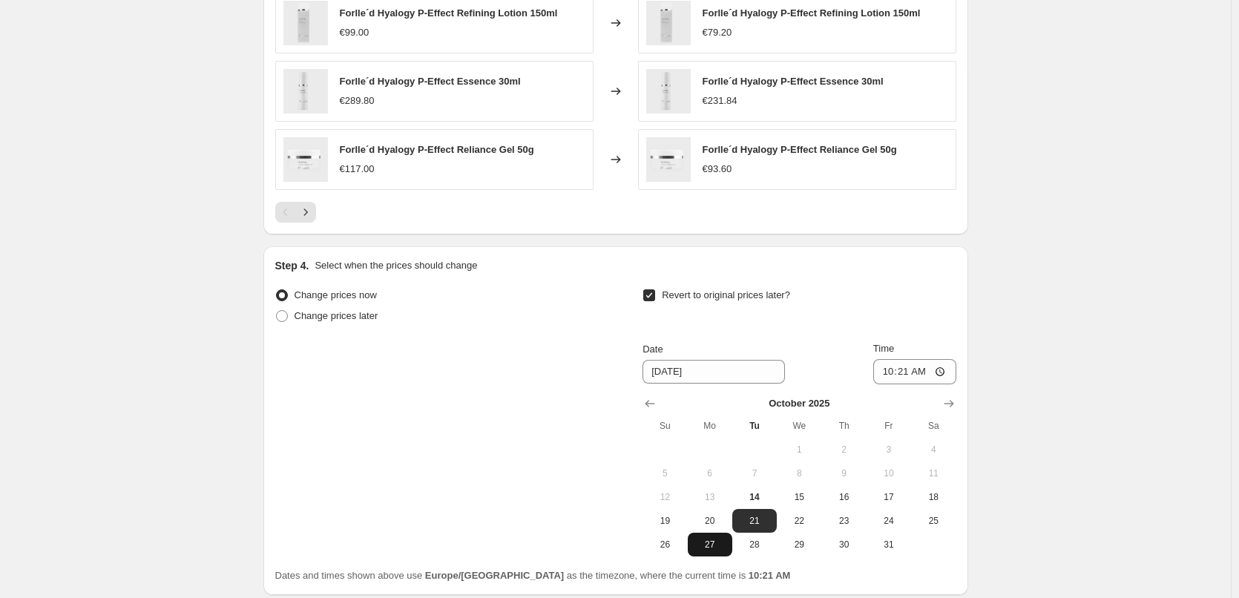
scroll to position [1306, 0]
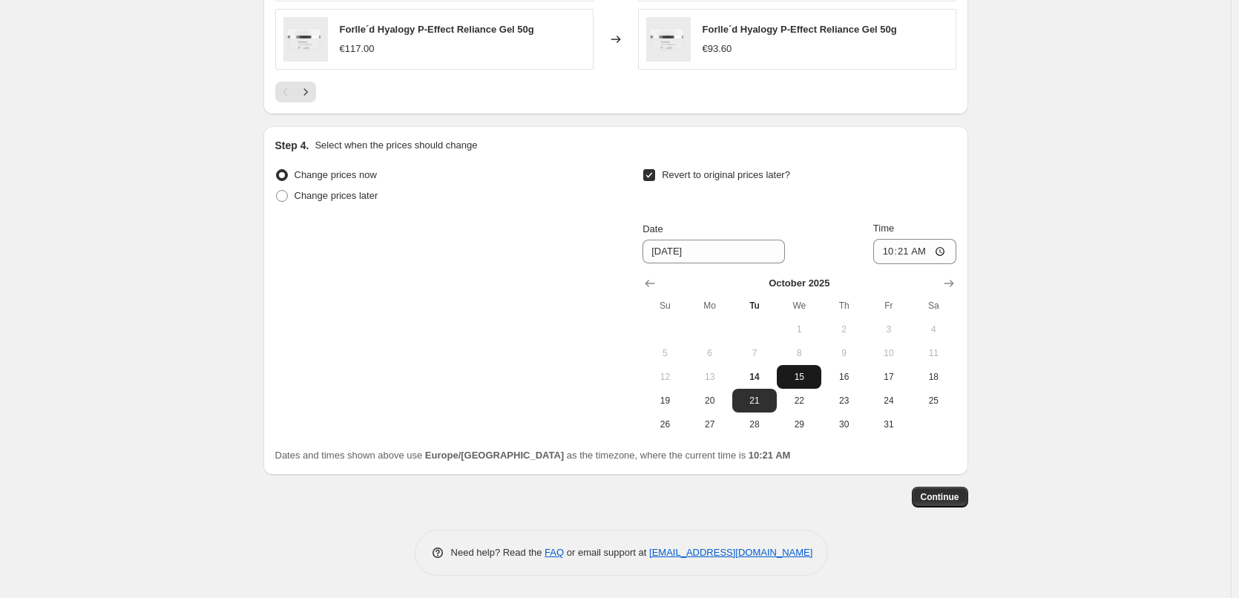
click at [800, 384] on button "15" at bounding box center [799, 377] width 45 height 24
type input "10/15/2025"
click at [897, 245] on input "10:21" at bounding box center [914, 251] width 83 height 25
click at [891, 255] on input "10:21" at bounding box center [914, 251] width 83 height 25
type input "03:00"
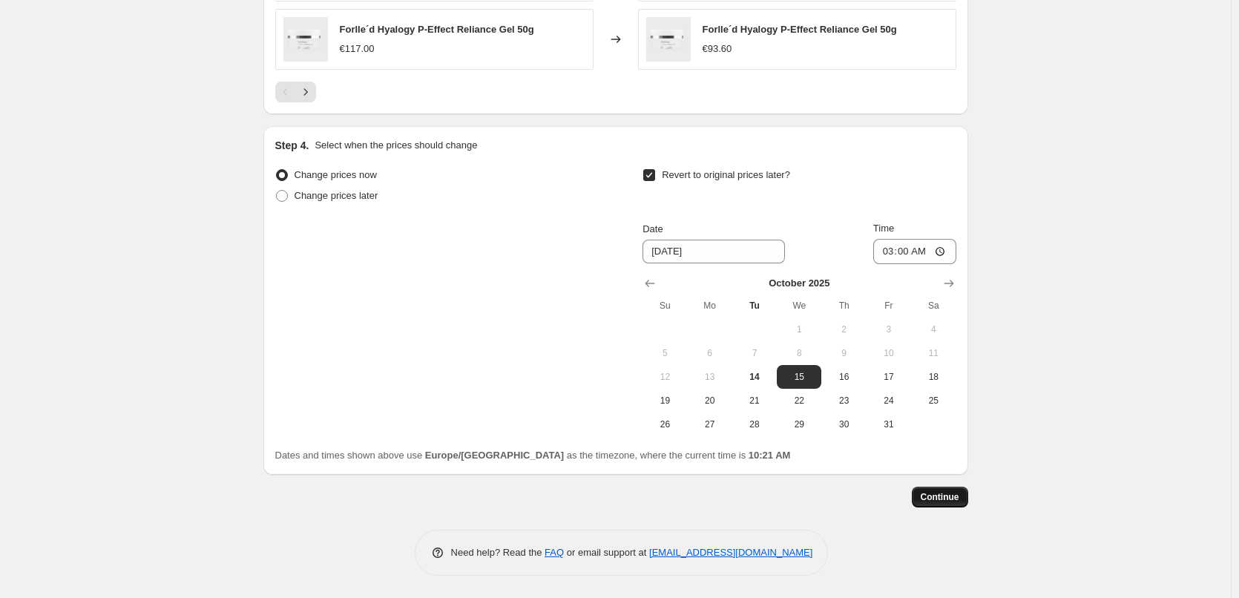
click at [940, 496] on span "Continue" at bounding box center [940, 497] width 39 height 12
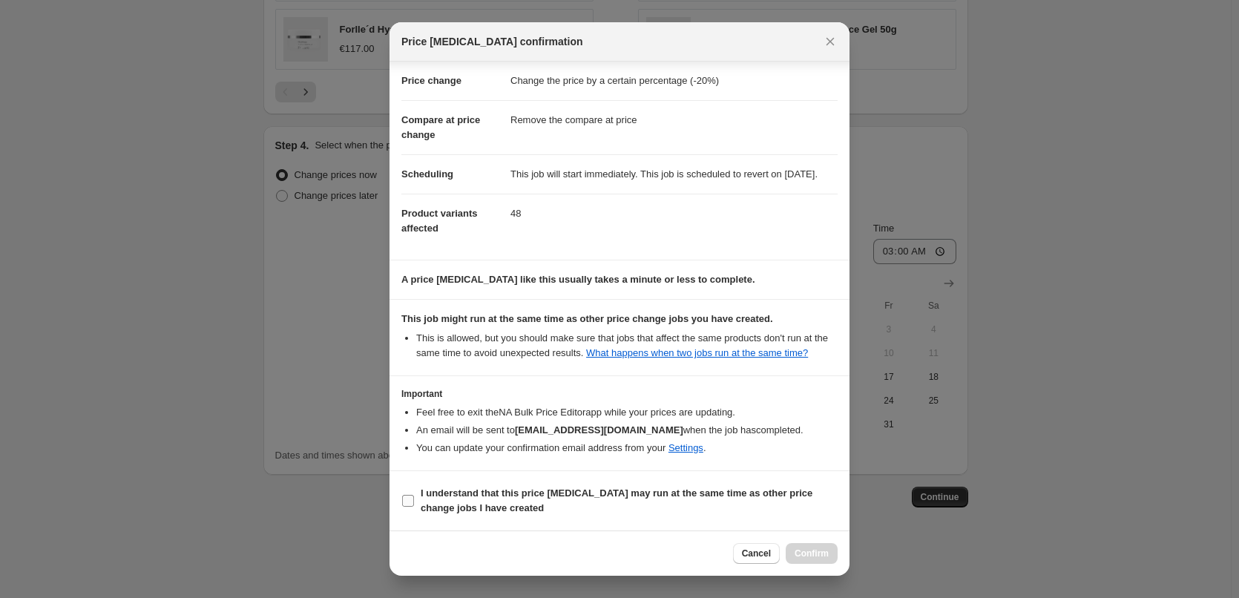
scroll to position [42, 0]
click at [441, 503] on b "I understand that this price change job may run at the same time as other price…" at bounding box center [617, 500] width 392 height 26
click at [414, 503] on input "I understand that this price change job may run at the same time as other price…" at bounding box center [408, 501] width 12 height 12
checkbox input "true"
click at [803, 547] on button "Confirm" at bounding box center [812, 553] width 52 height 21
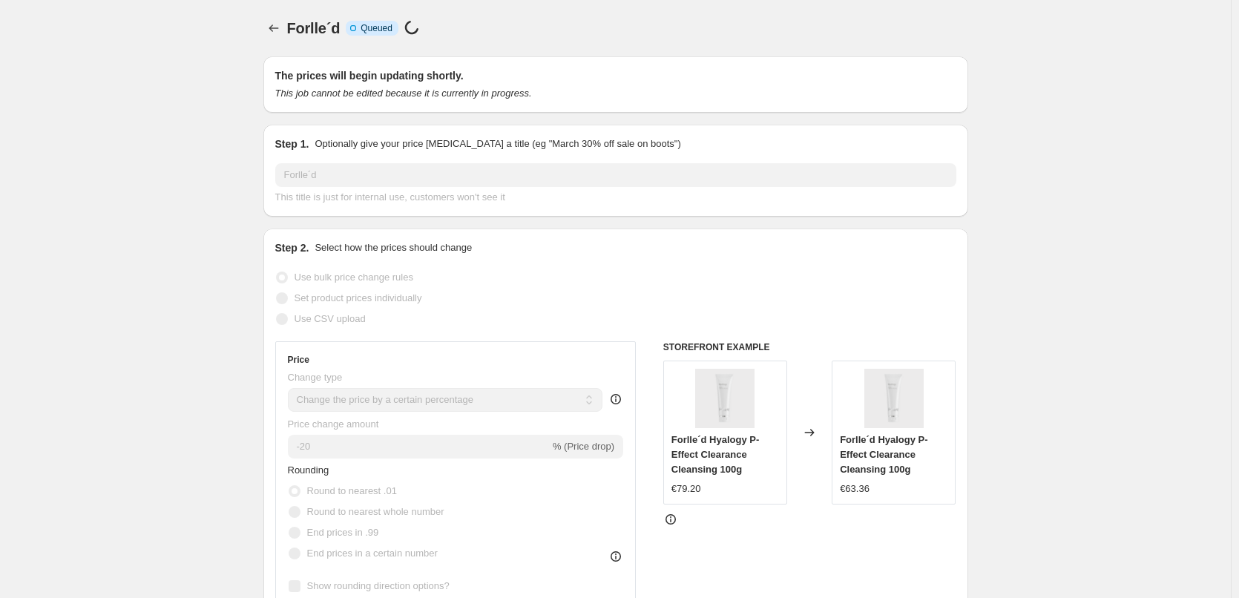
click at [277, 13] on div "Forlle´d. This page is ready Forlle´d Info Incomplete Queued Price change job i…" at bounding box center [615, 28] width 705 height 56
click at [280, 16] on div "Forlle´d. This page is ready Forlle´d Info Incomplete Queued Price change job i…" at bounding box center [615, 28] width 705 height 56
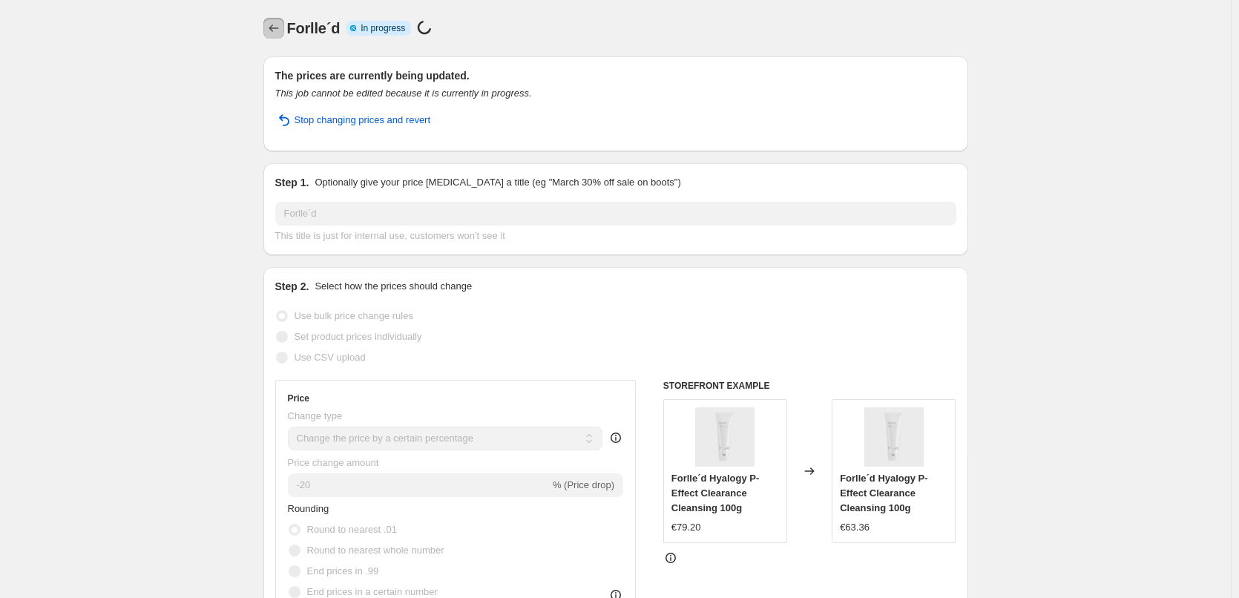
click at [280, 34] on icon "Price change jobs" at bounding box center [273, 28] width 15 height 15
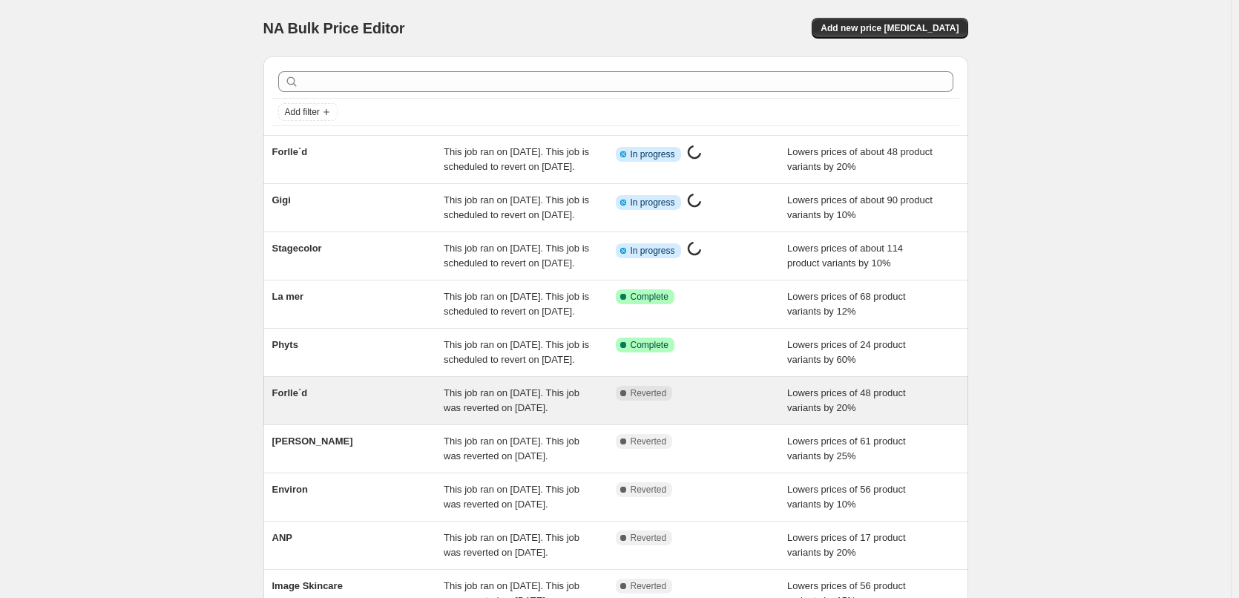
click at [306, 398] on span "Forlle´d" at bounding box center [290, 392] width 36 height 11
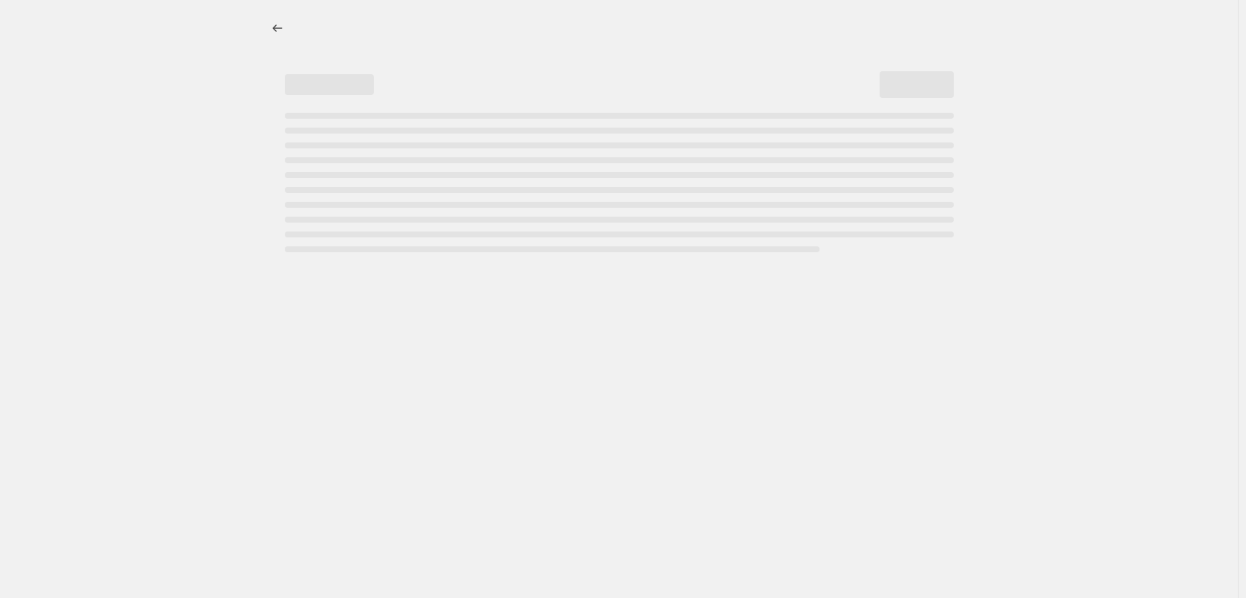
select select "percentage"
select select "remove"
select select "vendor"
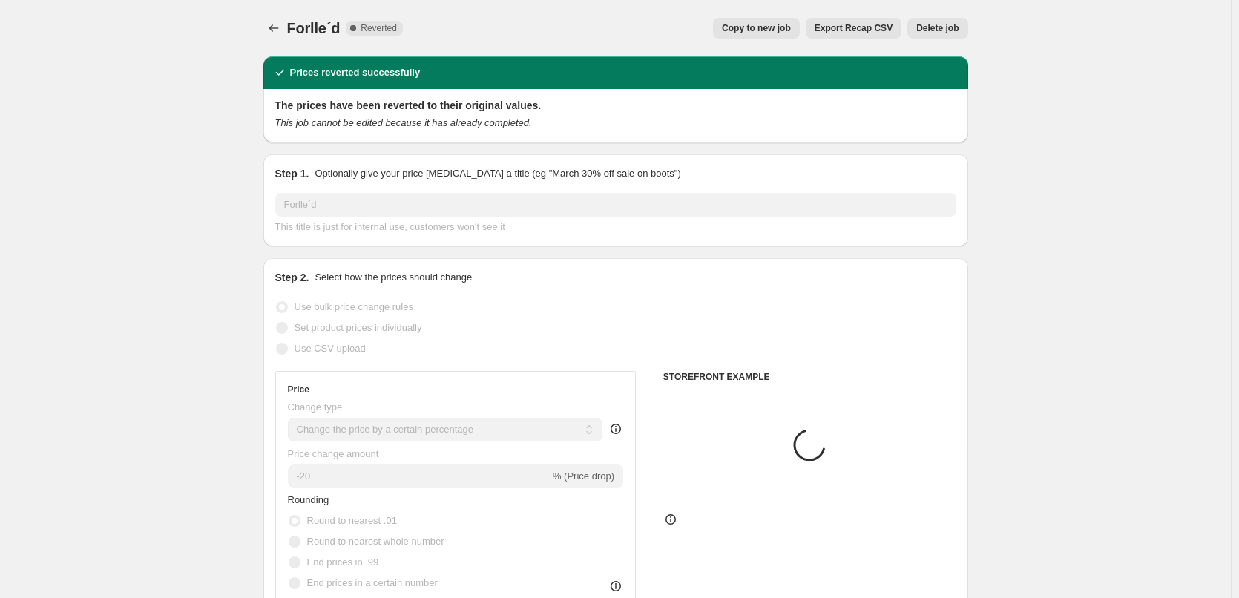
drag, startPoint x: 938, startPoint y: 32, endPoint x: 947, endPoint y: 23, distance: 13.1
click at [947, 23] on span "Delete job" at bounding box center [937, 28] width 42 height 12
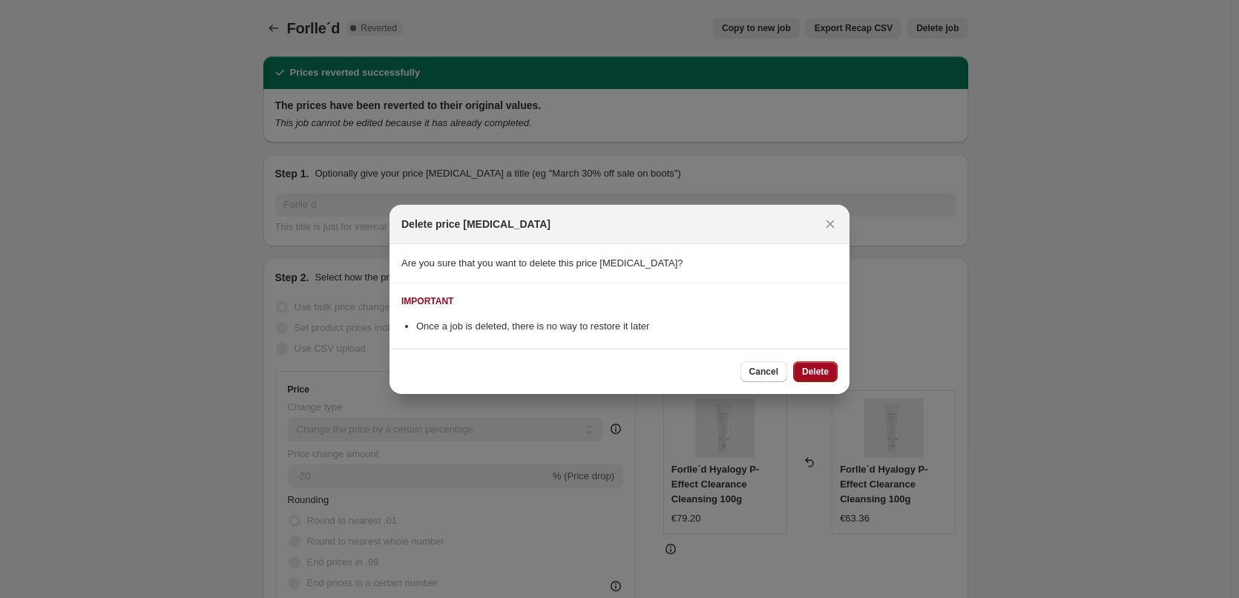
click at [818, 366] on span "Delete" at bounding box center [815, 372] width 27 height 12
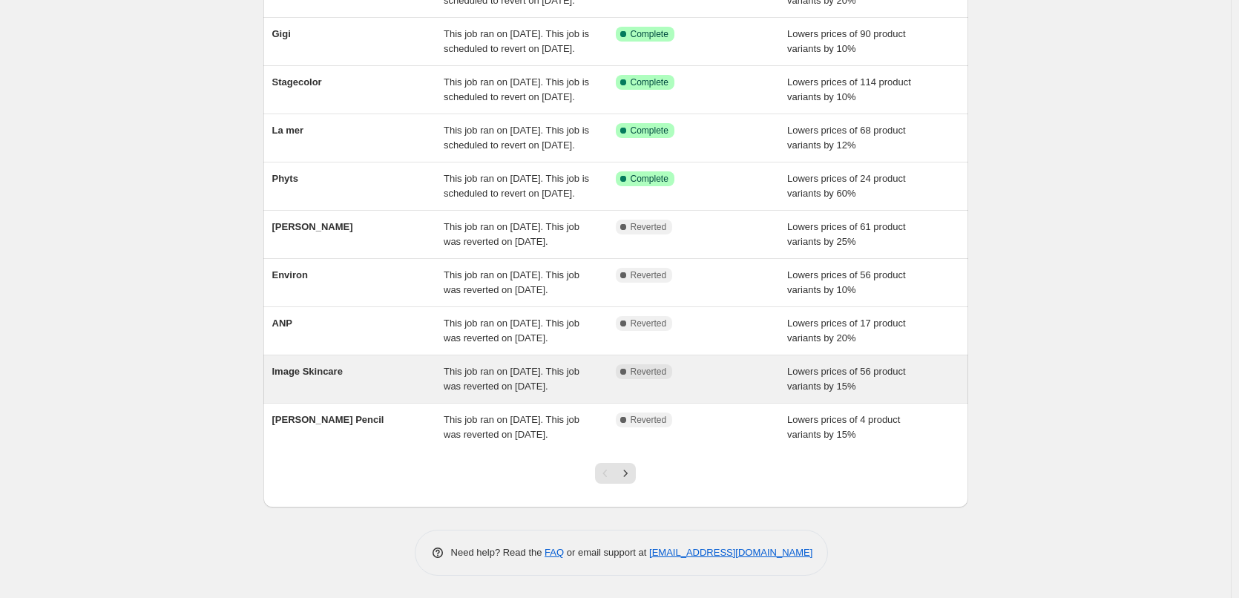
scroll to position [315, 0]
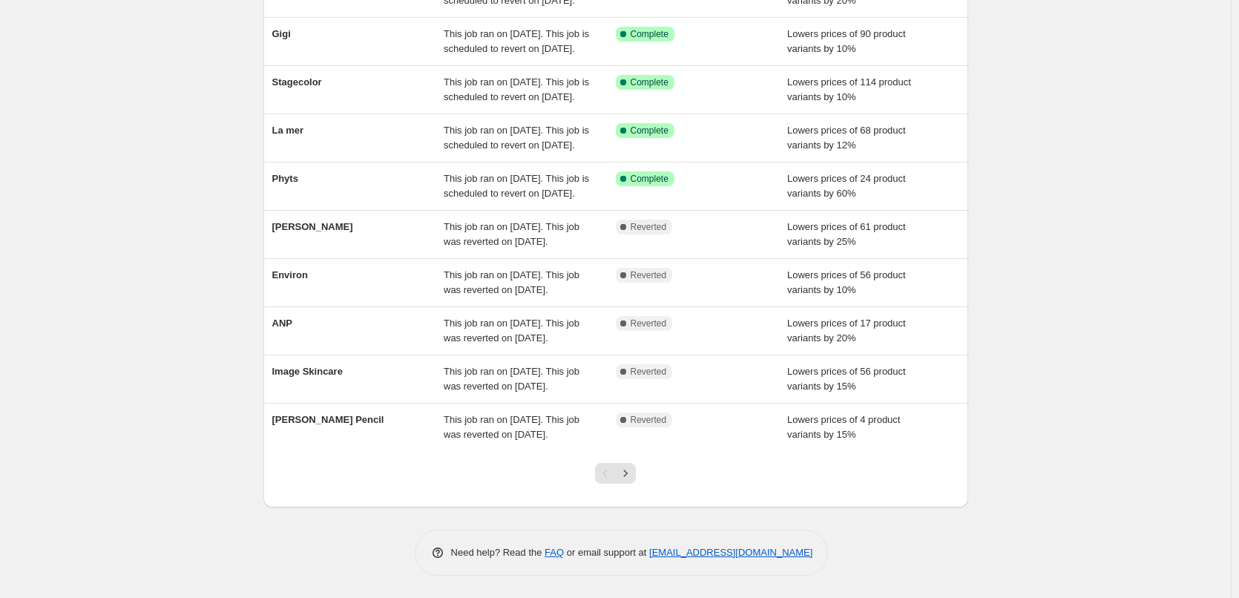
click at [642, 481] on div at bounding box center [615, 479] width 60 height 56
click at [631, 478] on icon "Next" at bounding box center [625, 473] width 15 height 15
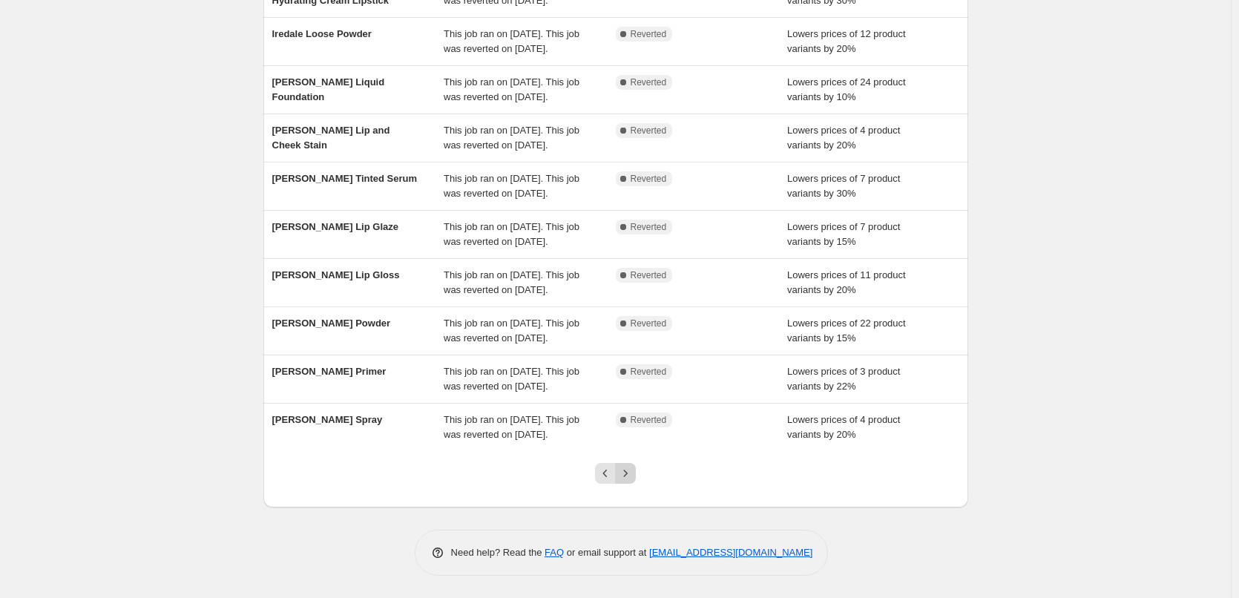
click at [636, 478] on button "Next" at bounding box center [625, 473] width 21 height 21
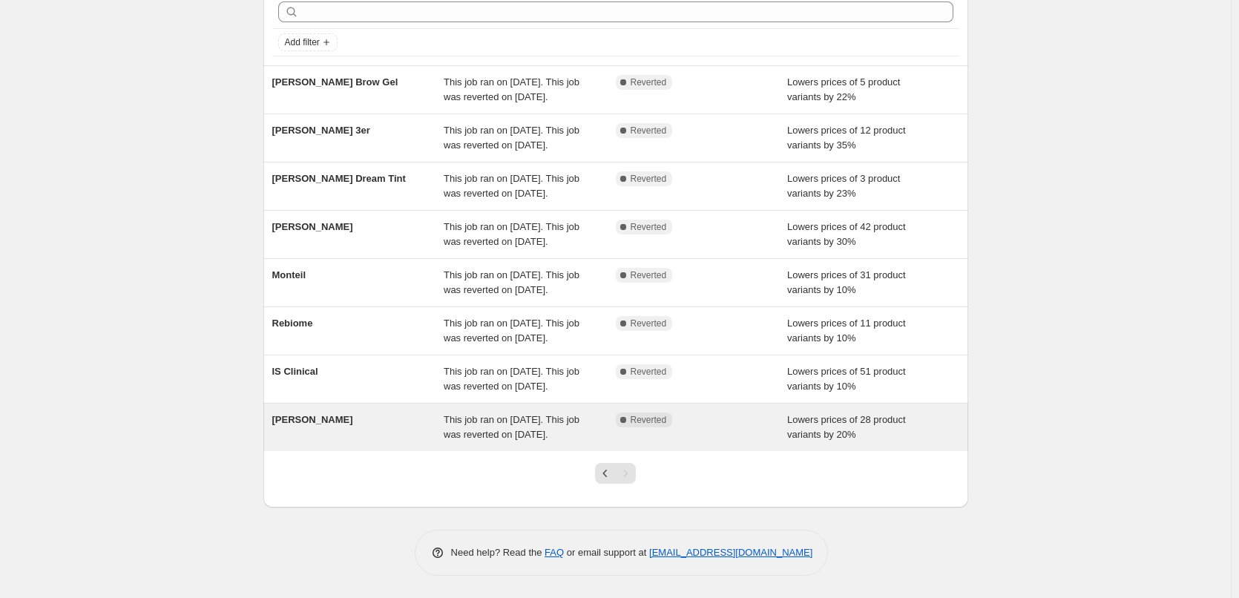
scroll to position [0, 0]
